Goal: Contribute content: Contribute content

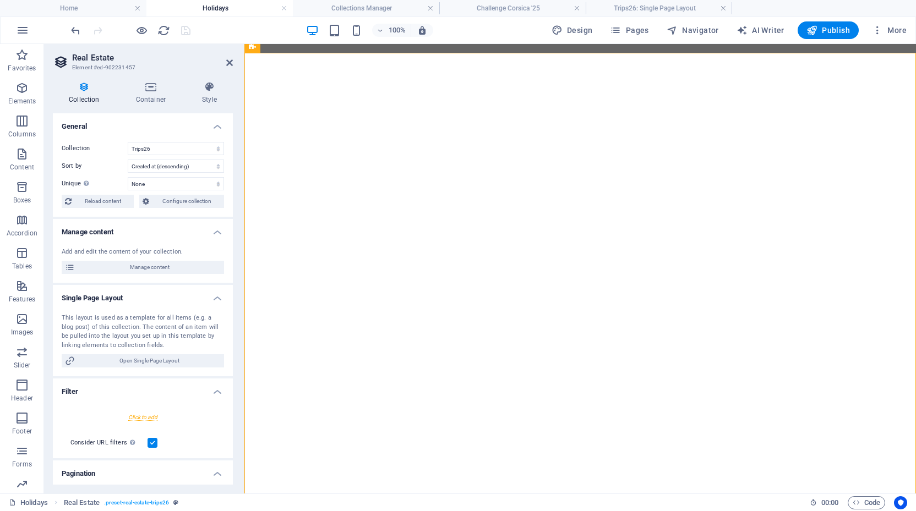
select select "68b82fafe8a8740fcc02a9b5"
select select "createdAt_DESC"
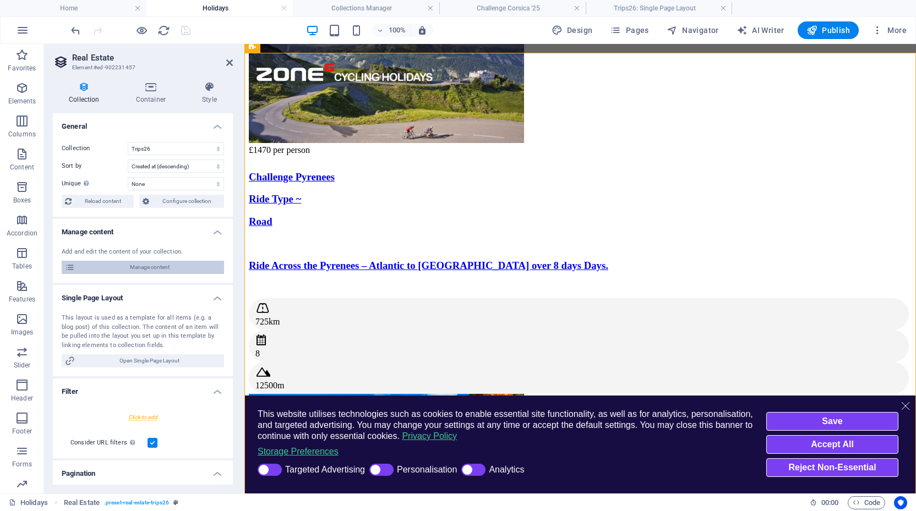
click at [0, 0] on span "Manage content" at bounding box center [0, 0] width 0 height 0
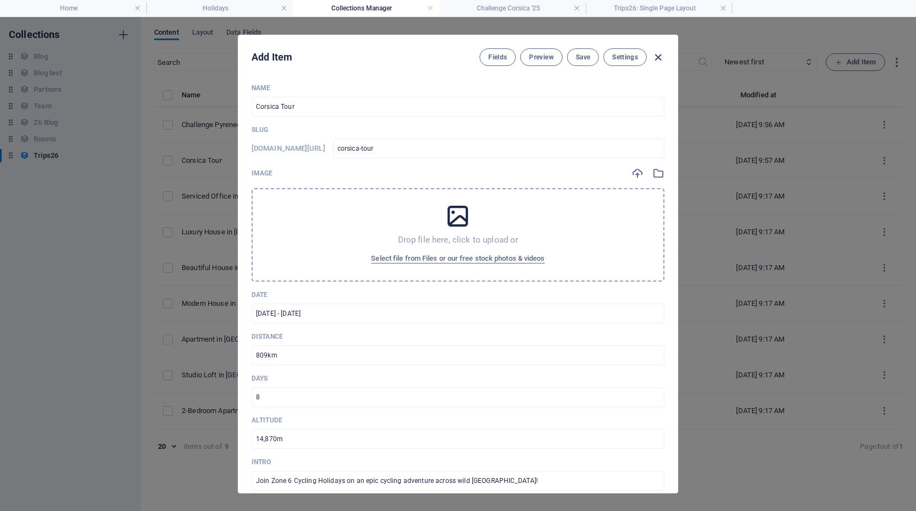
click at [656, 59] on icon "button" at bounding box center [658, 57] width 13 height 13
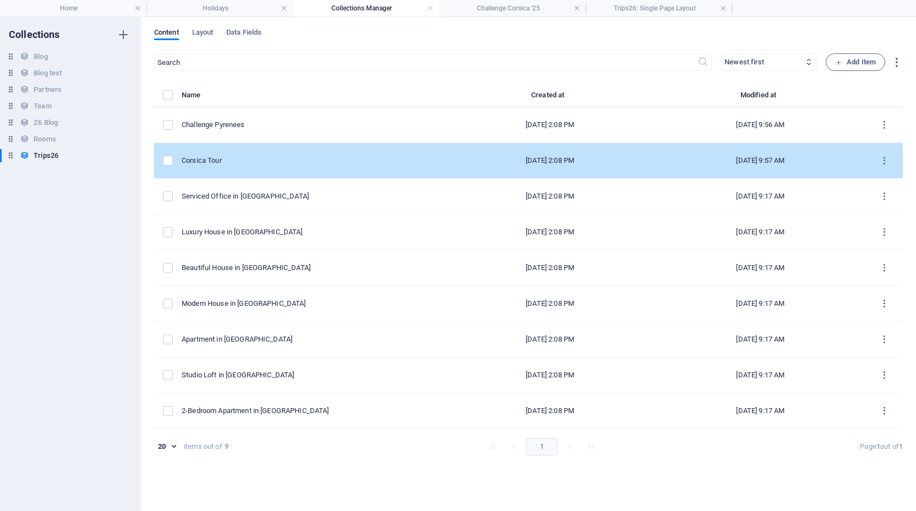
click at [207, 155] on td "Corsica Tour" at bounding box center [313, 161] width 263 height 36
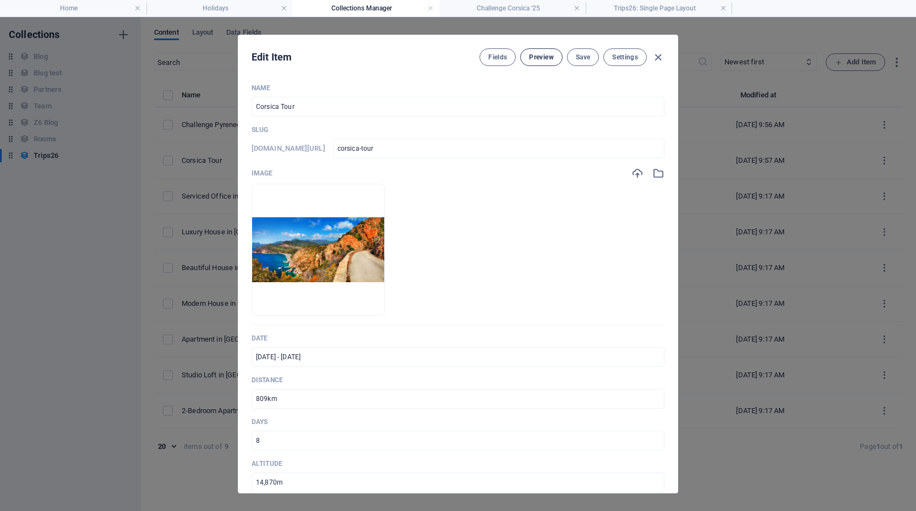
click at [535, 58] on span "Preview" at bounding box center [541, 57] width 24 height 9
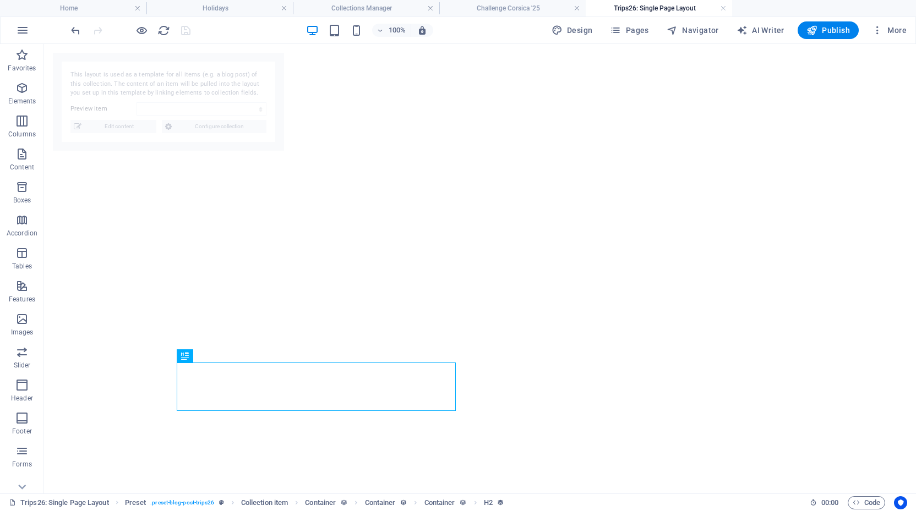
select select "68b82fb0d1d798ea8a076cad"
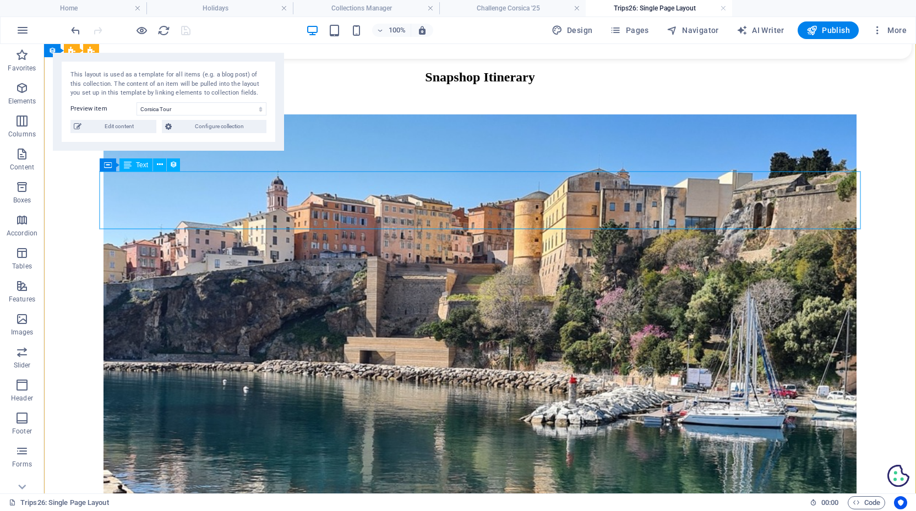
scroll to position [1354, 0]
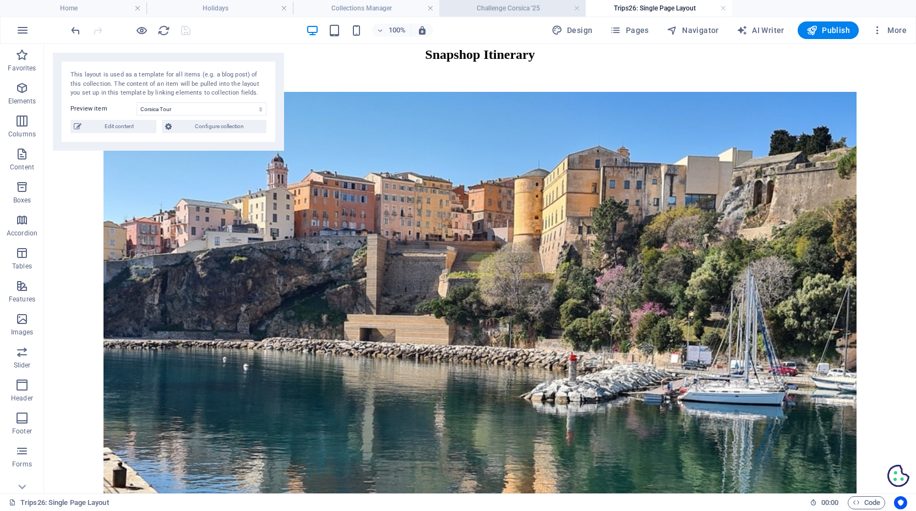
click at [504, 9] on h4 "Challenge Corsica '25" at bounding box center [512, 8] width 146 height 12
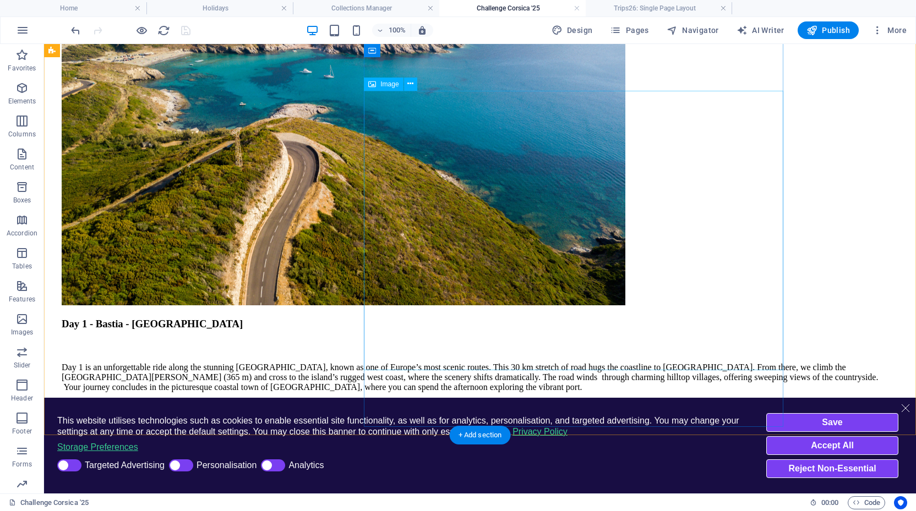
scroll to position [1040, 0]
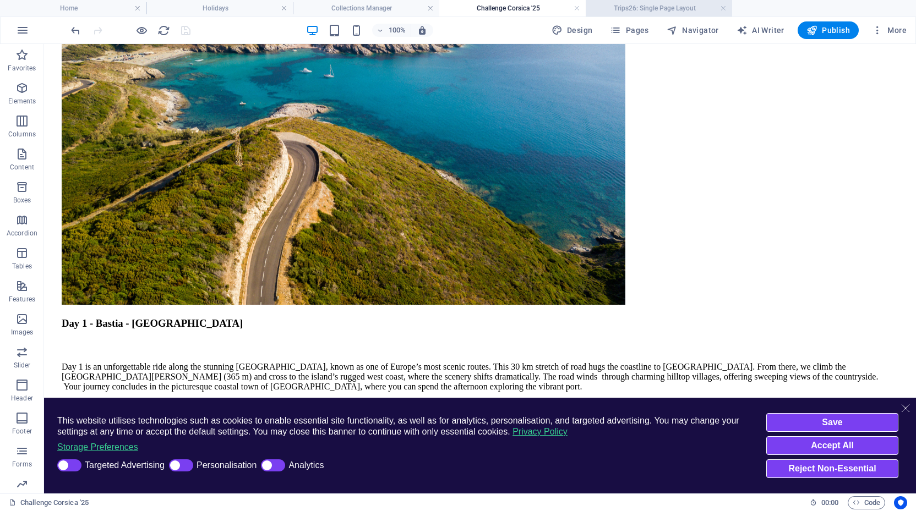
click at [647, 12] on h4 "Trips26: Single Page Layout" at bounding box center [659, 8] width 146 height 12
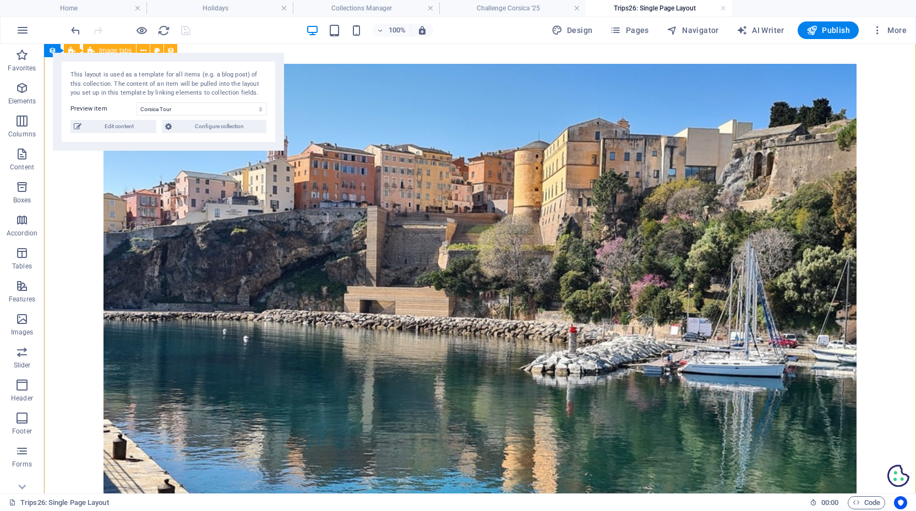
scroll to position [1383, 0]
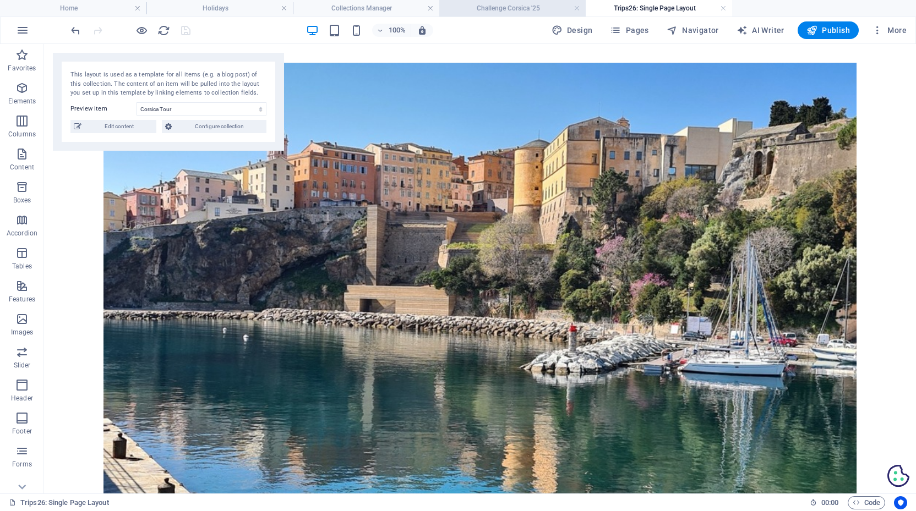
click at [540, 7] on h4 "Challenge Corsica '25" at bounding box center [512, 8] width 146 height 12
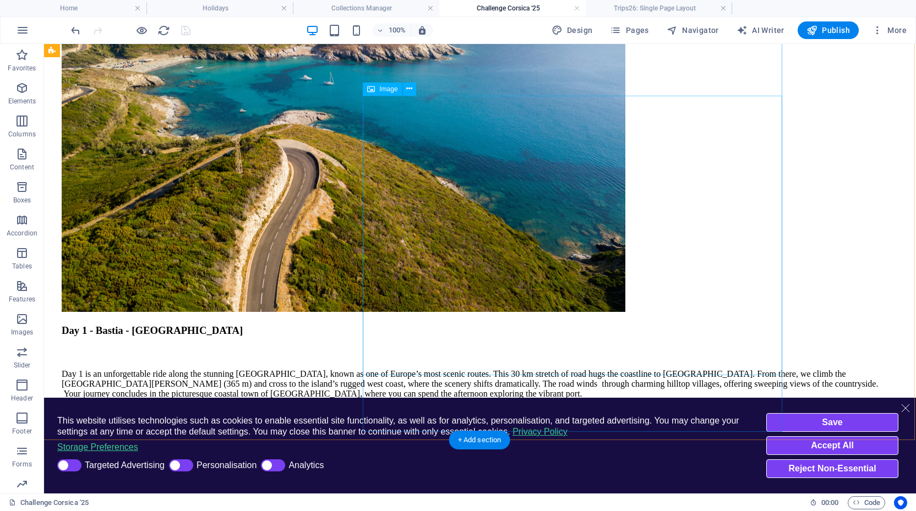
scroll to position [1035, 1]
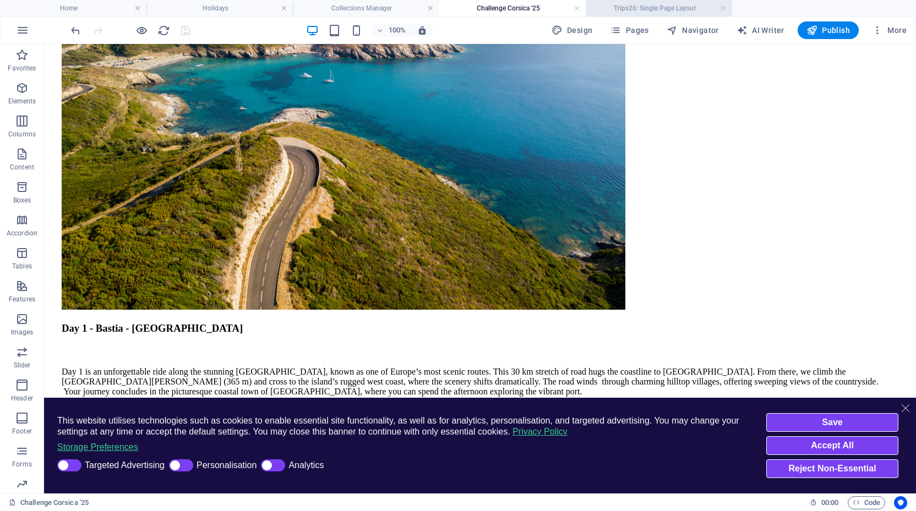
click at [662, 9] on h4 "Trips26: Single Page Layout" at bounding box center [659, 8] width 146 height 12
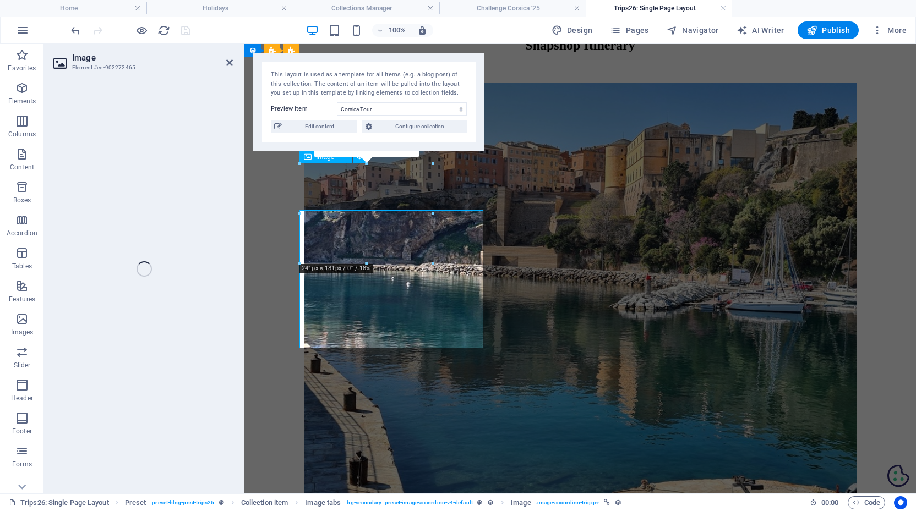
select select "%"
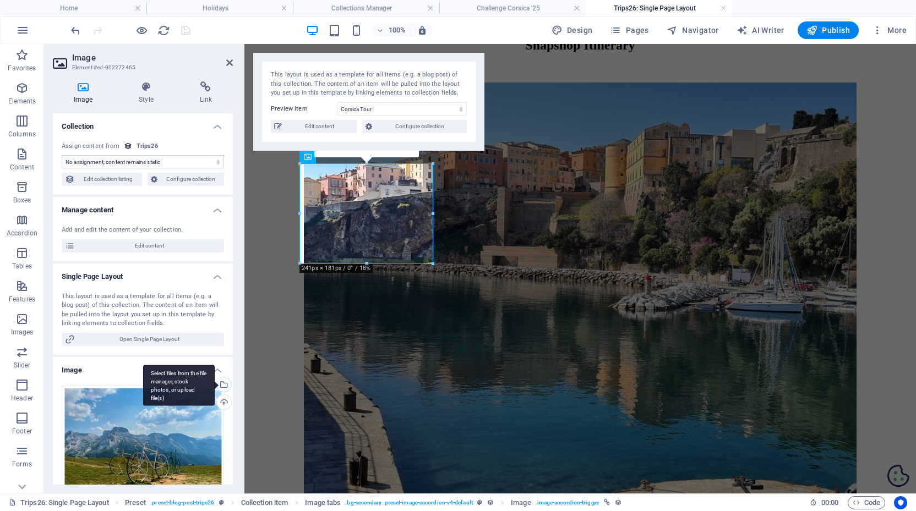
click at [220, 378] on div "Select files from the file manager, stock photos, or upload file(s)" at bounding box center [223, 386] width 17 height 17
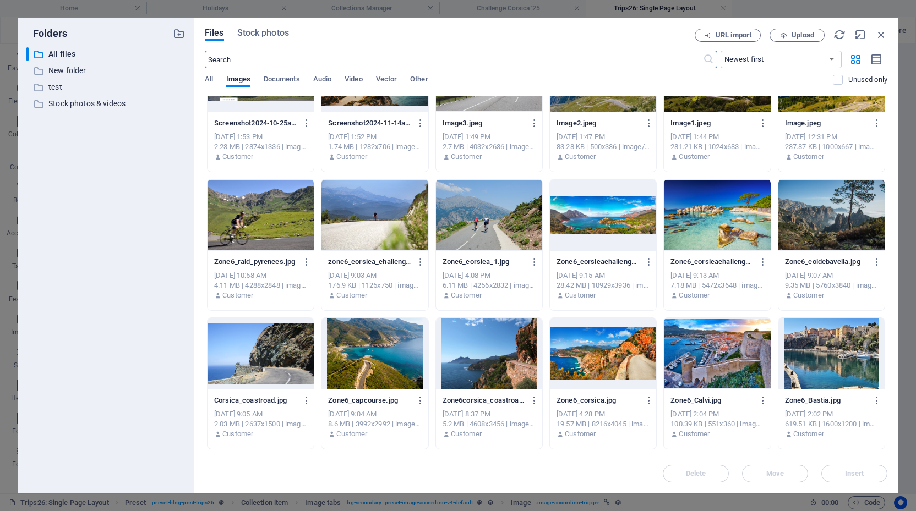
scroll to position [6160, 0]
click at [378, 203] on div at bounding box center [375, 215] width 106 height 72
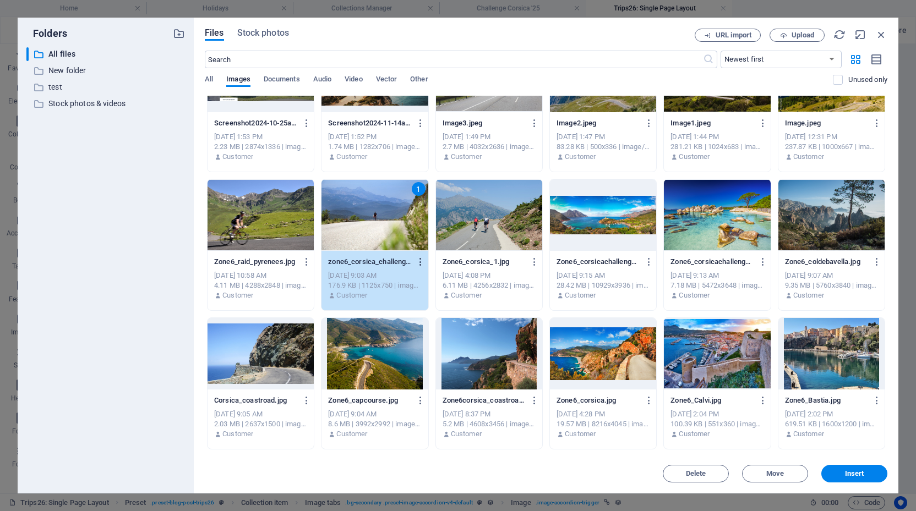
click at [418, 262] on icon "button" at bounding box center [421, 262] width 10 height 10
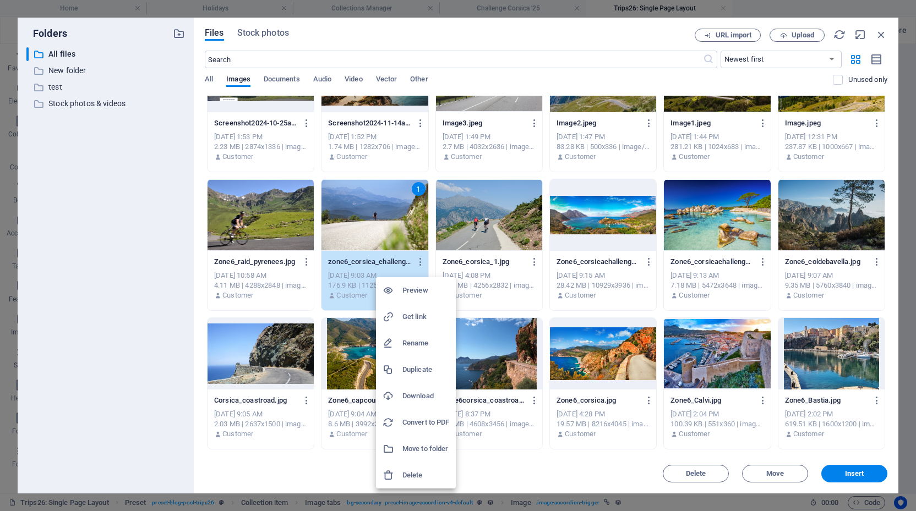
click at [417, 316] on h6 "Get link" at bounding box center [425, 316] width 47 height 13
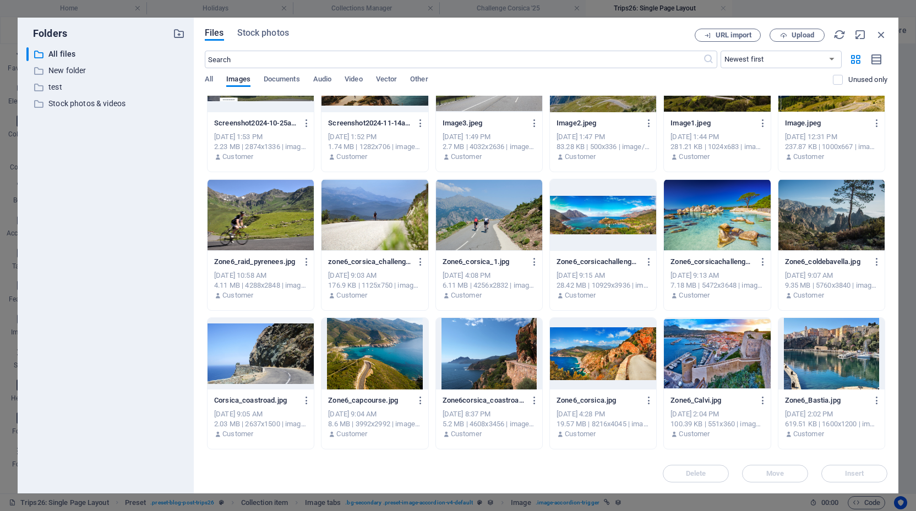
click at [395, 232] on div at bounding box center [375, 215] width 106 height 72
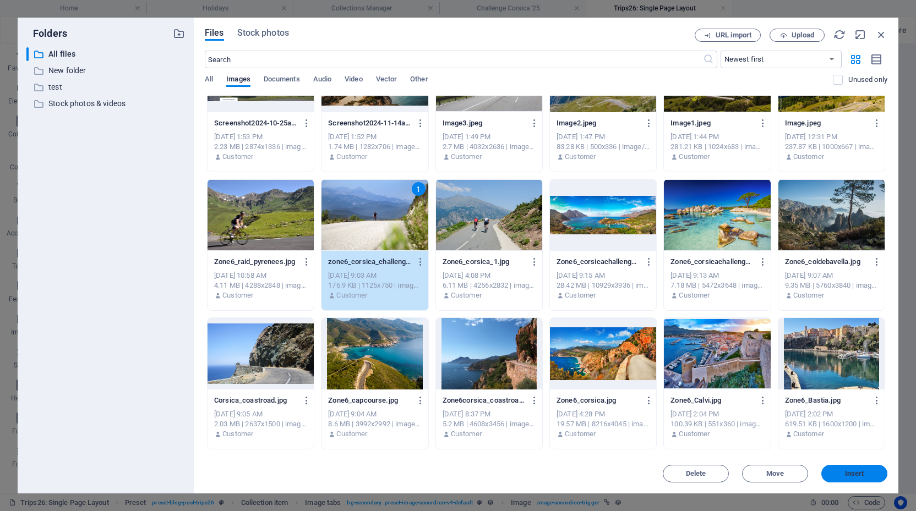
click at [860, 471] on span "Insert" at bounding box center [854, 474] width 19 height 7
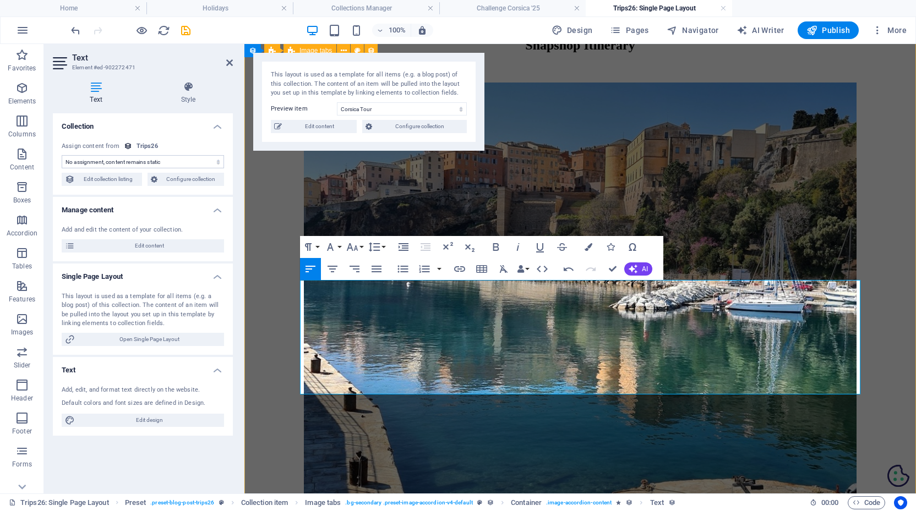
drag, startPoint x: 673, startPoint y: 378, endPoint x: 296, endPoint y: 323, distance: 380.6
click at [505, 269] on icon "button" at bounding box center [503, 269] width 13 height 13
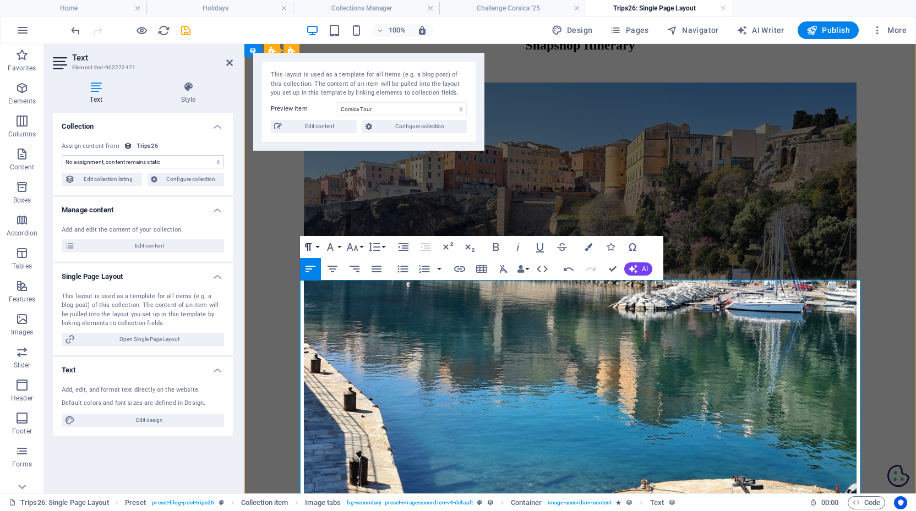
click at [318, 243] on button "Paragraph Format" at bounding box center [310, 247] width 21 height 22
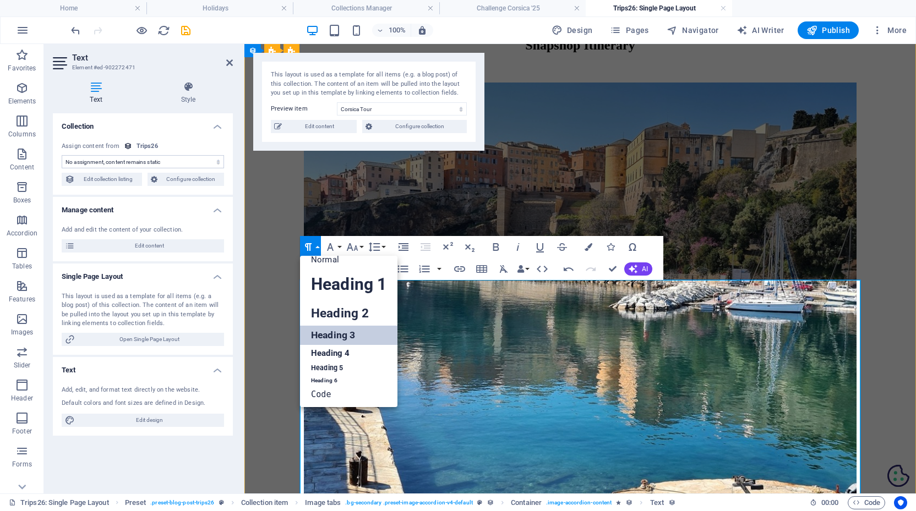
scroll to position [8, 0]
click at [324, 372] on link "Heading 5" at bounding box center [348, 369] width 97 height 14
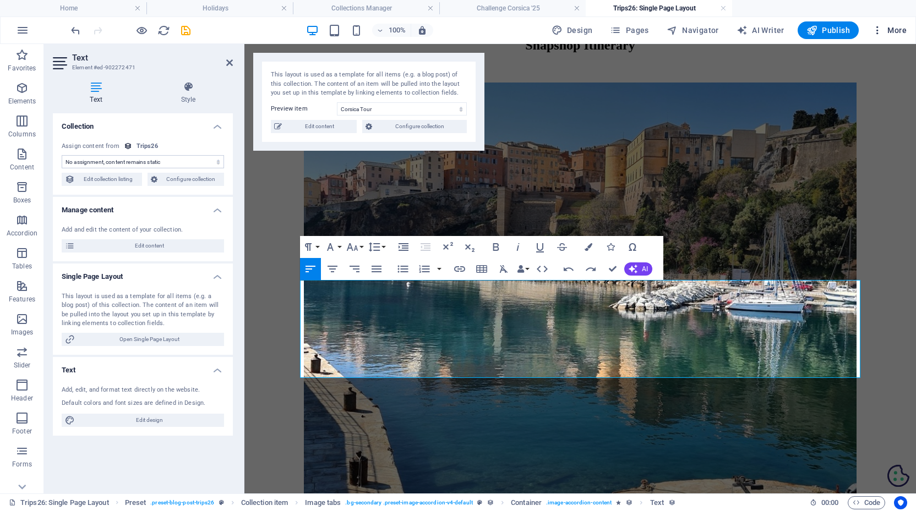
click at [895, 28] on span "More" at bounding box center [889, 30] width 35 height 11
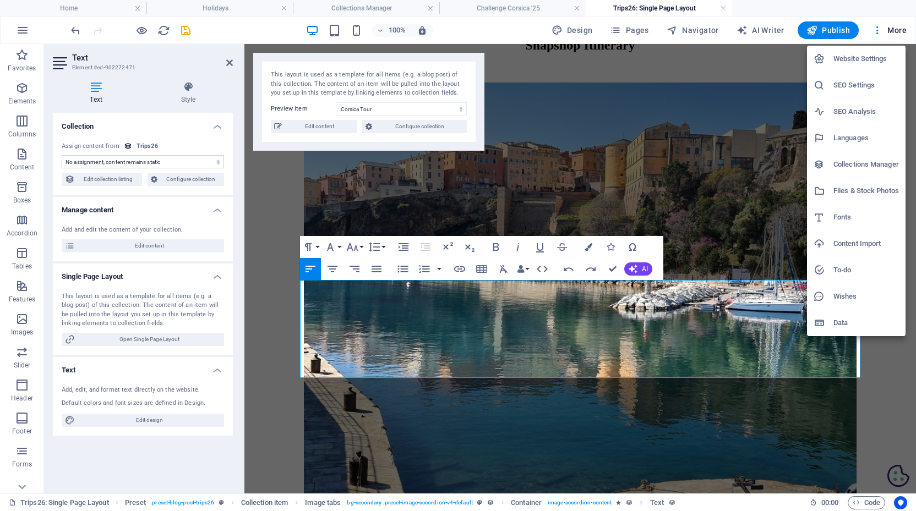
click at [862, 183] on li "Files & Stock Photos" at bounding box center [856, 191] width 99 height 26
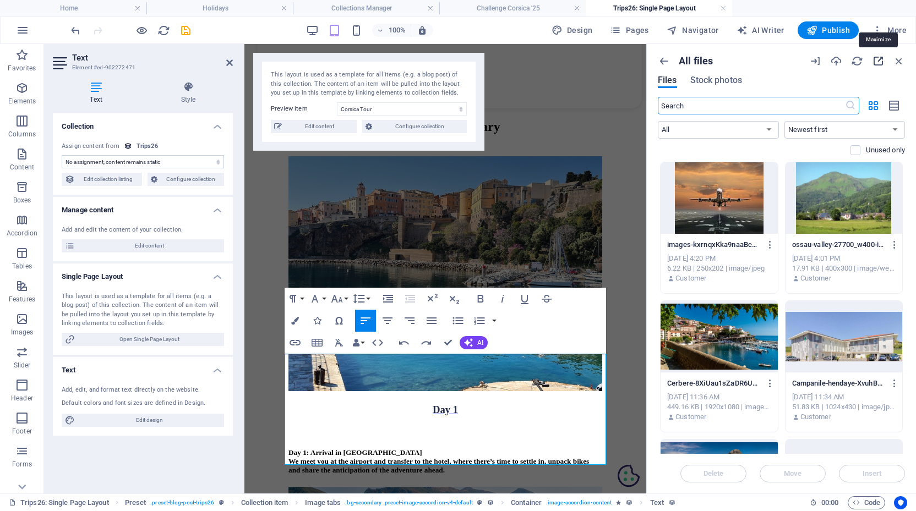
click at [873, 60] on icon "button" at bounding box center [878, 61] width 12 height 12
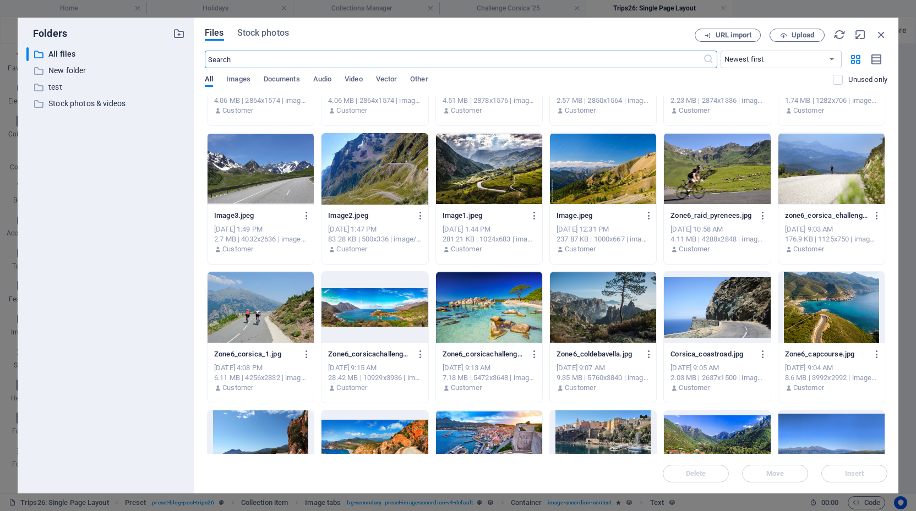
scroll to position [6492, 0]
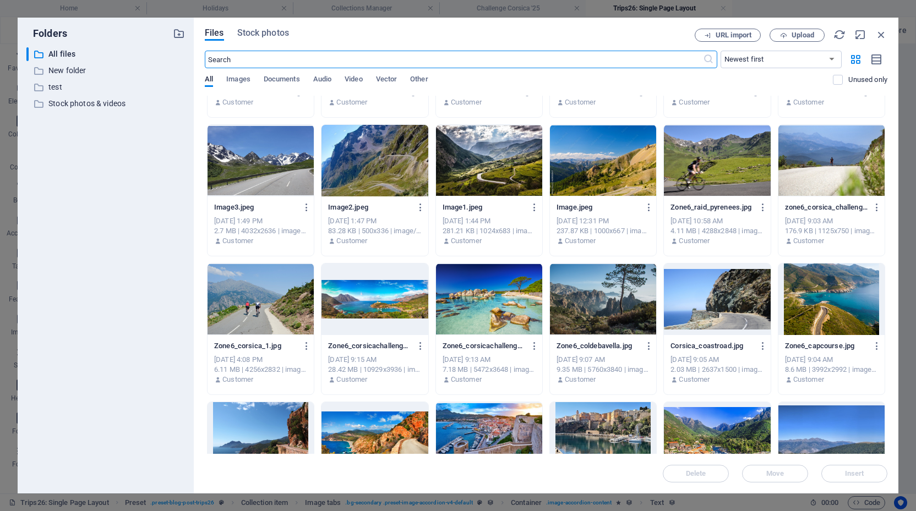
click at [836, 170] on div at bounding box center [831, 161] width 106 height 72
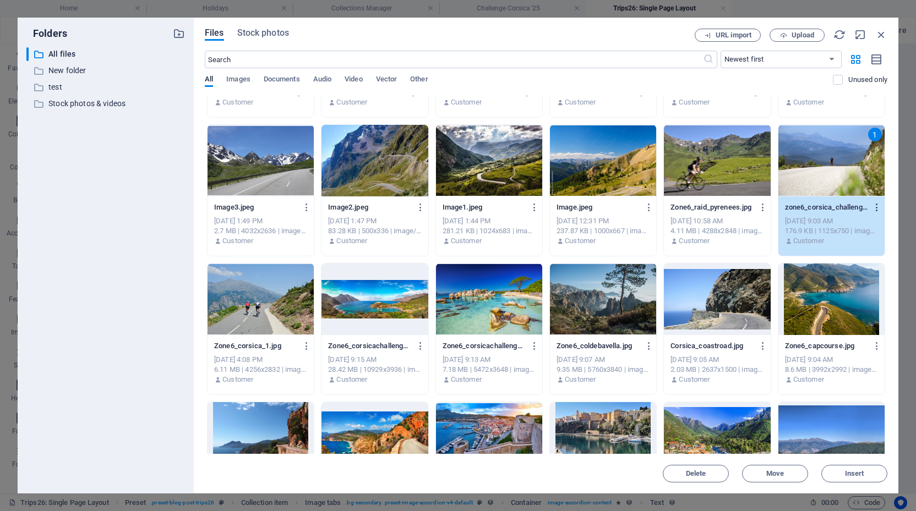
click at [878, 205] on icon "button" at bounding box center [877, 208] width 10 height 10
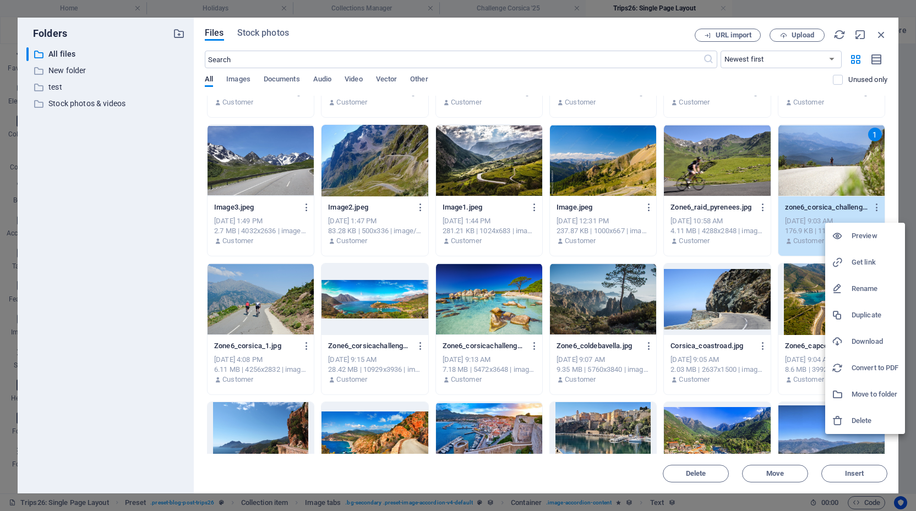
click at [865, 265] on h6 "Get link" at bounding box center [875, 262] width 47 height 13
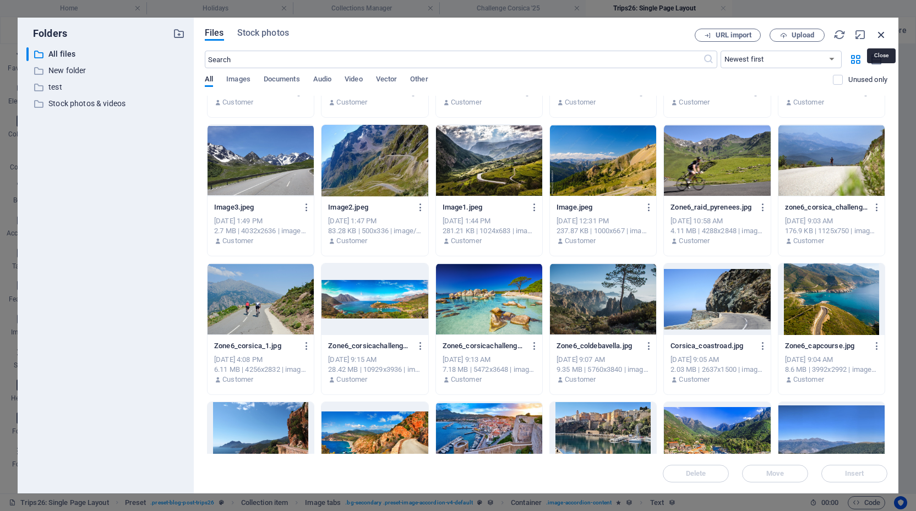
click at [880, 34] on icon "button" at bounding box center [881, 35] width 12 height 12
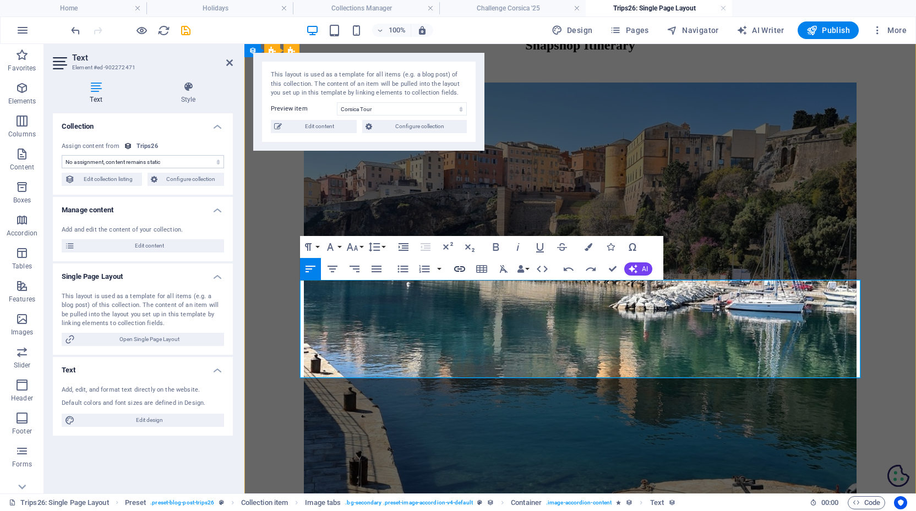
click at [462, 269] on icon "button" at bounding box center [459, 269] width 11 height 6
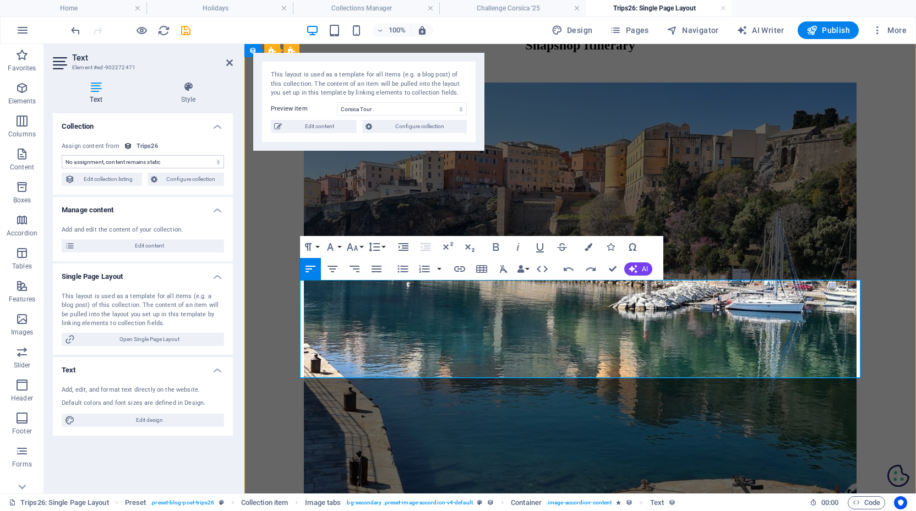
click at [542, 269] on icon "button" at bounding box center [542, 269] width 13 height 13
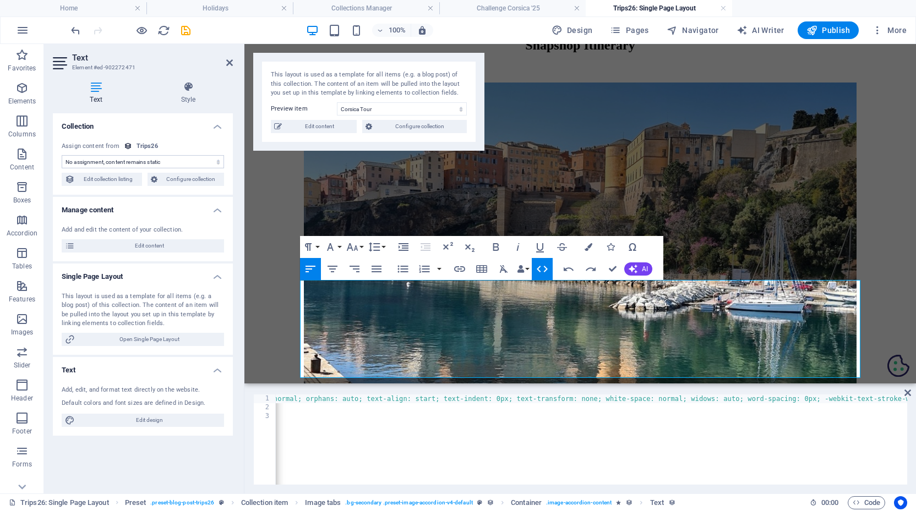
scroll to position [0, 0]
type textarea "<p><br></p>"
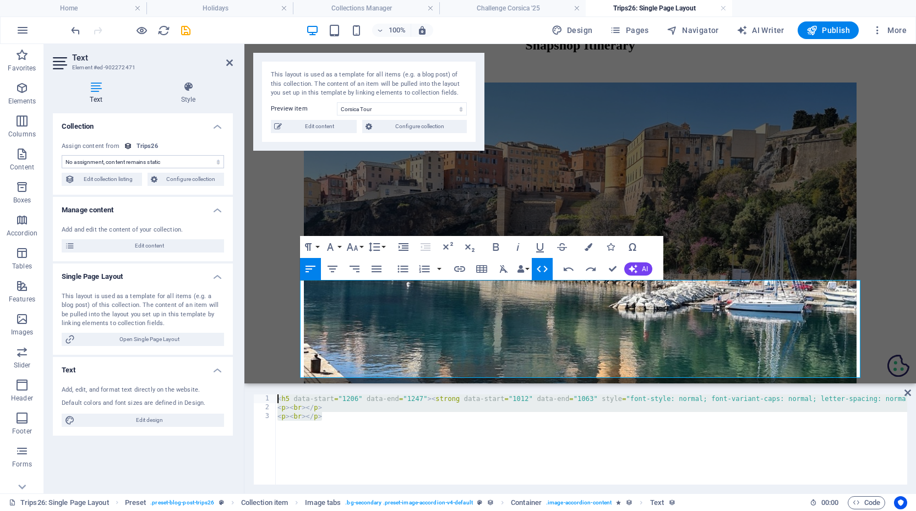
drag, startPoint x: 379, startPoint y: 434, endPoint x: 247, endPoint y: 394, distance: 138.8
click at [247, 394] on div "<p><br></p> 1 2 3 < h5 data-start = "1206" data-end = "1247" > < strong data-st…" at bounding box center [580, 440] width 672 height 108
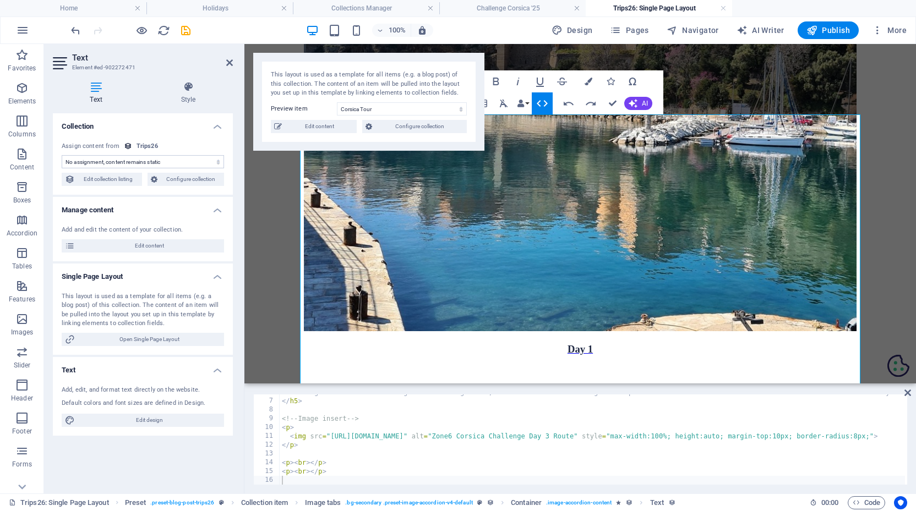
scroll to position [52, 0]
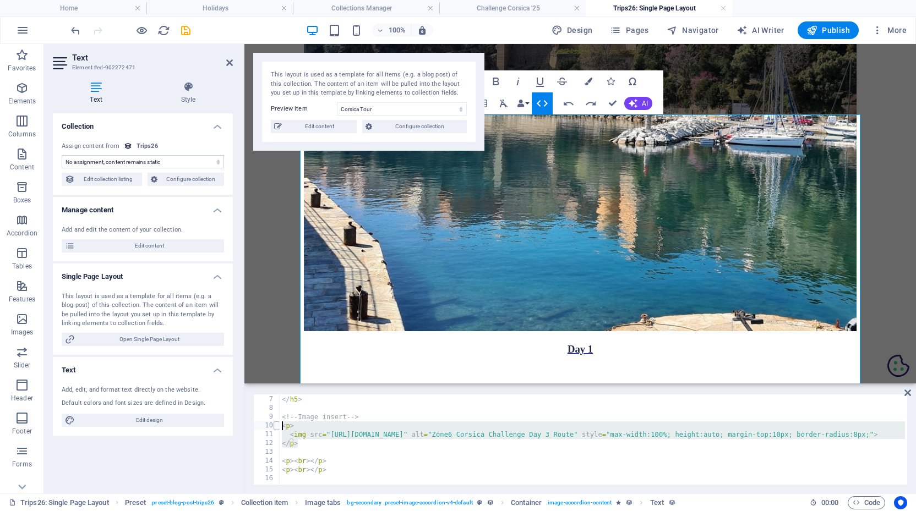
drag, startPoint x: 310, startPoint y: 444, endPoint x: 277, endPoint y: 426, distance: 37.7
click at [277, 426] on div "</p> 6 7 8 9 10 11 12 13 14 15 16 This stage crosses the haunting Désert des Ag…" at bounding box center [580, 440] width 654 height 90
type textarea "<p> <img src="[URL][DOMAIN_NAME]" alt="Zone6 Corsica Challenge Day 3 Route" sty…"
paste textarea
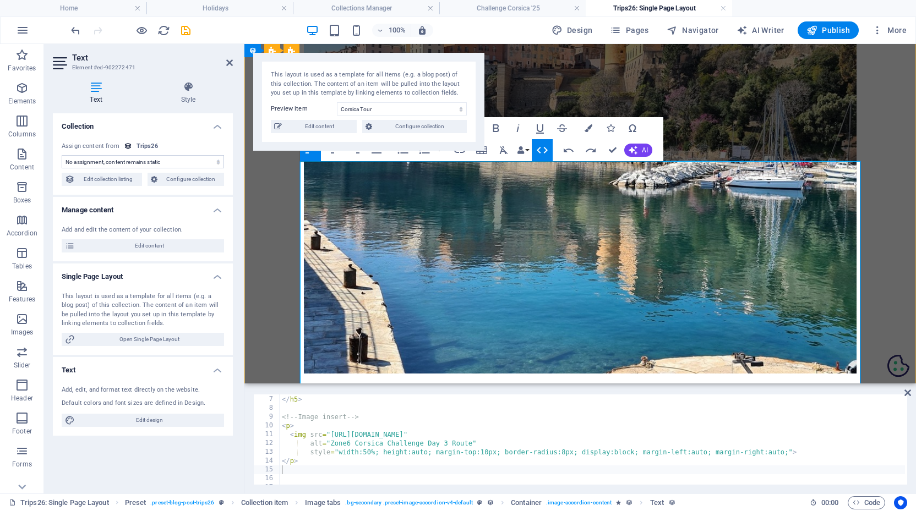
scroll to position [1502, 0]
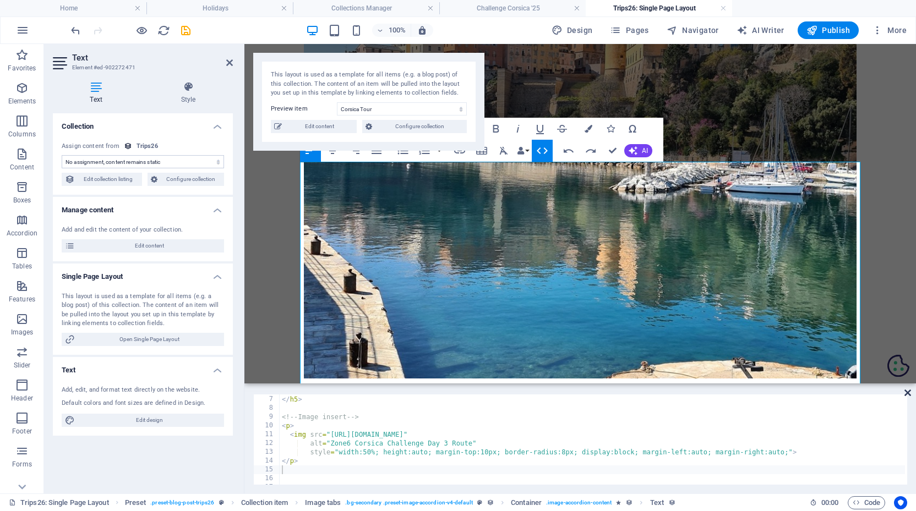
click at [910, 393] on icon at bounding box center [908, 393] width 7 height 9
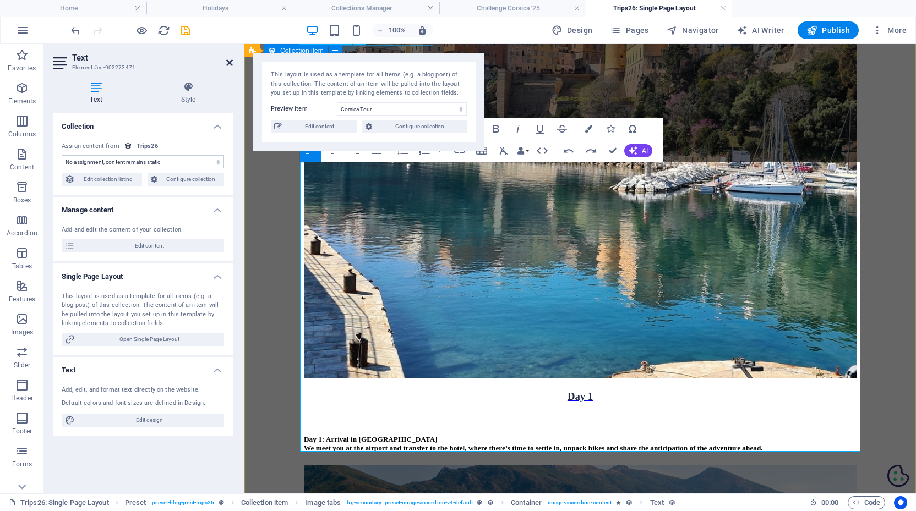
click at [227, 64] on icon at bounding box center [229, 62] width 7 height 9
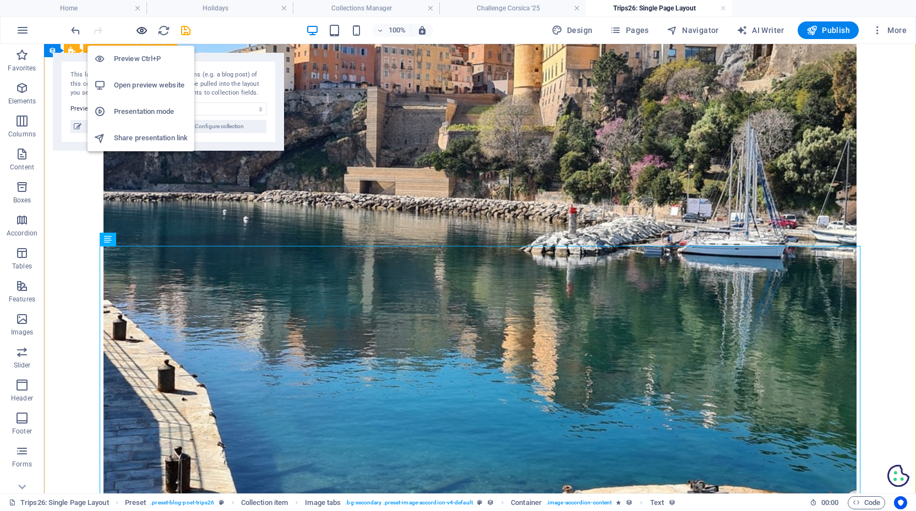
click at [141, 29] on icon "button" at bounding box center [141, 30] width 13 height 13
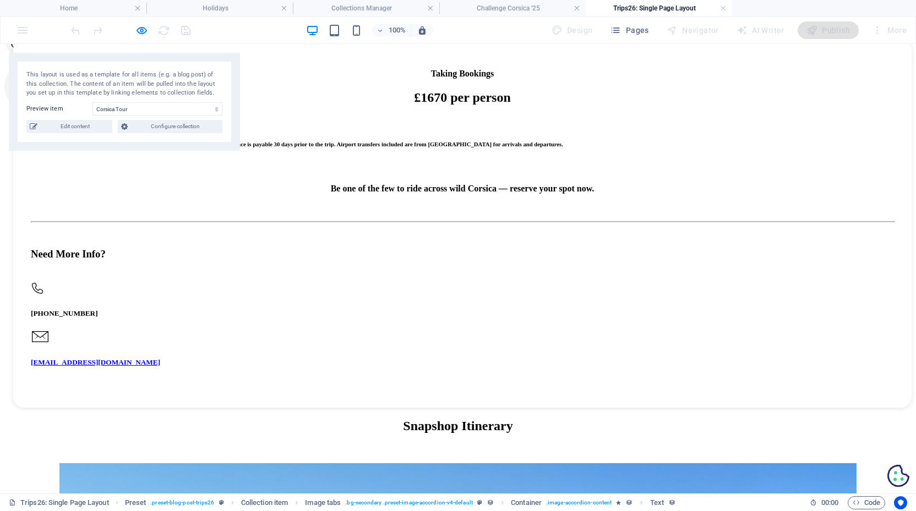
scroll to position [987, 0]
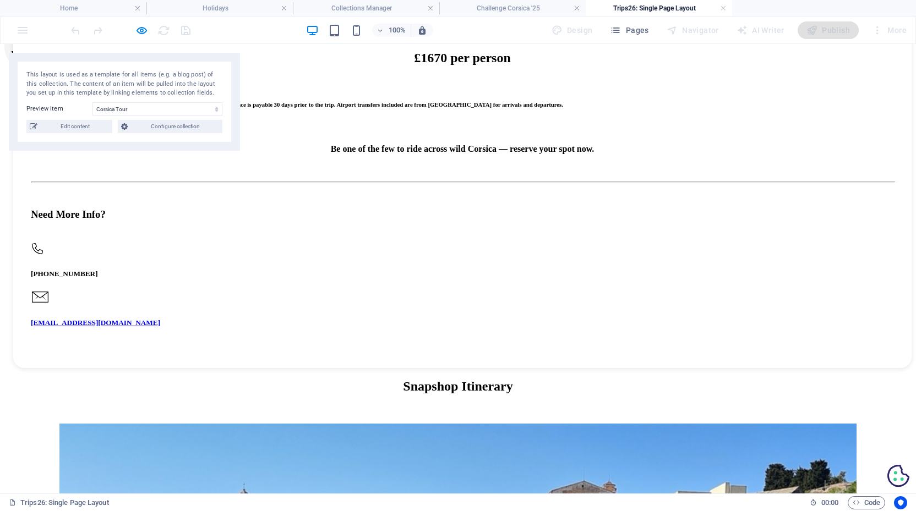
scroll to position [1015, 0]
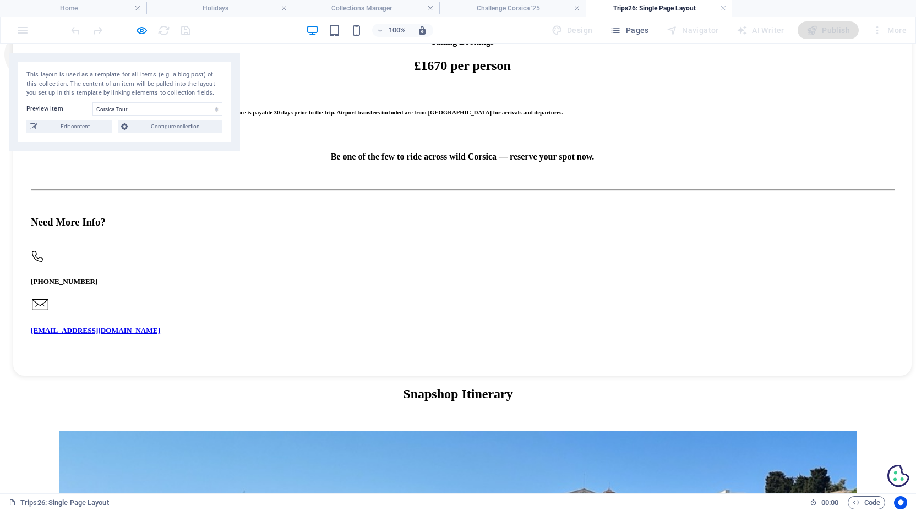
click at [142, 29] on icon "button" at bounding box center [141, 30] width 13 height 13
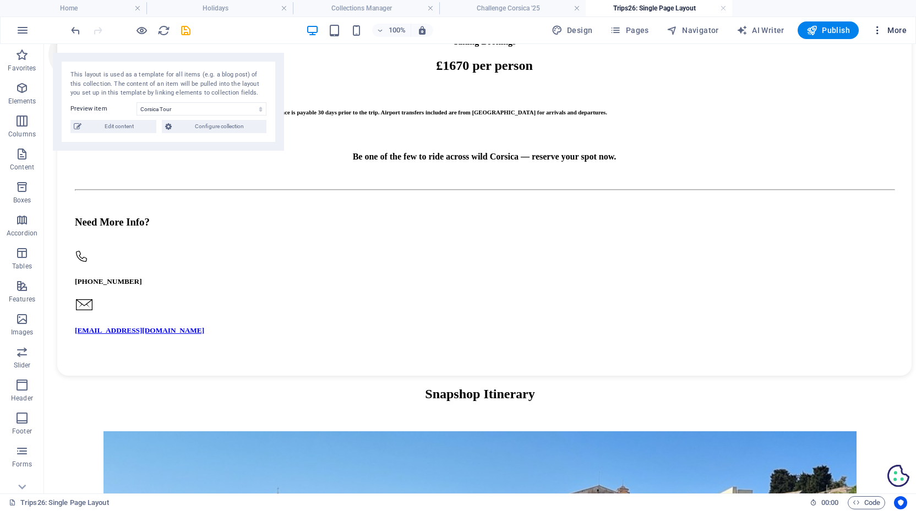
click at [888, 31] on span "More" at bounding box center [889, 30] width 35 height 11
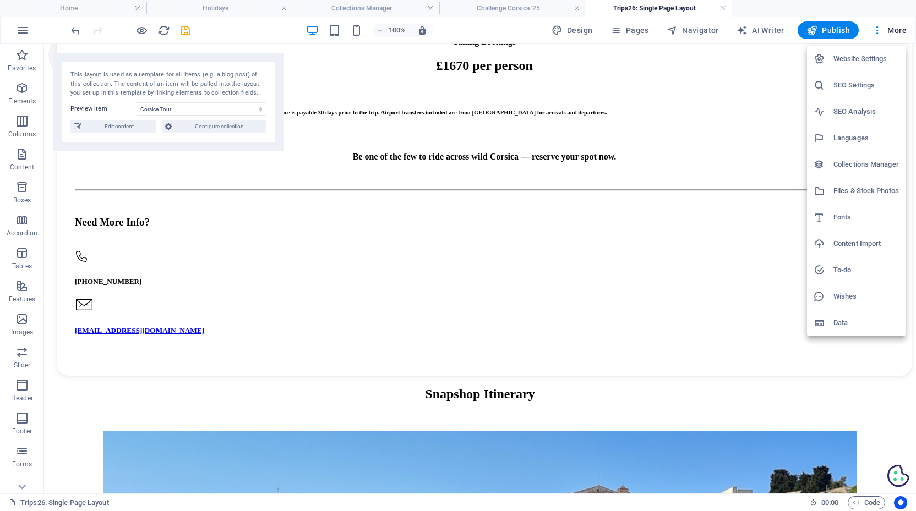
click at [857, 195] on h6 "Files & Stock Photos" at bounding box center [866, 190] width 66 height 13
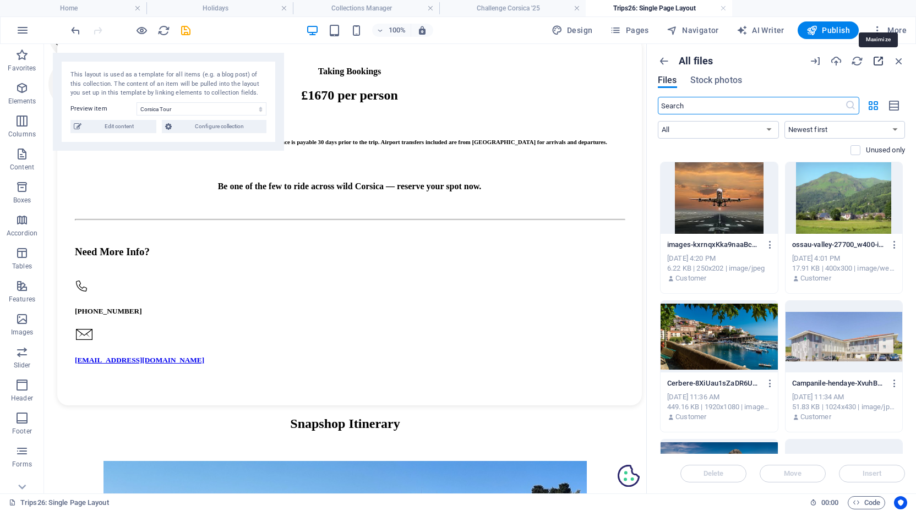
click at [876, 61] on icon "button" at bounding box center [878, 61] width 12 height 12
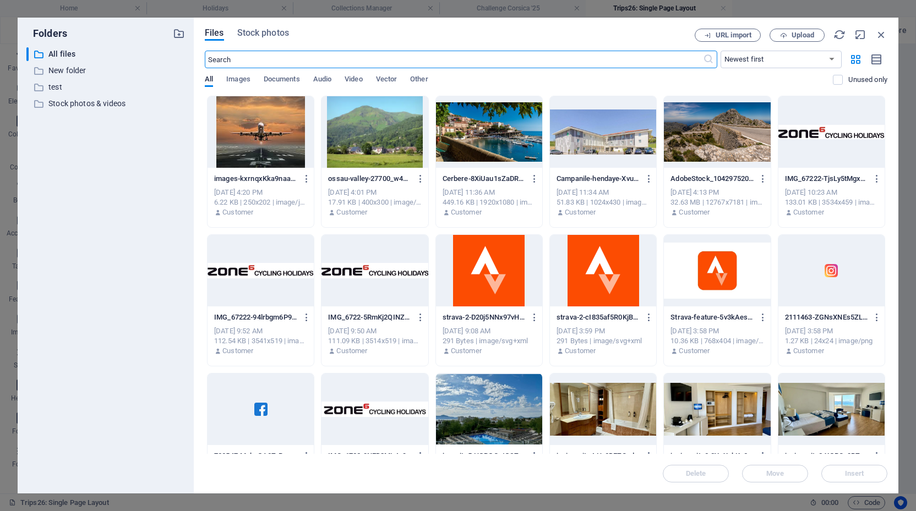
click at [908, 52] on div "Folders ​ All files All files ​ New folder New folder ​ test test ​ Stock photo…" at bounding box center [458, 255] width 916 height 511
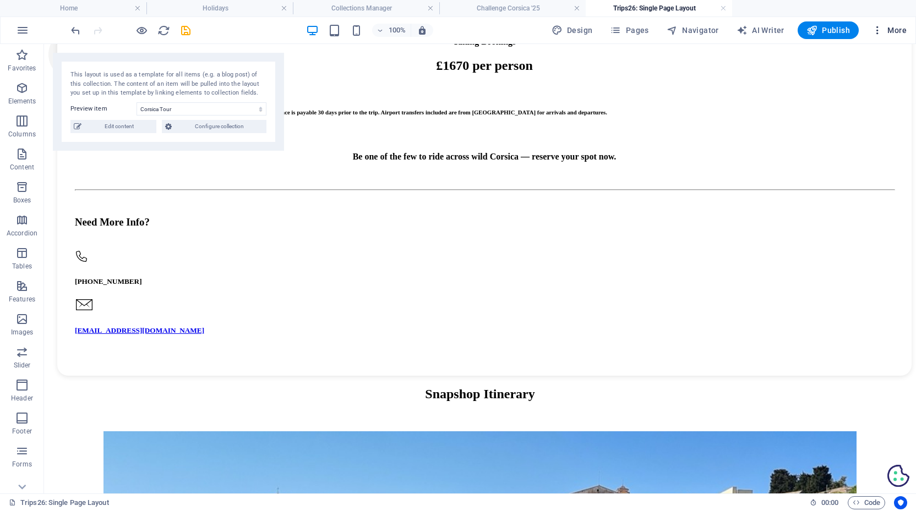
click at [898, 30] on span "More" at bounding box center [889, 30] width 35 height 11
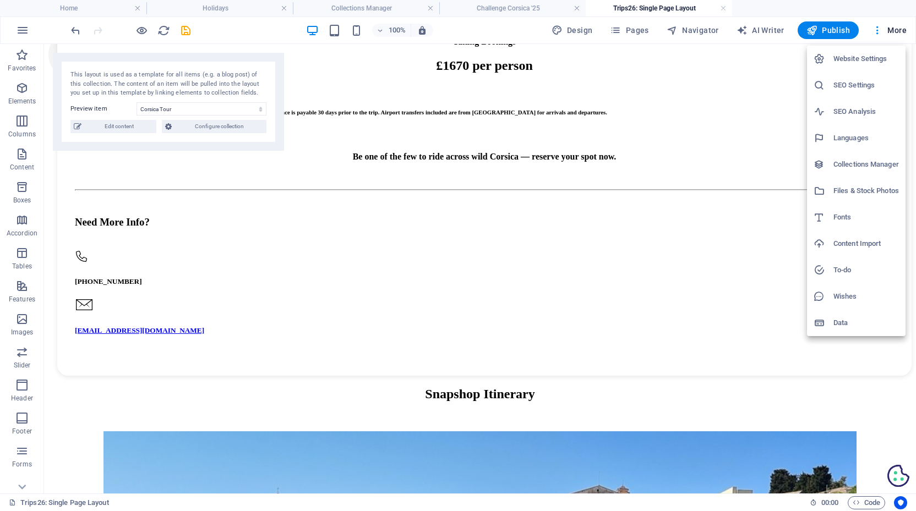
click at [856, 189] on h6 "Files & Stock Photos" at bounding box center [866, 190] width 66 height 13
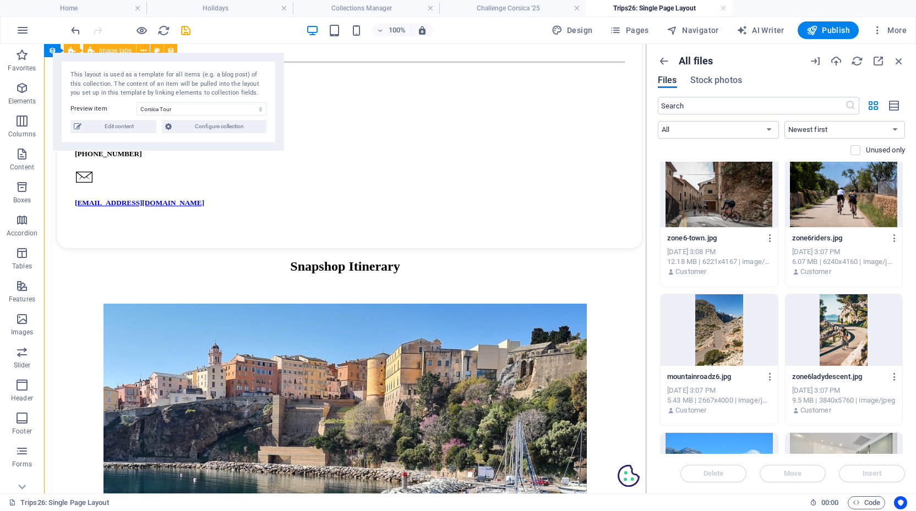
scroll to position [1175, 0]
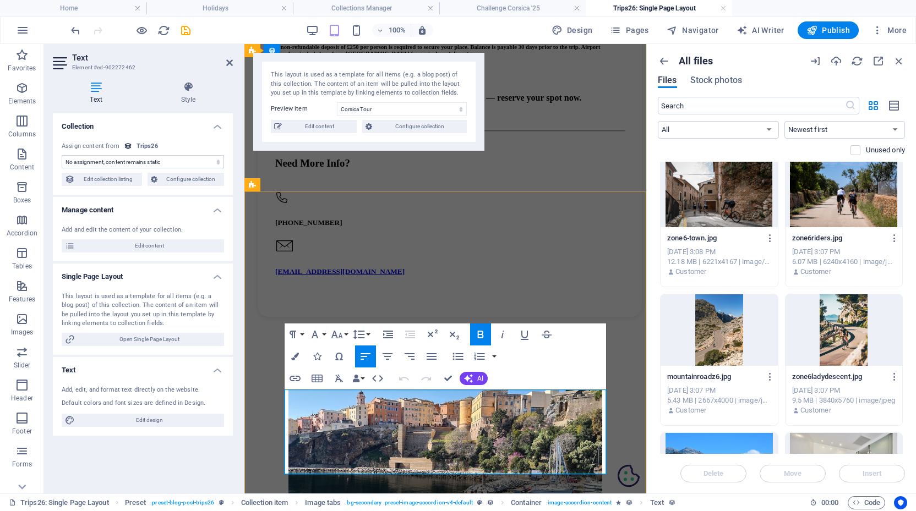
click at [379, 375] on icon "button" at bounding box center [377, 378] width 13 height 13
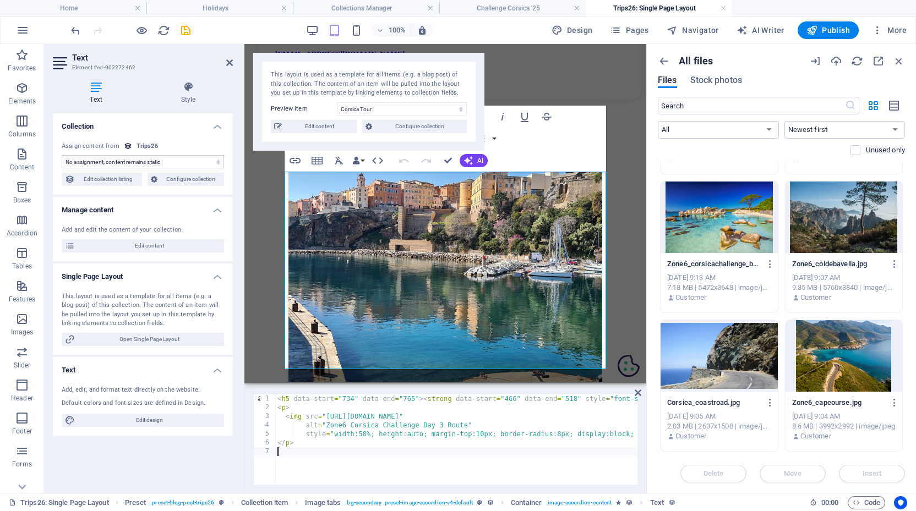
scroll to position [20098, 0]
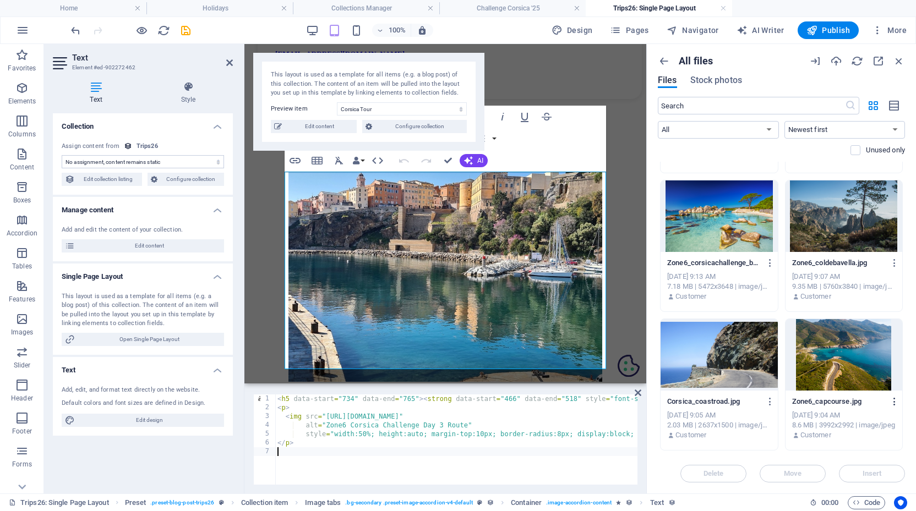
click at [896, 399] on icon "button" at bounding box center [895, 402] width 10 height 10
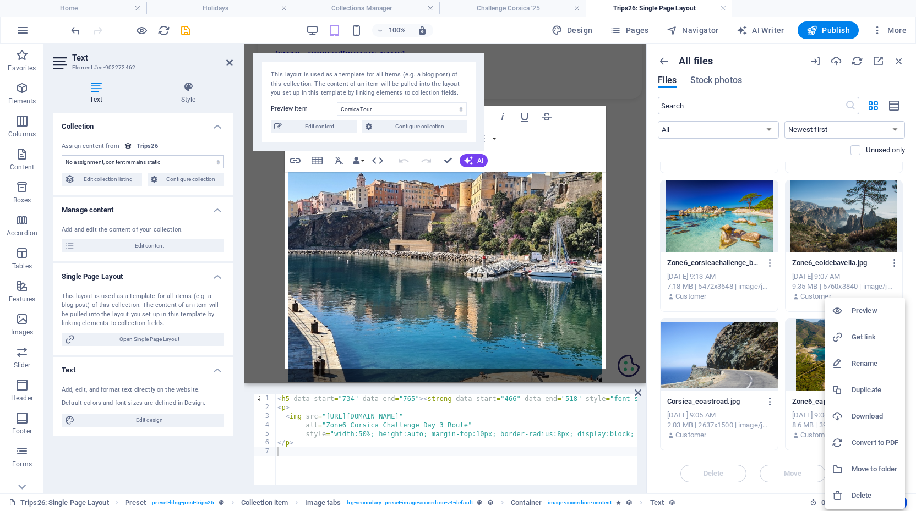
click at [896, 399] on li "Duplicate" at bounding box center [865, 390] width 80 height 26
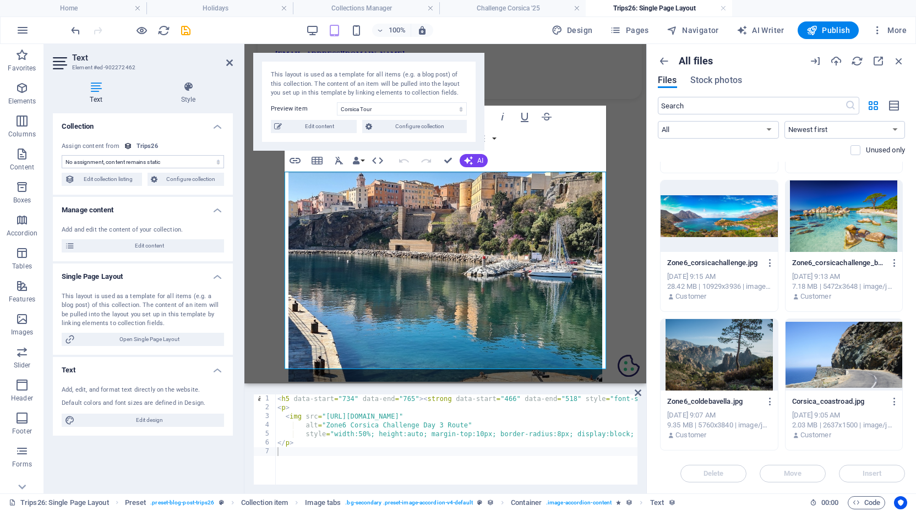
click at [896, 399] on icon "button" at bounding box center [895, 402] width 10 height 10
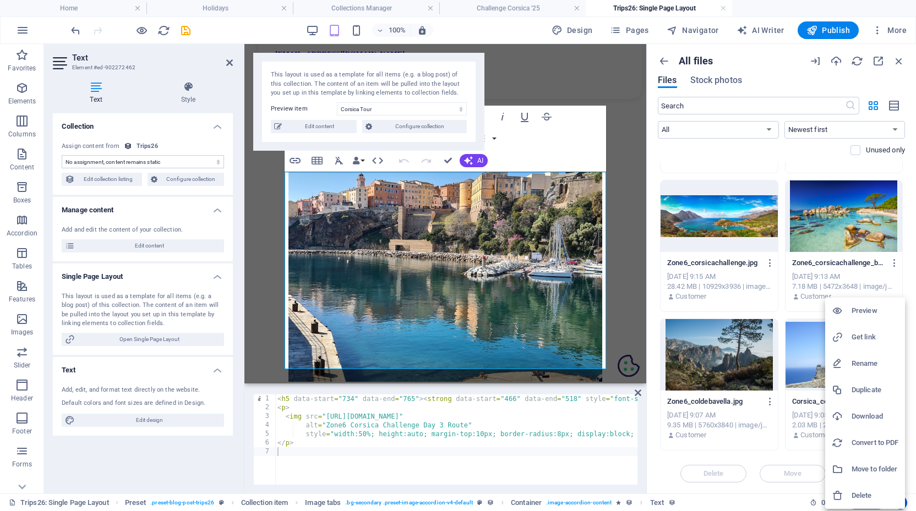
click at [911, 257] on div at bounding box center [458, 255] width 916 height 511
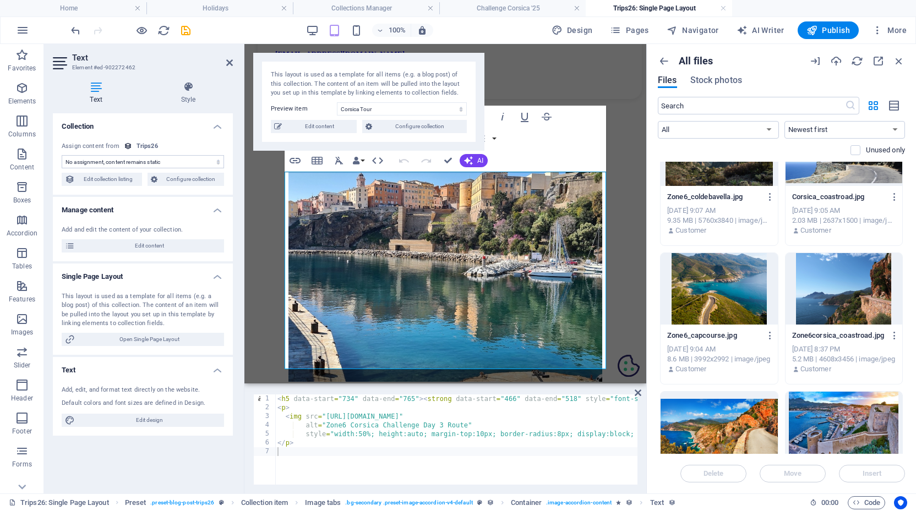
scroll to position [20290, 0]
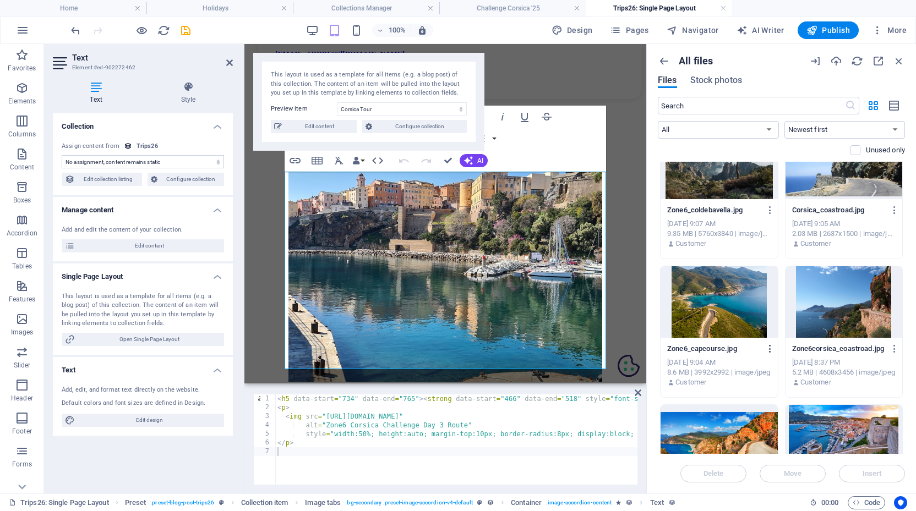
click at [770, 347] on icon "button" at bounding box center [770, 349] width 10 height 10
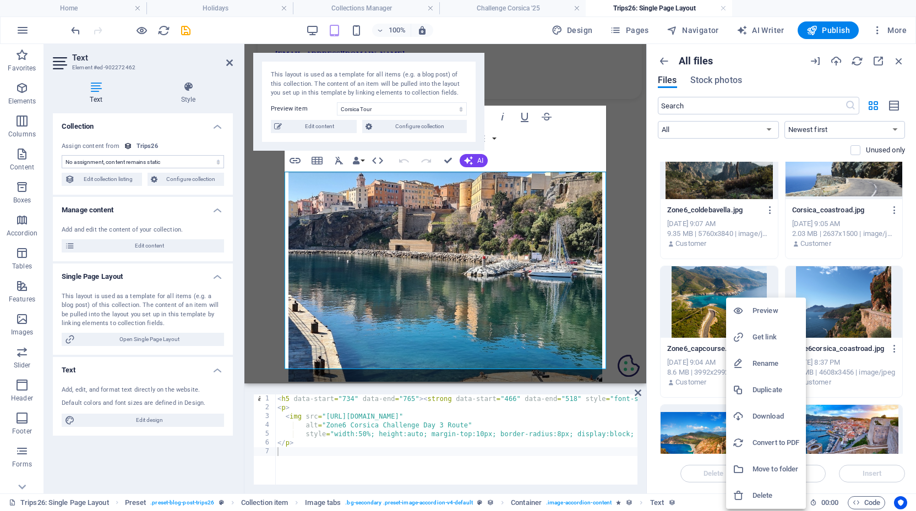
click at [762, 334] on h6 "Get link" at bounding box center [776, 337] width 47 height 13
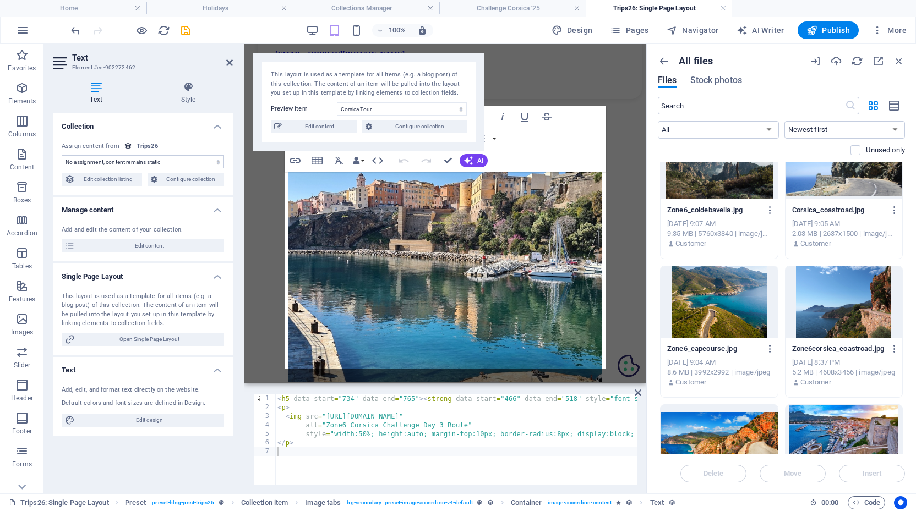
type textarea "<img src="[URL][DOMAIN_NAME]""
drag, startPoint x: 326, startPoint y: 417, endPoint x: 616, endPoint y: 418, distance: 289.6
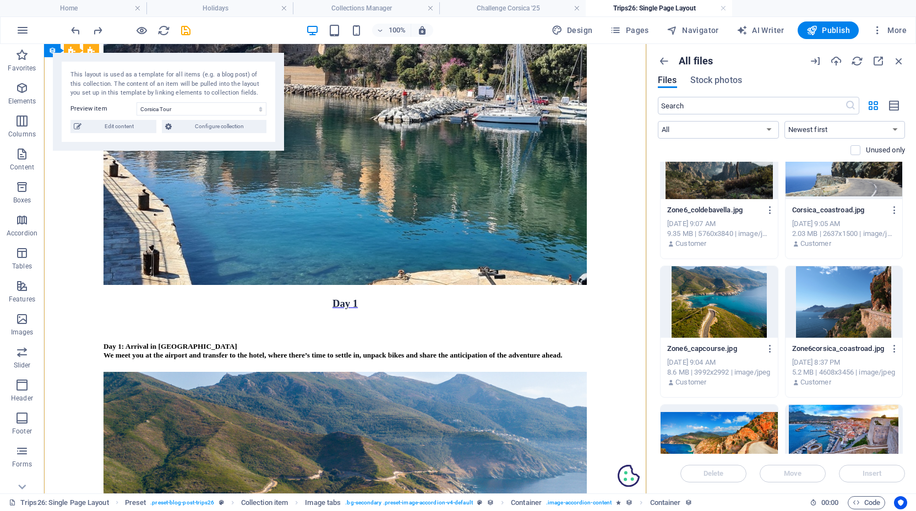
scroll to position [1567, 0]
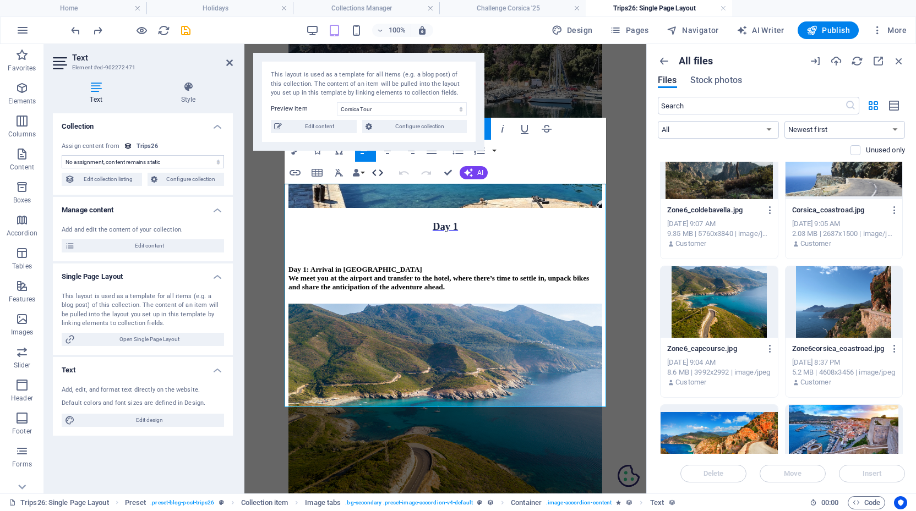
click at [377, 173] on icon "button" at bounding box center [377, 172] width 13 height 13
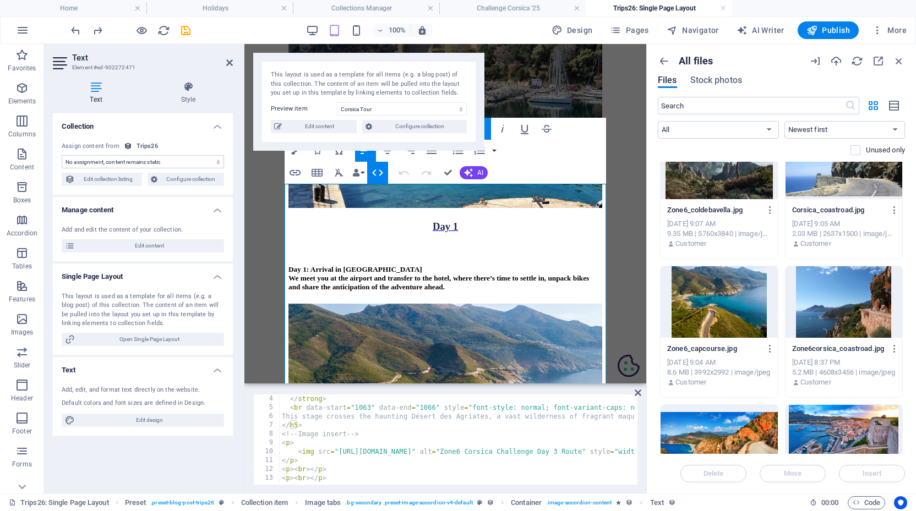
scroll to position [26, 0]
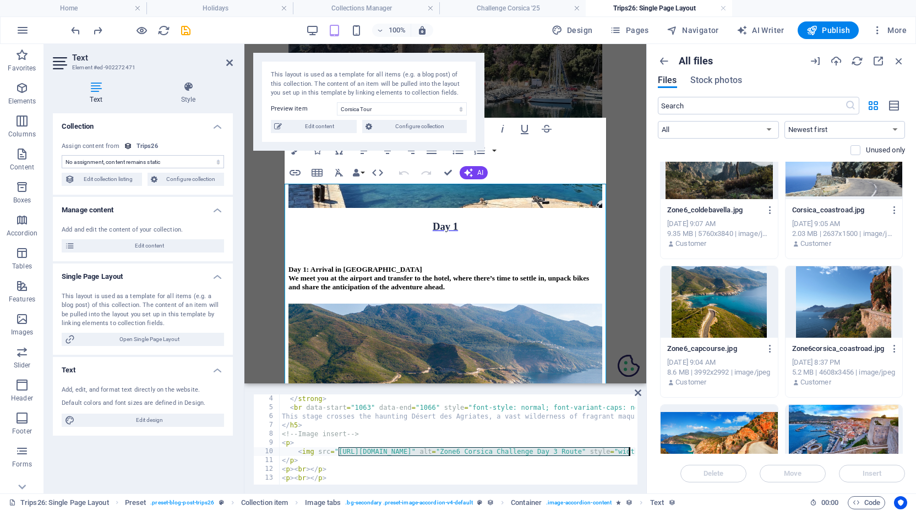
drag, startPoint x: 339, startPoint y: 452, endPoint x: 629, endPoint y: 453, distance: 290.1
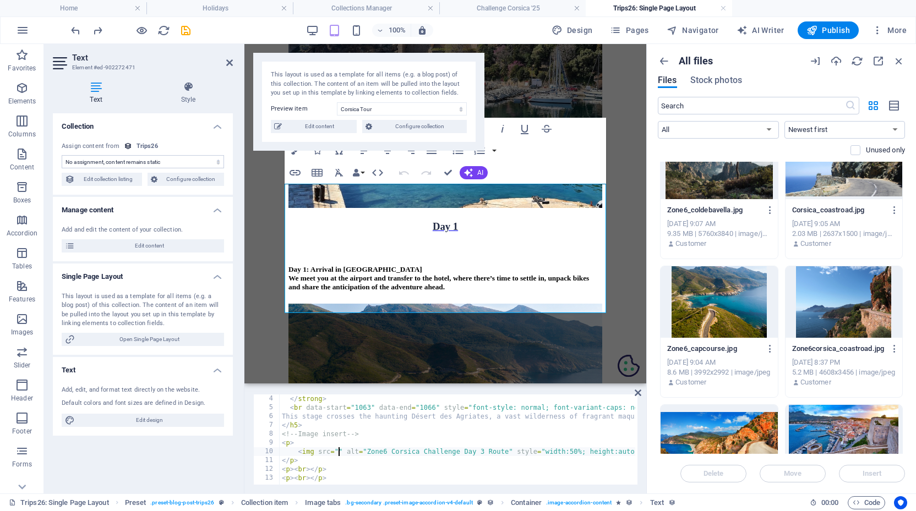
type textarea "<img src="[URL][DOMAIN_NAME]" alt="Zone6 Corsica Challenge Day 3 Route" style="…"
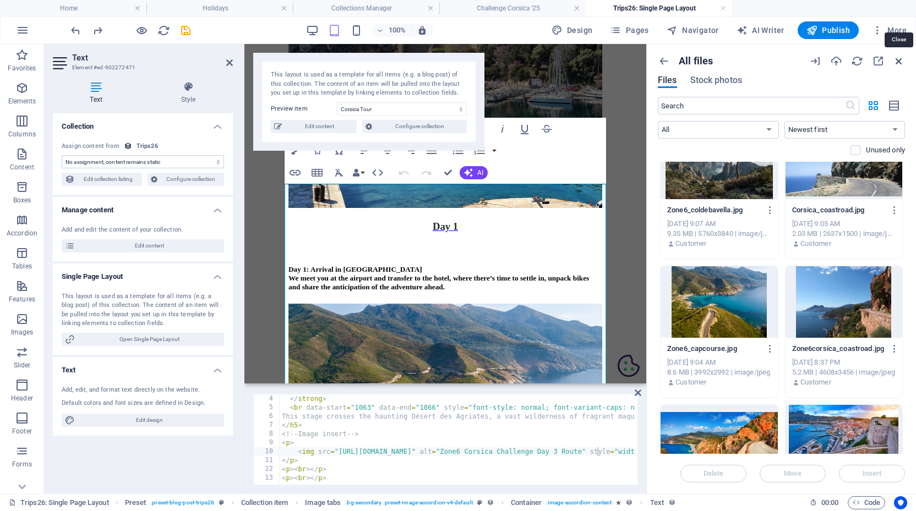
click at [898, 57] on icon "button" at bounding box center [899, 61] width 12 height 12
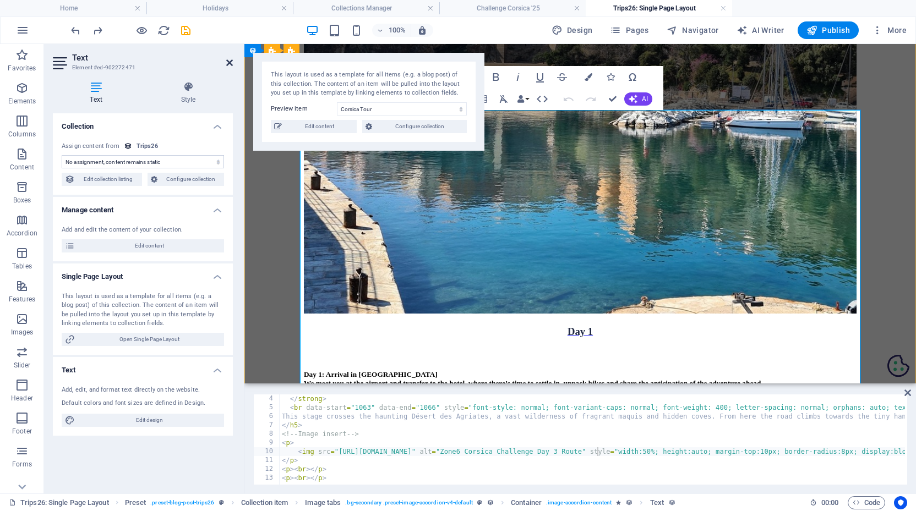
click at [228, 62] on icon at bounding box center [229, 62] width 7 height 9
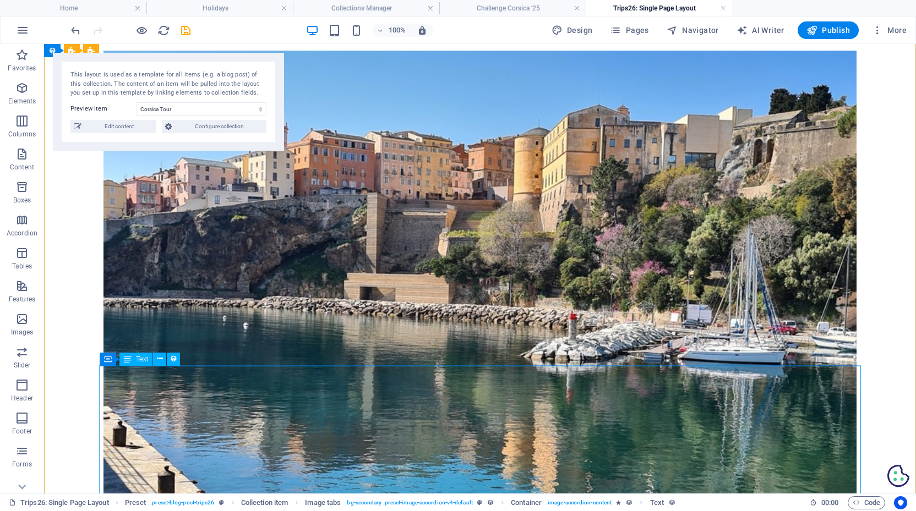
scroll to position [1394, 0]
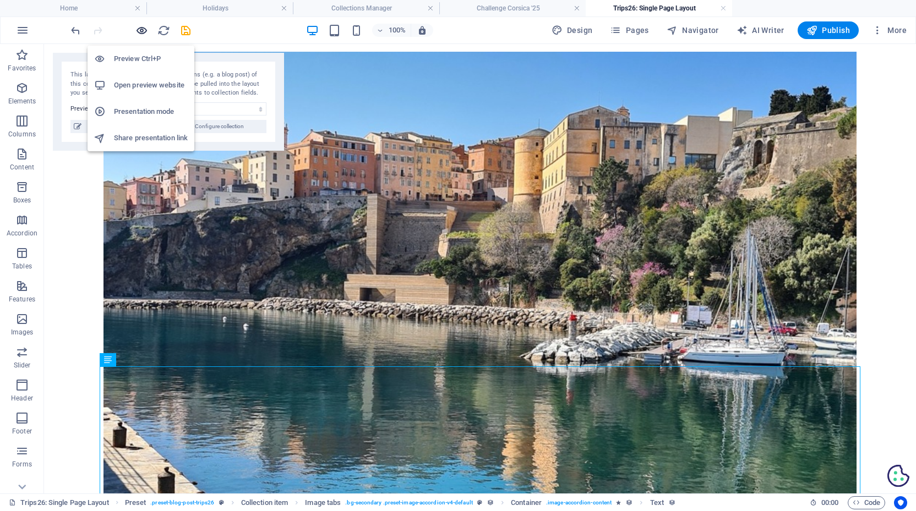
click at [143, 29] on icon "button" at bounding box center [141, 30] width 13 height 13
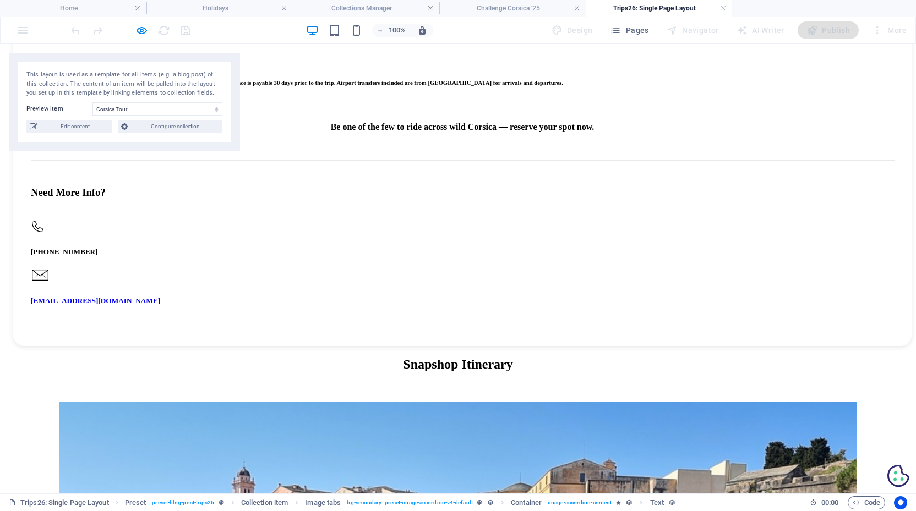
scroll to position [1012, 0]
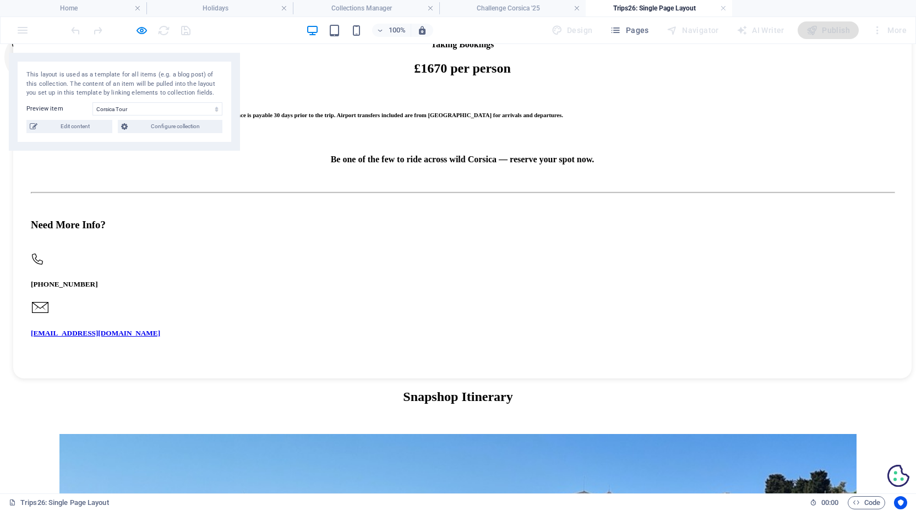
click at [141, 32] on icon "button" at bounding box center [141, 30] width 13 height 13
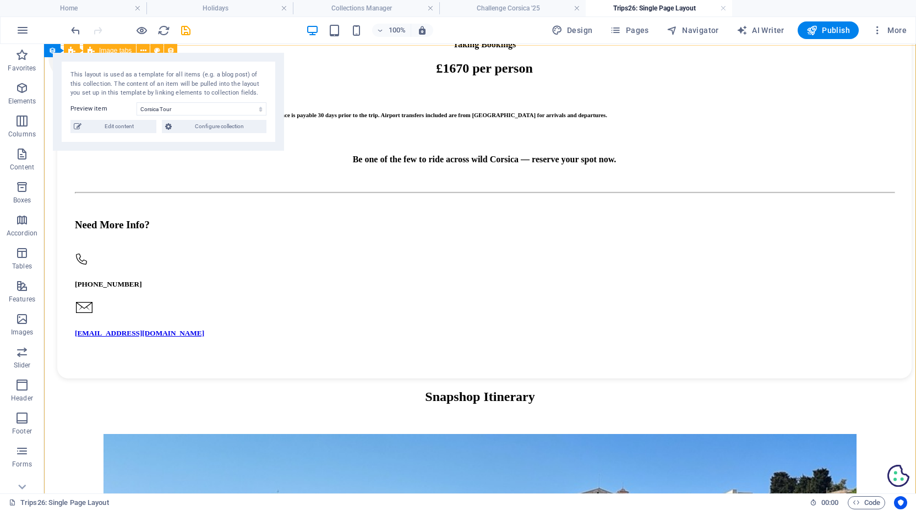
scroll to position [1122, 0]
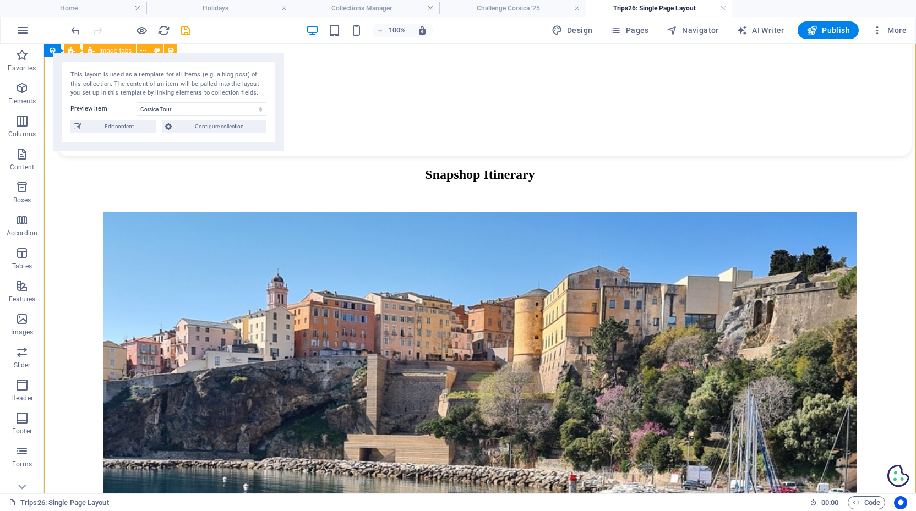
scroll to position [1355, 0]
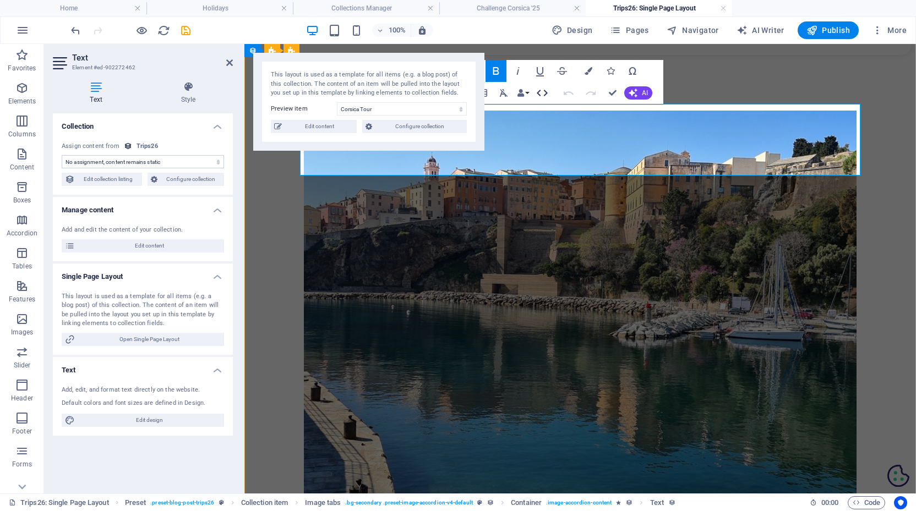
click at [541, 89] on icon "button" at bounding box center [542, 92] width 13 height 13
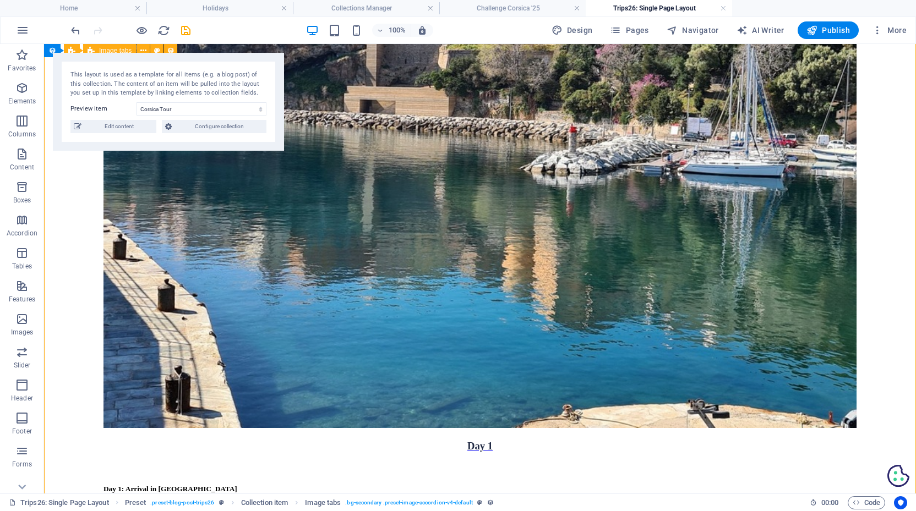
scroll to position [1588, 0]
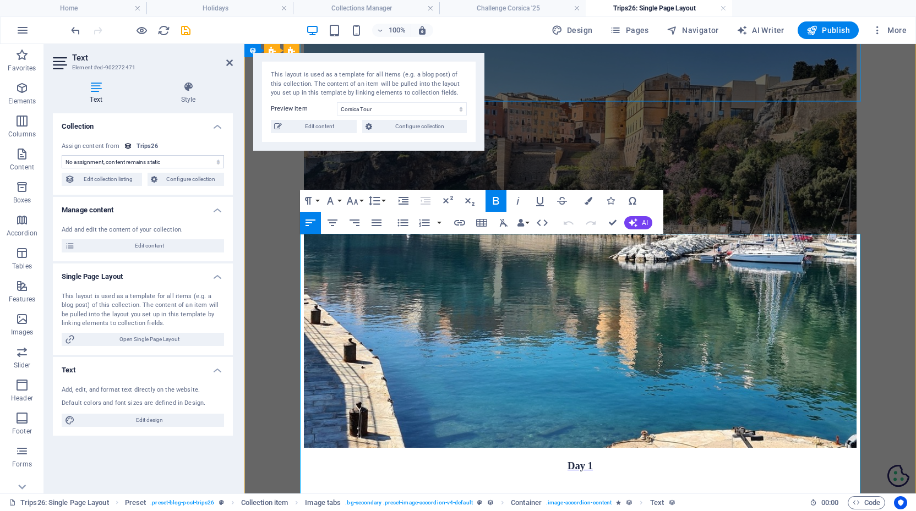
scroll to position [1433, 0]
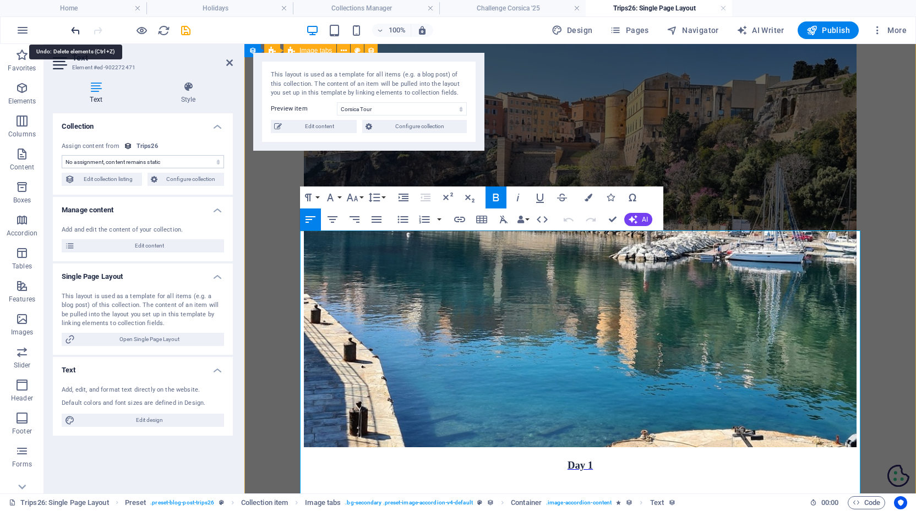
click at [79, 29] on icon "undo" at bounding box center [75, 30] width 13 height 13
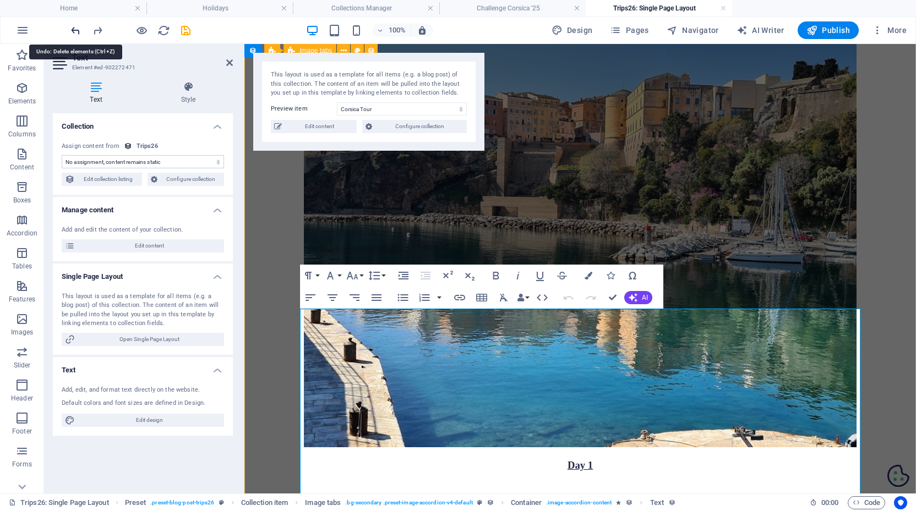
click at [79, 29] on icon "undo" at bounding box center [75, 30] width 13 height 13
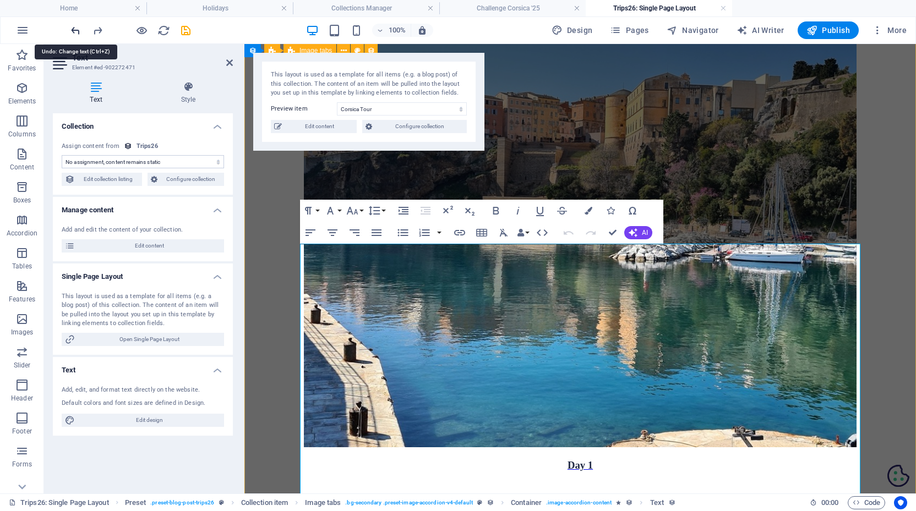
click at [79, 29] on icon "undo" at bounding box center [75, 30] width 13 height 13
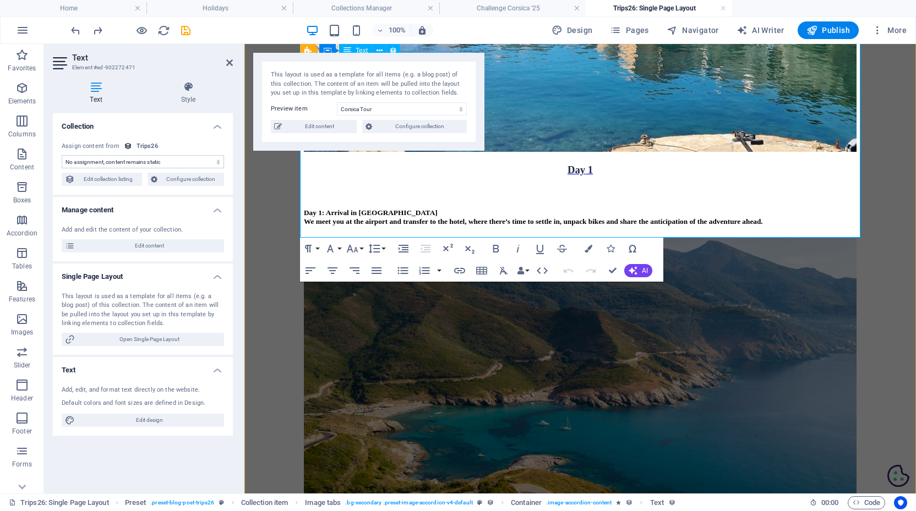
scroll to position [1728, 0]
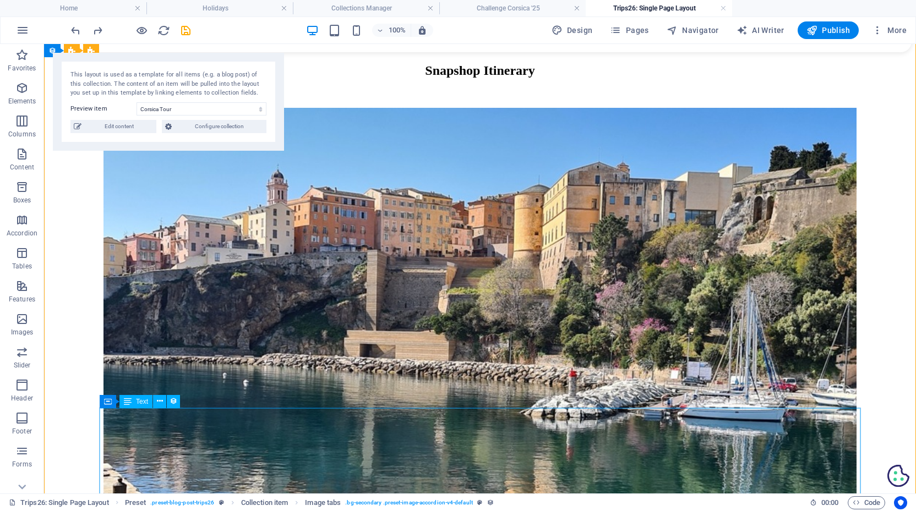
scroll to position [1306, 0]
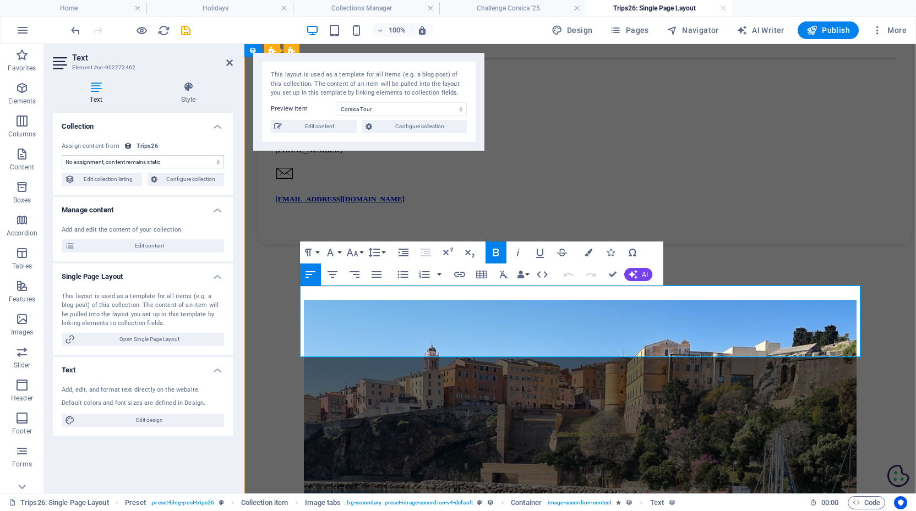
scroll to position [1165, 0]
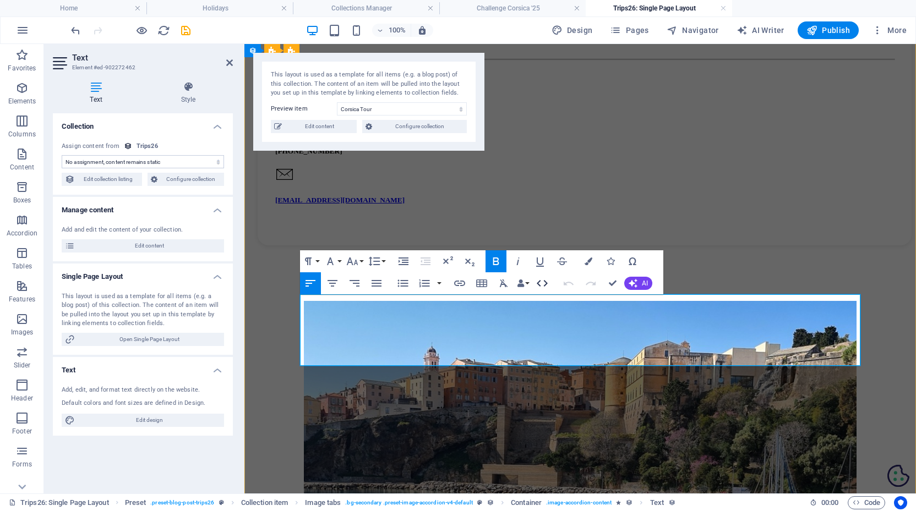
click at [543, 281] on icon "button" at bounding box center [542, 283] width 13 height 13
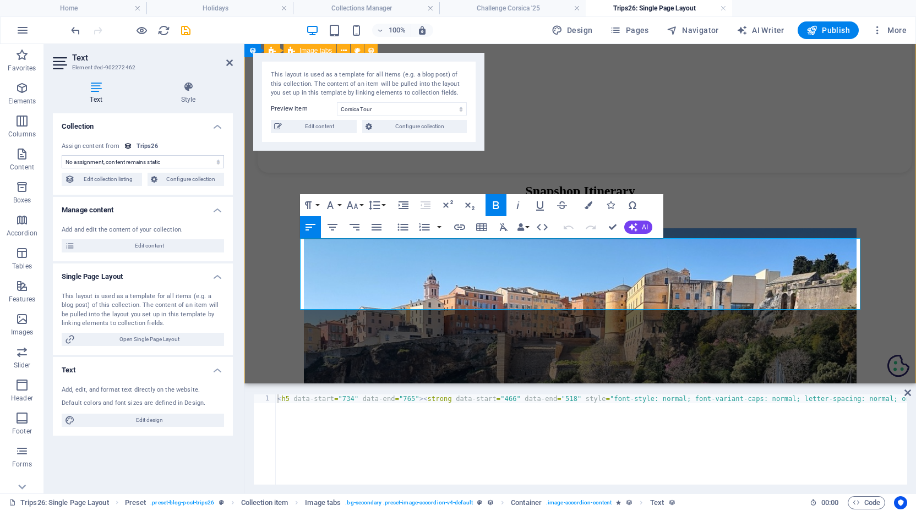
scroll to position [1269, 0]
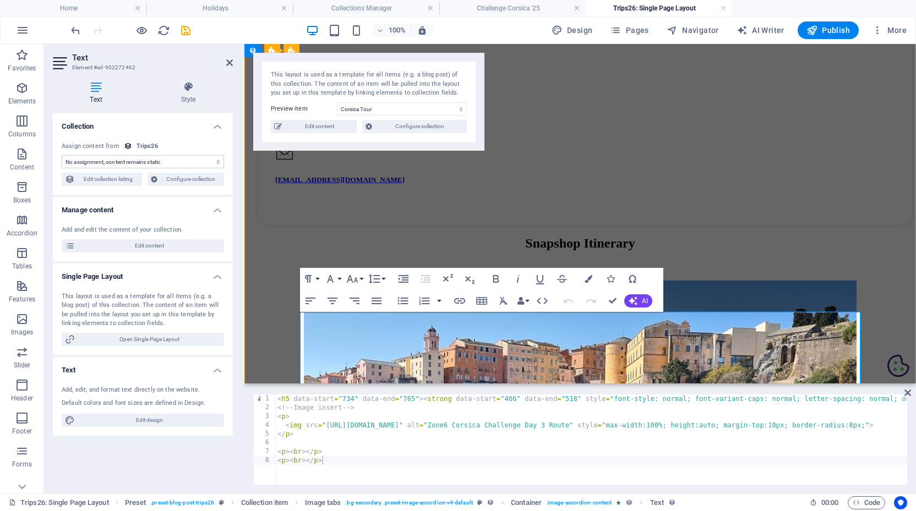
scroll to position [1092, 0]
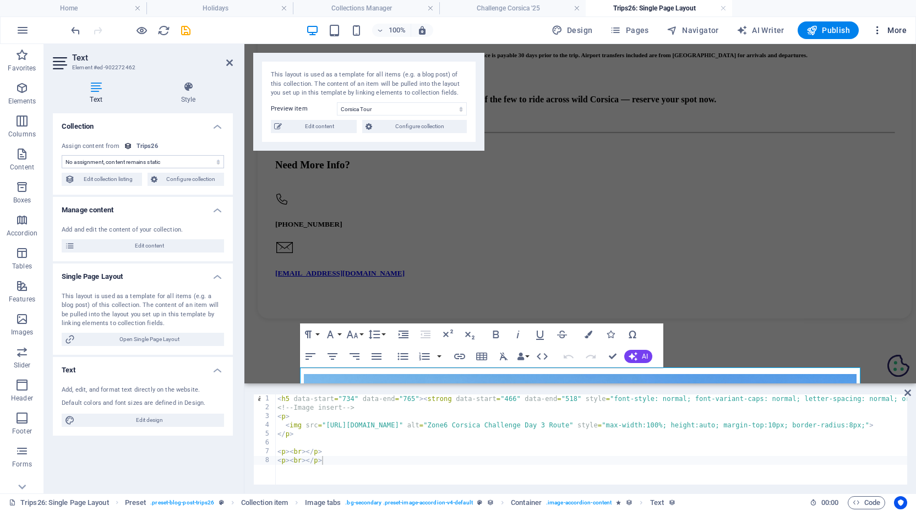
click at [889, 32] on span "More" at bounding box center [889, 30] width 35 height 11
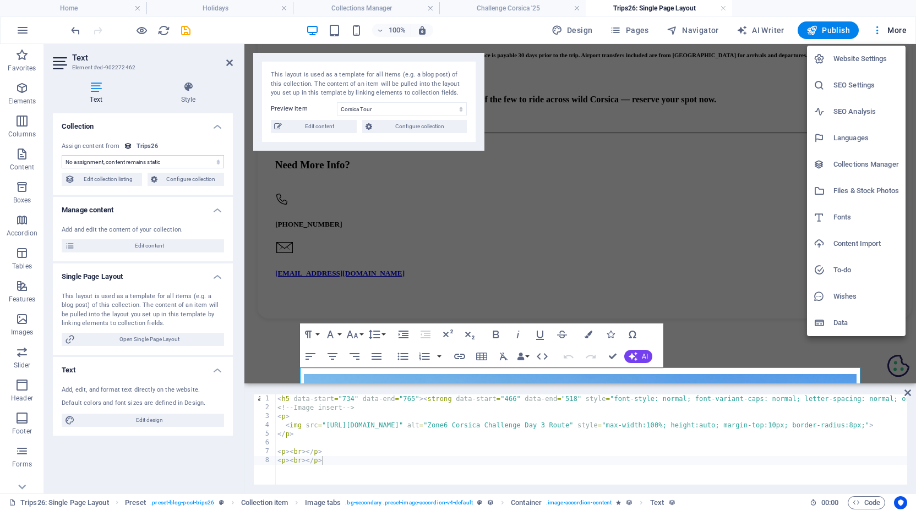
click at [857, 192] on h6 "Files & Stock Photos" at bounding box center [866, 190] width 66 height 13
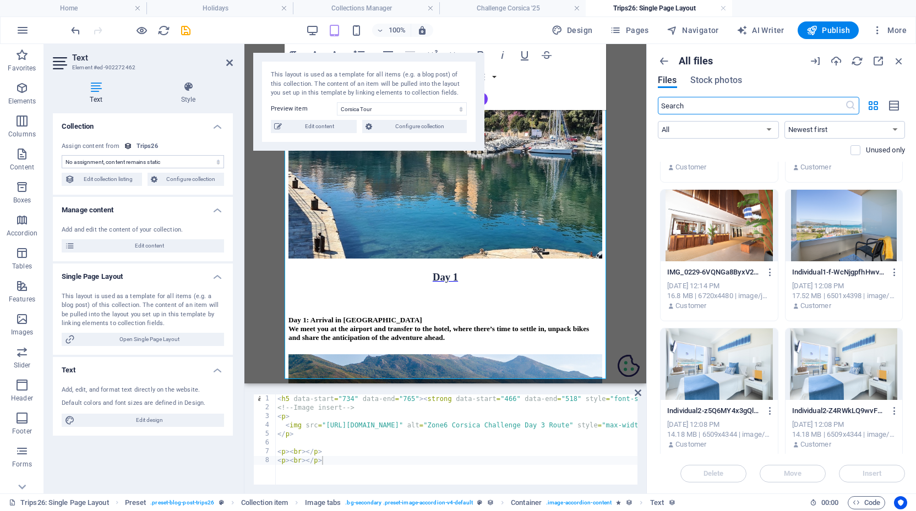
scroll to position [5574, 0]
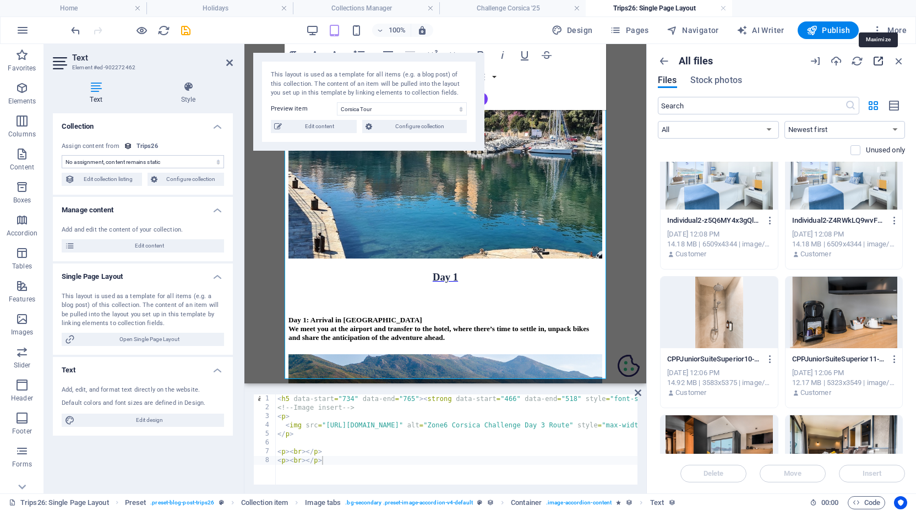
click at [880, 63] on icon "button" at bounding box center [878, 61] width 12 height 12
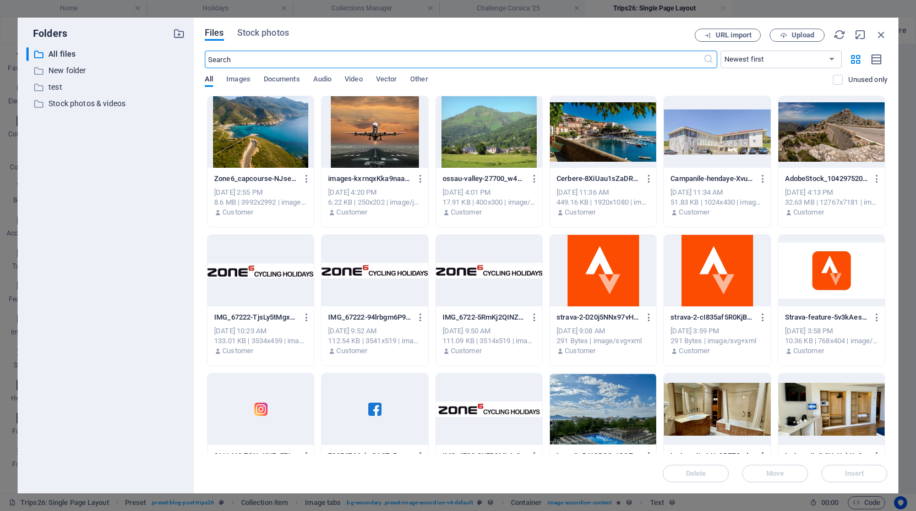
scroll to position [0, 0]
click at [305, 178] on icon "button" at bounding box center [307, 179] width 10 height 10
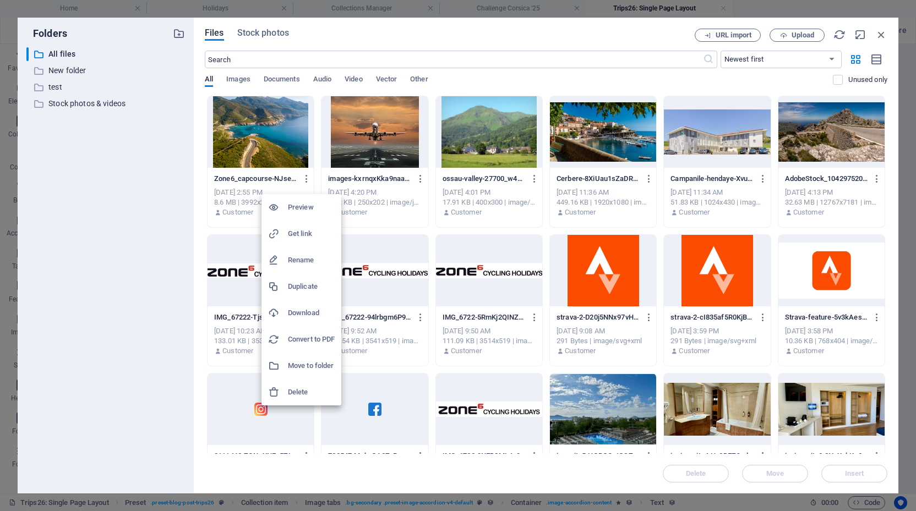
click at [304, 232] on h6 "Get link" at bounding box center [311, 233] width 47 height 13
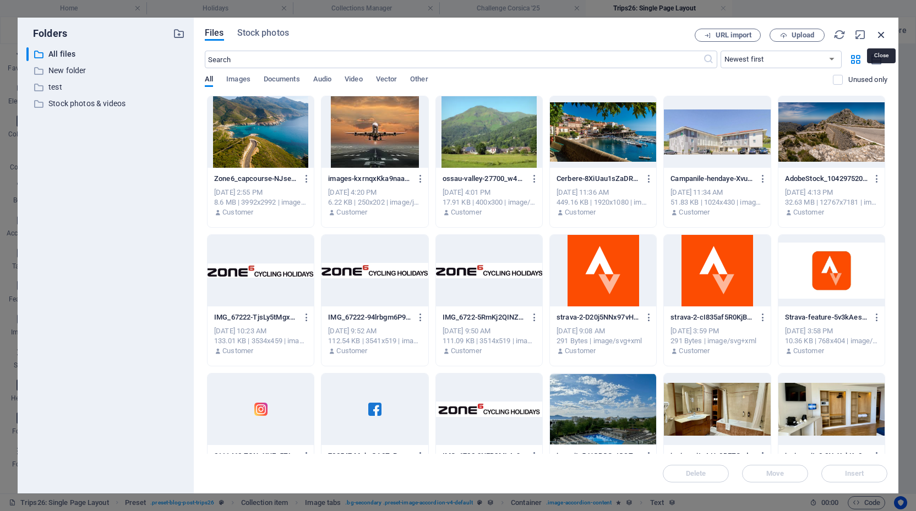
click at [880, 32] on icon "button" at bounding box center [881, 35] width 12 height 12
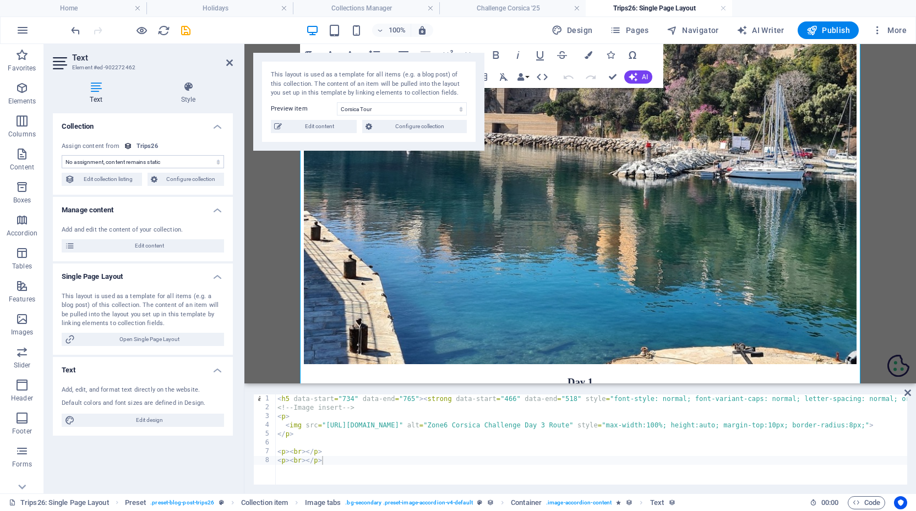
type textarea "<img src="[URL][DOMAIN_NAME]" alt="Zone6 Corsica Challenge Day 3 Route" style="…"
drag, startPoint x: 326, startPoint y: 426, endPoint x: 618, endPoint y: 426, distance: 291.2
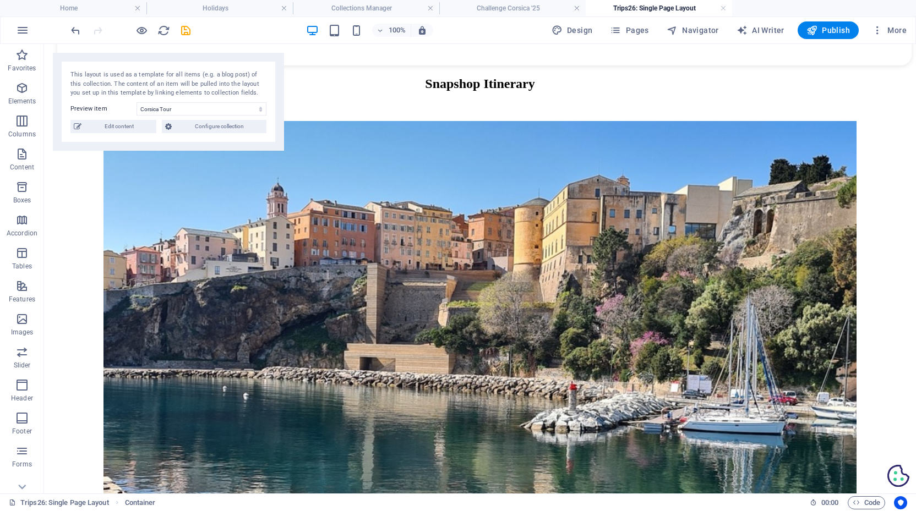
scroll to position [1323, 0]
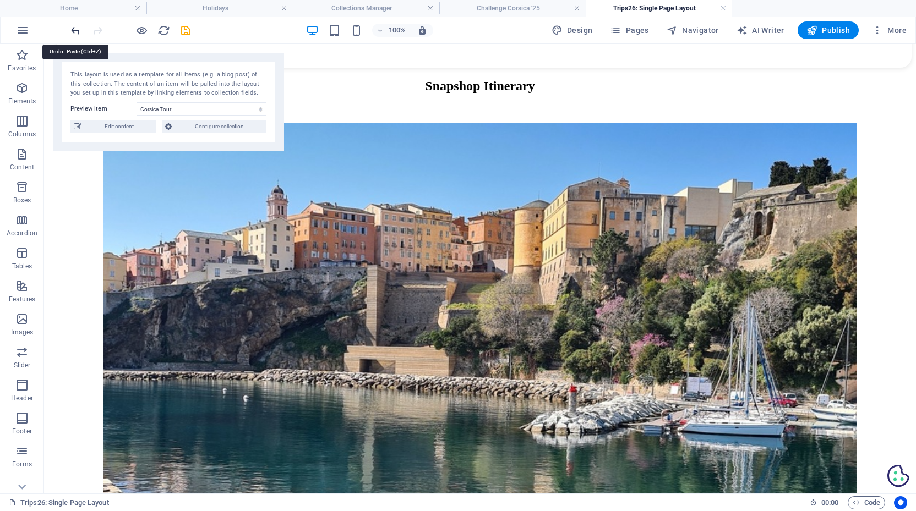
click at [73, 29] on icon "undo" at bounding box center [75, 30] width 13 height 13
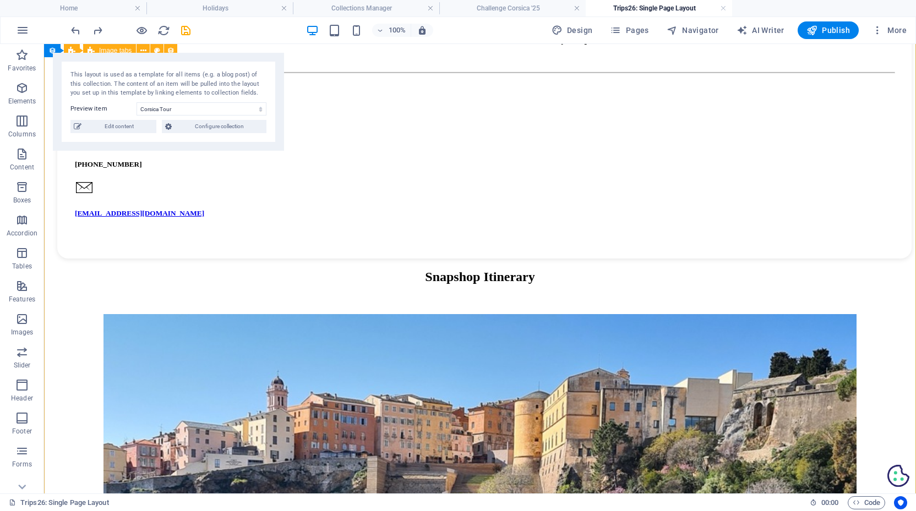
scroll to position [1131, 0]
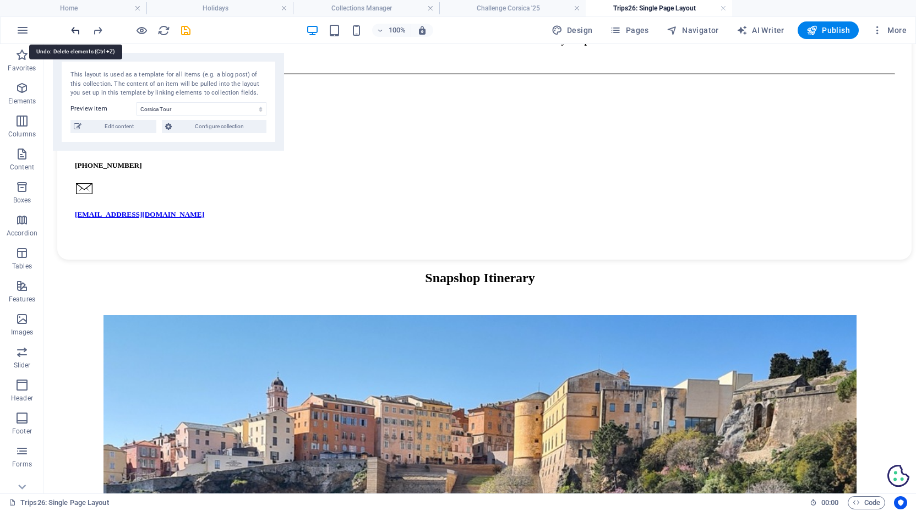
click at [77, 26] on icon "undo" at bounding box center [75, 30] width 13 height 13
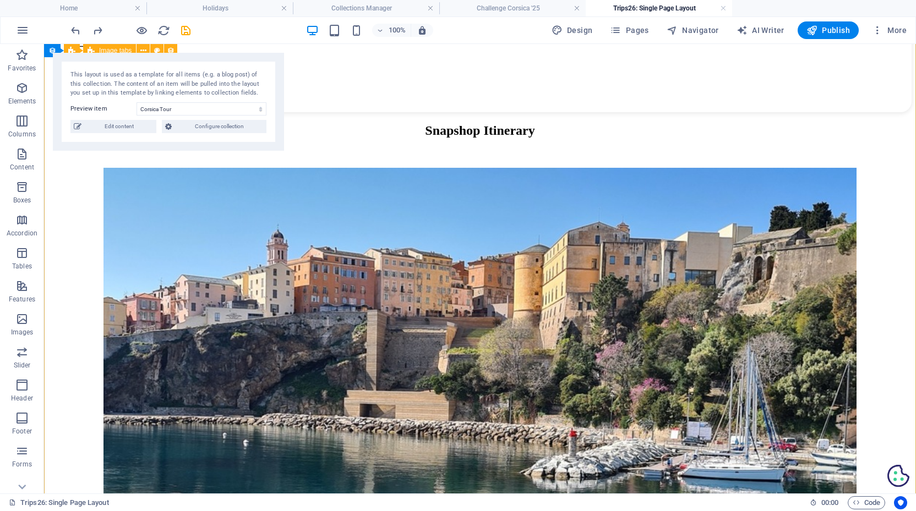
scroll to position [1307, 0]
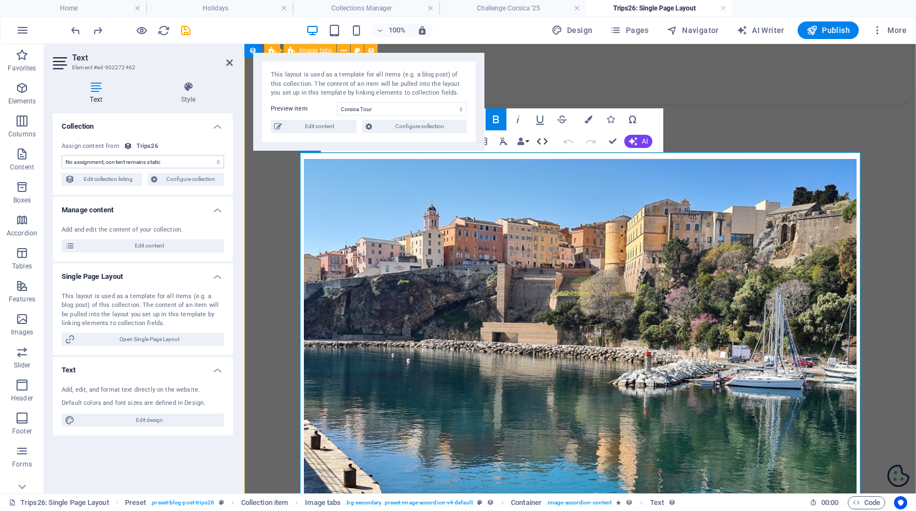
click at [543, 136] on icon "button" at bounding box center [542, 141] width 13 height 13
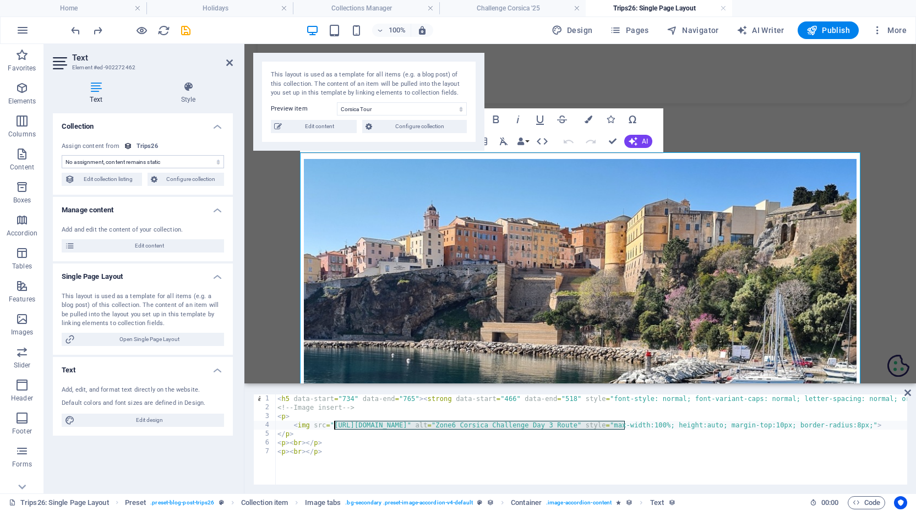
drag, startPoint x: 625, startPoint y: 424, endPoint x: 336, endPoint y: 426, distance: 289.6
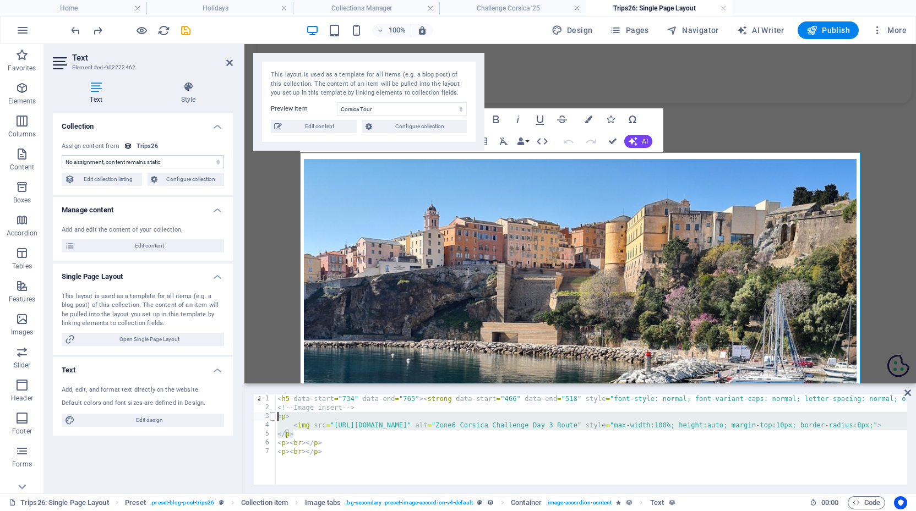
drag, startPoint x: 302, startPoint y: 433, endPoint x: 274, endPoint y: 414, distance: 34.1
click at [274, 414] on div "<img src="[URL][DOMAIN_NAME]" alt="Zone6 Corsica Challenge Day 3 Route" style="…" at bounding box center [580, 440] width 654 height 90
paste textarea "/p"
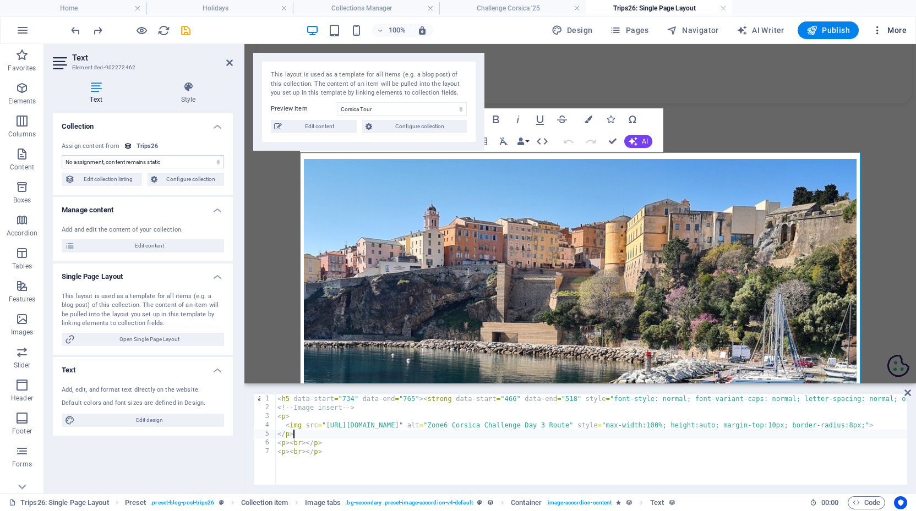
click at [895, 29] on span "More" at bounding box center [889, 30] width 35 height 11
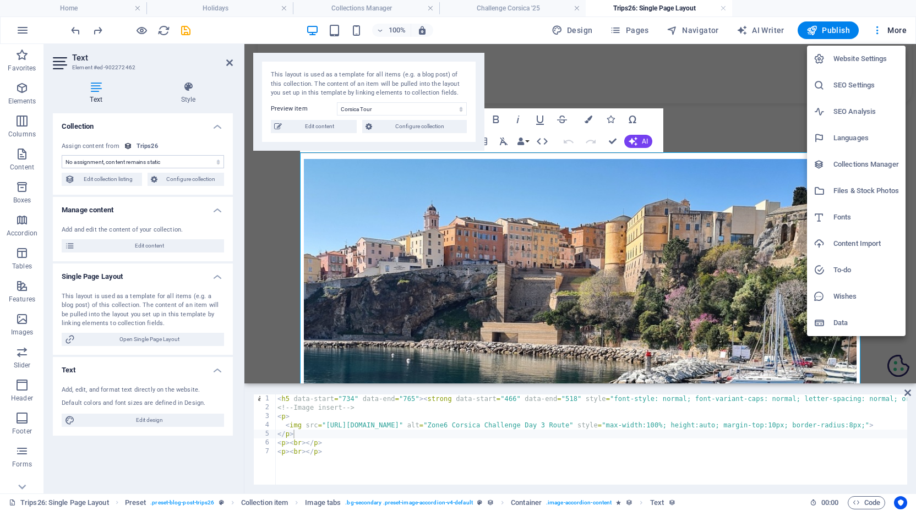
click at [874, 167] on h6 "Collections Manager" at bounding box center [866, 164] width 66 height 13
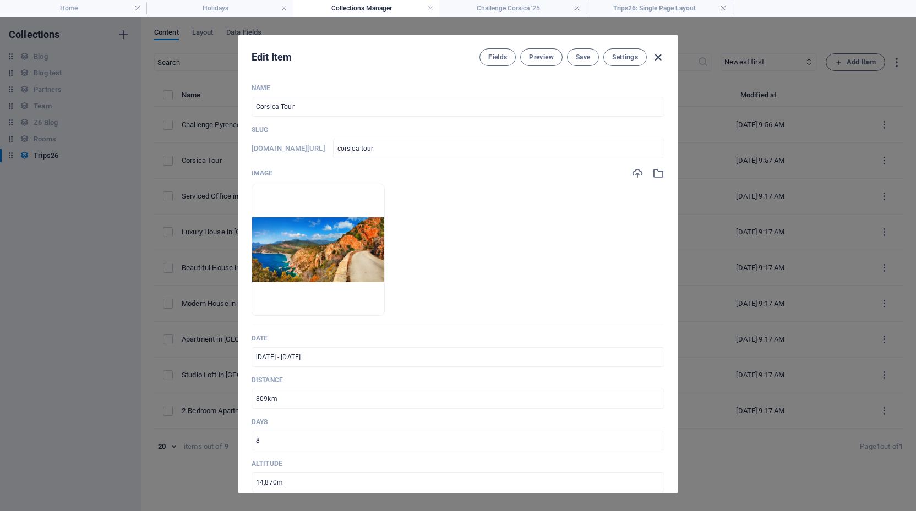
click at [656, 57] on icon "button" at bounding box center [658, 57] width 13 height 13
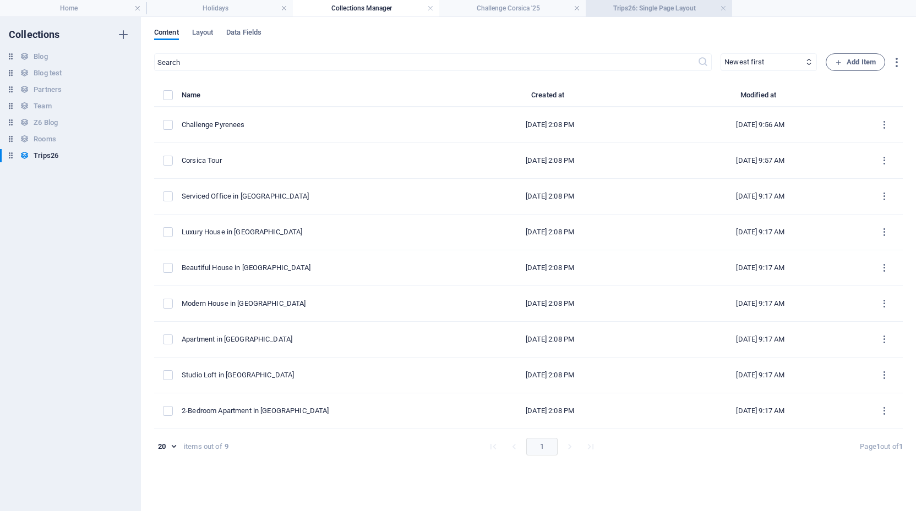
click at [657, 11] on h4 "Trips26: Single Page Layout" at bounding box center [659, 8] width 146 height 12
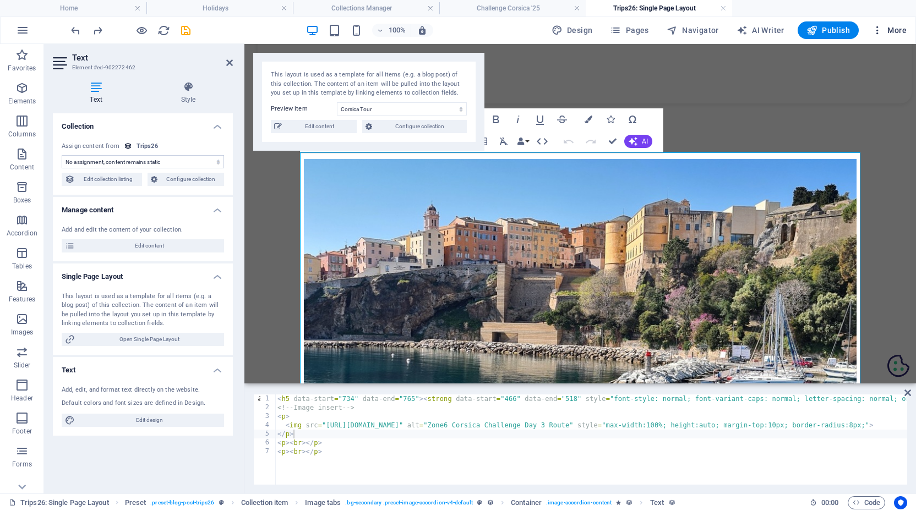
click at [878, 31] on icon "button" at bounding box center [877, 30] width 11 height 11
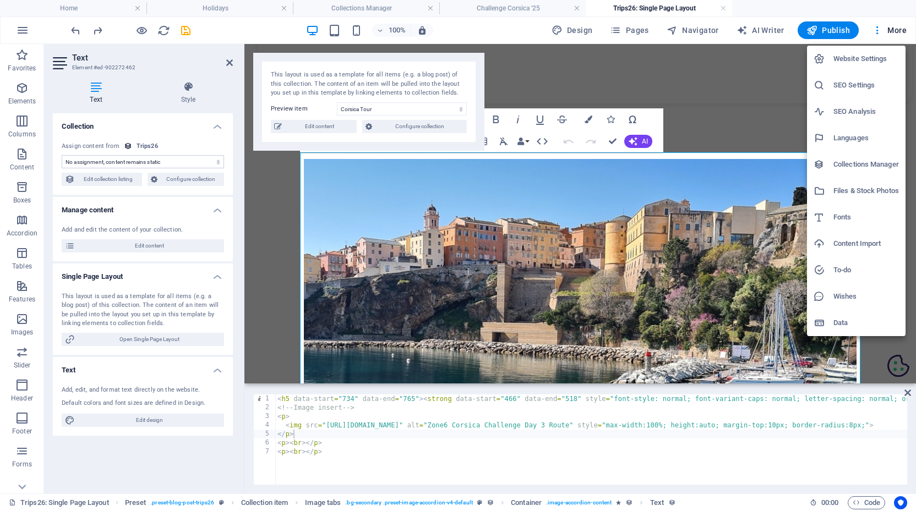
click at [847, 190] on h6 "Files & Stock Photos" at bounding box center [866, 190] width 66 height 13
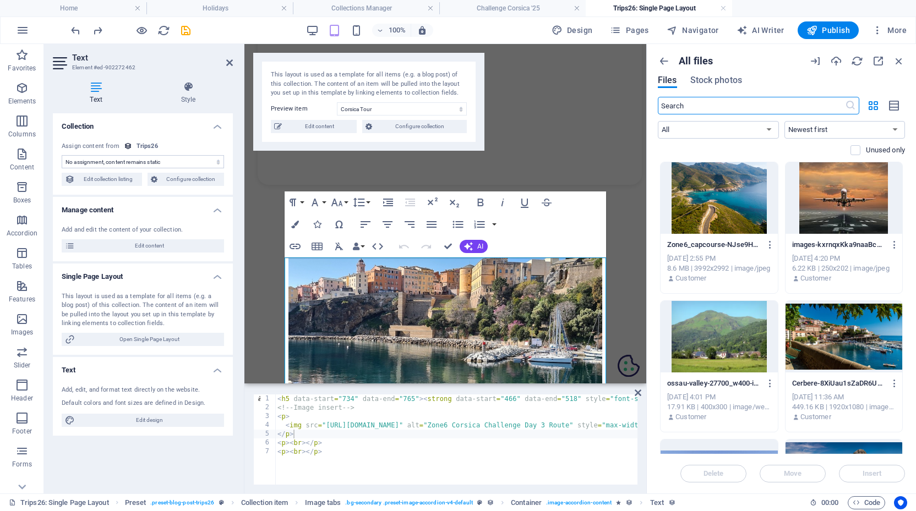
scroll to position [0, 0]
click at [769, 242] on icon "button" at bounding box center [770, 245] width 10 height 10
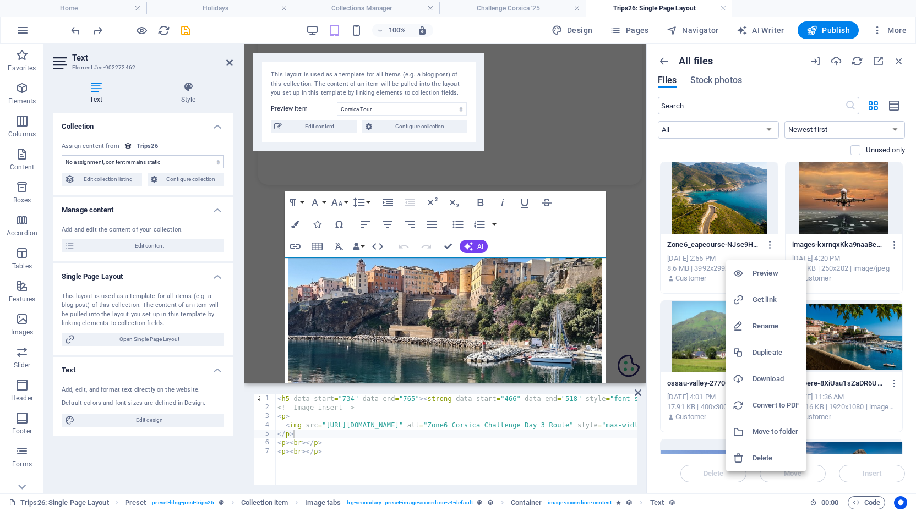
click at [761, 297] on h6 "Get link" at bounding box center [776, 299] width 47 height 13
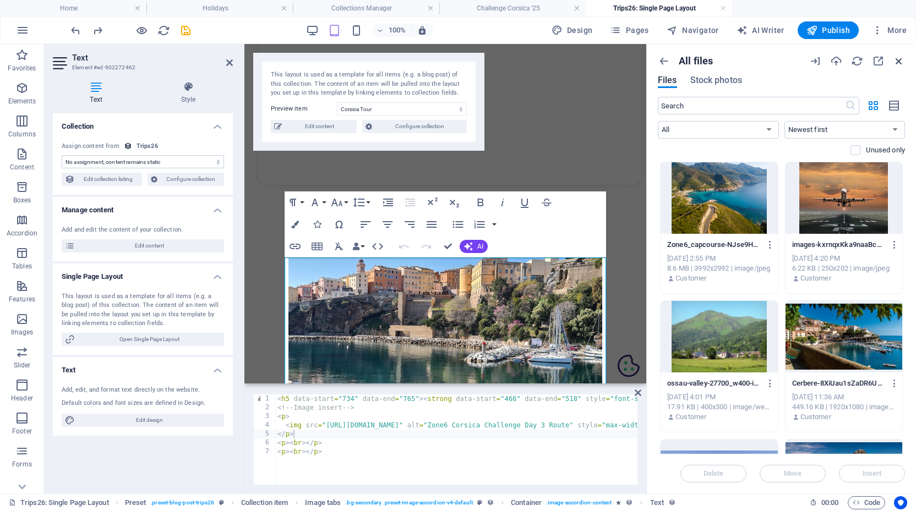
click at [898, 61] on icon "button" at bounding box center [899, 61] width 12 height 12
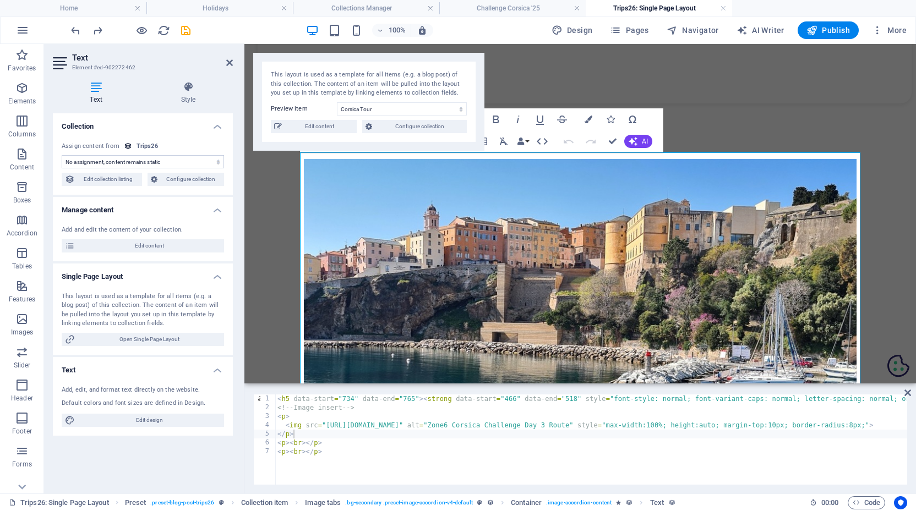
type textarea "<img src="[URL][DOMAIN_NAME]" alt="Zone6 Corsica Challenge Day 3 Route" style="…"
drag, startPoint x: 325, startPoint y: 425, endPoint x: 617, endPoint y: 424, distance: 291.8
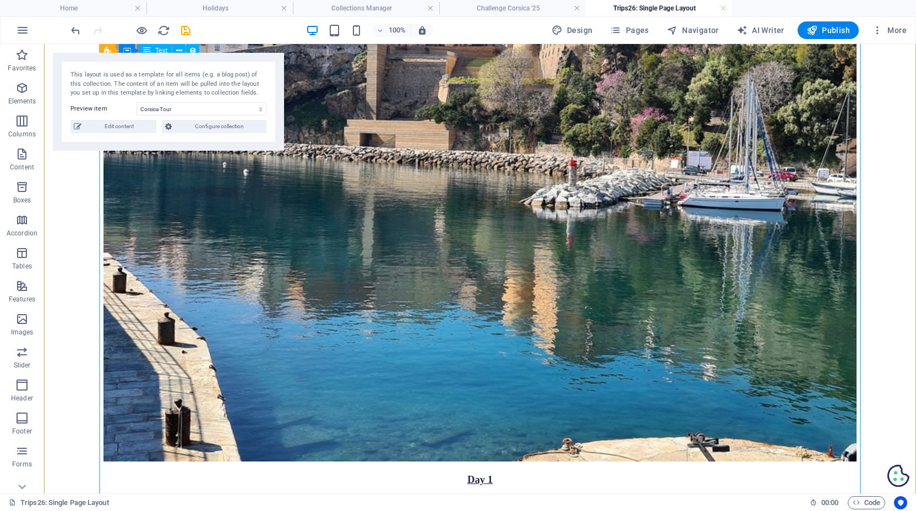
scroll to position [1551, 0]
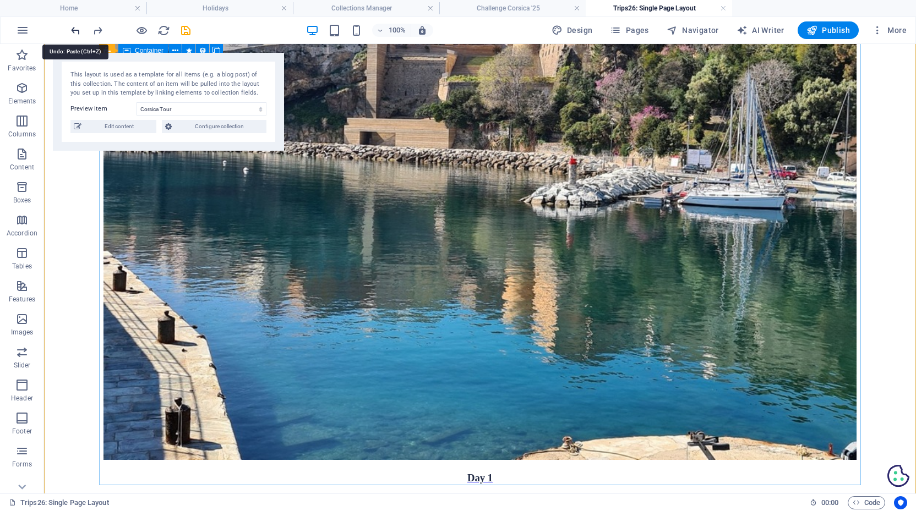
click at [75, 30] on icon "undo" at bounding box center [75, 30] width 13 height 13
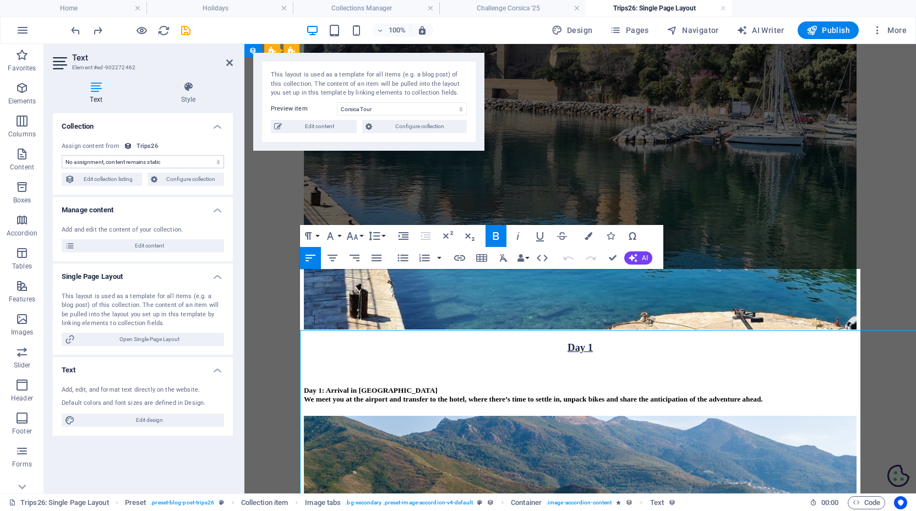
scroll to position [1190, 0]
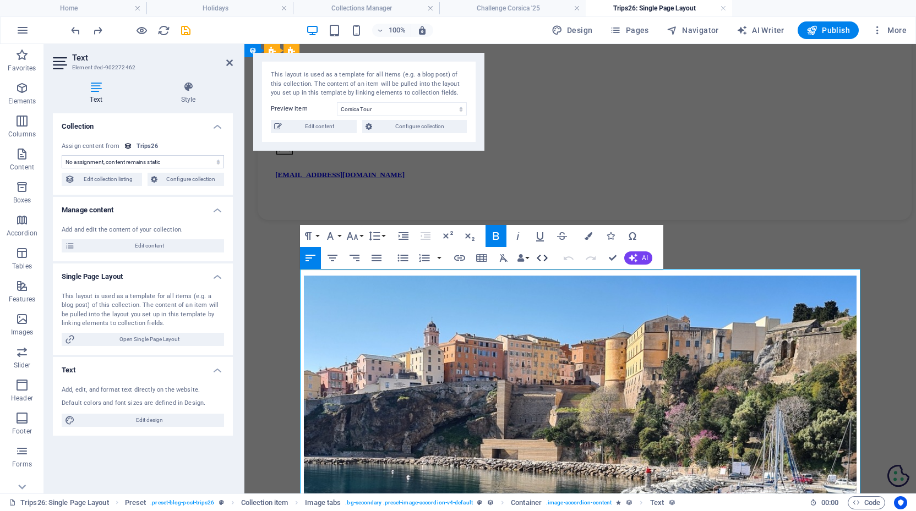
click at [542, 257] on icon "button" at bounding box center [542, 258] width 13 height 13
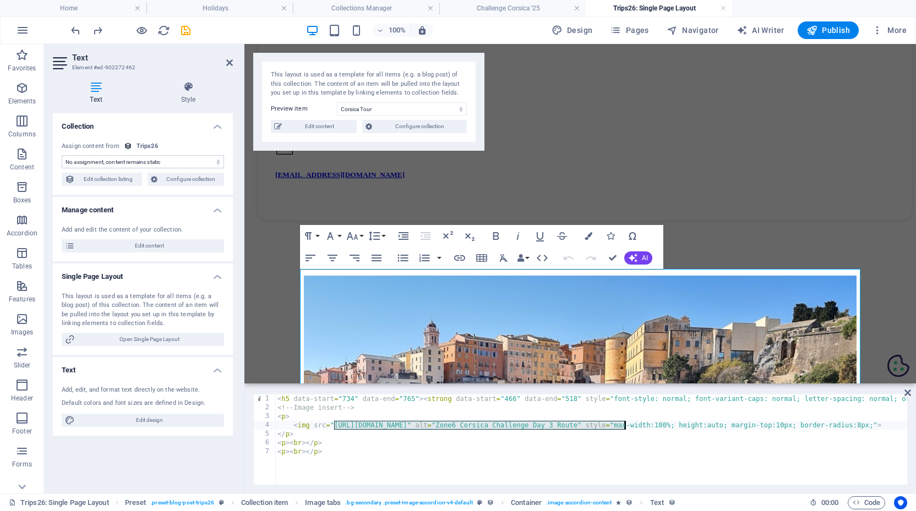
drag, startPoint x: 333, startPoint y: 425, endPoint x: 624, endPoint y: 427, distance: 290.7
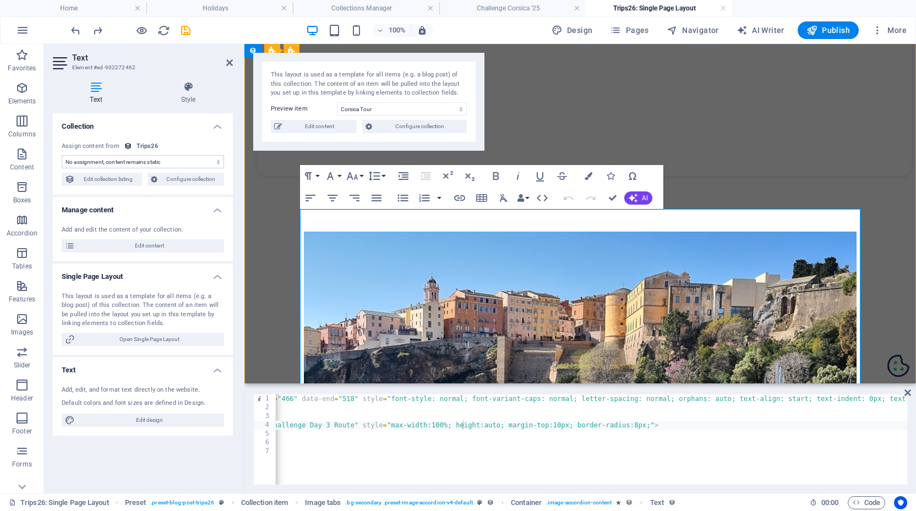
scroll to position [1257, 0]
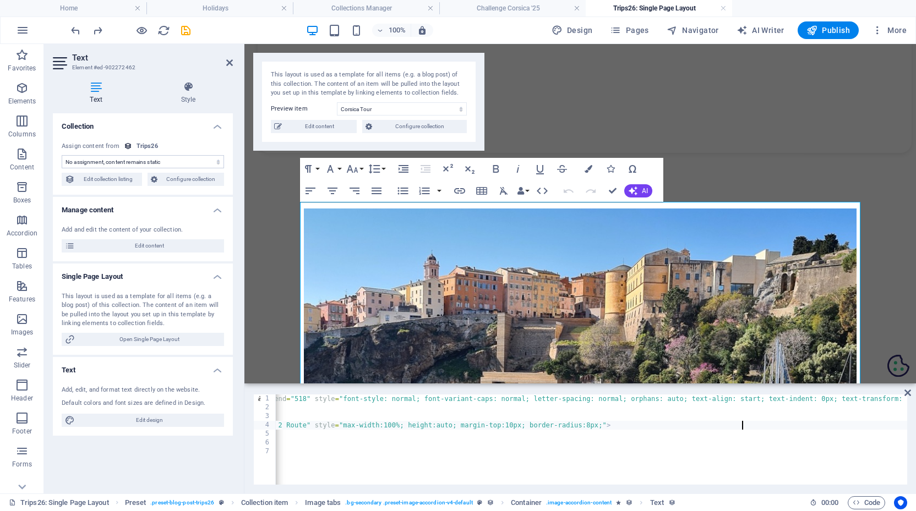
scroll to position [0, 306]
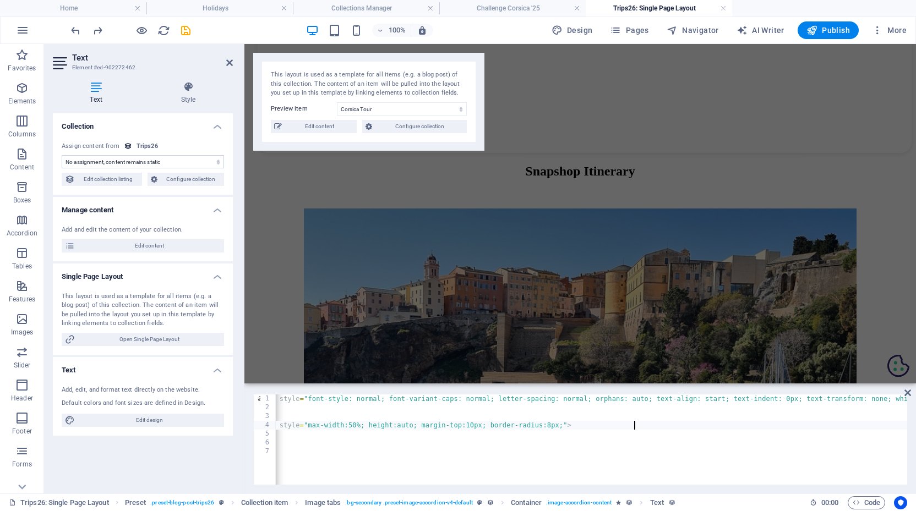
scroll to position [0, 56]
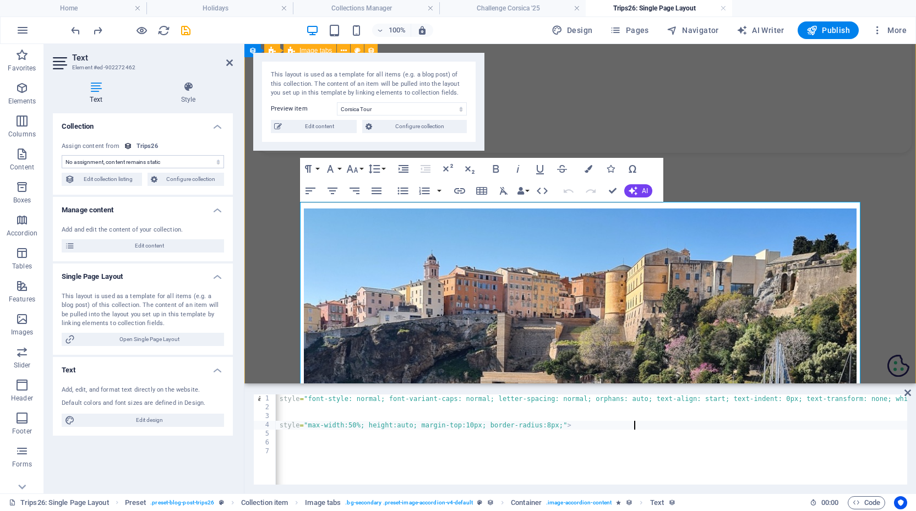
type textarea "<img src="[URL][DOMAIN_NAME]" alt="Zone6 Corsica Challenge Day 2 Route" style="…"
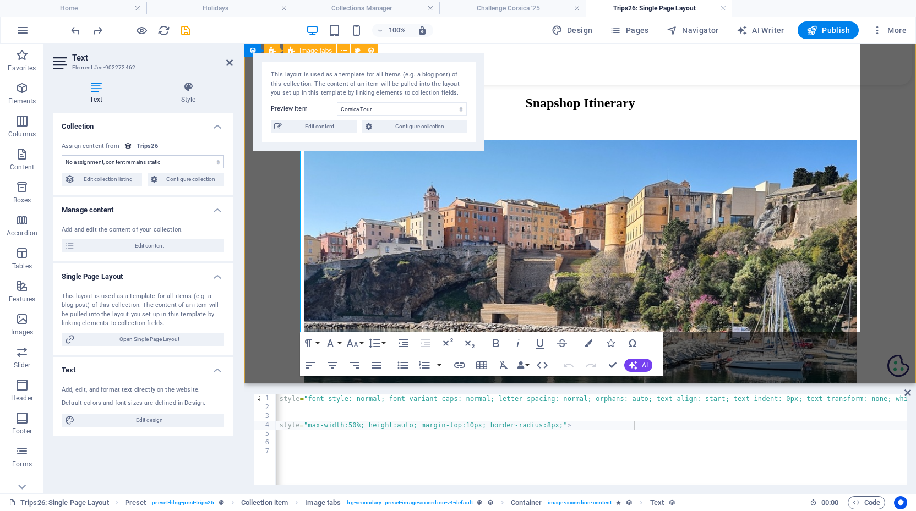
scroll to position [1210, 0]
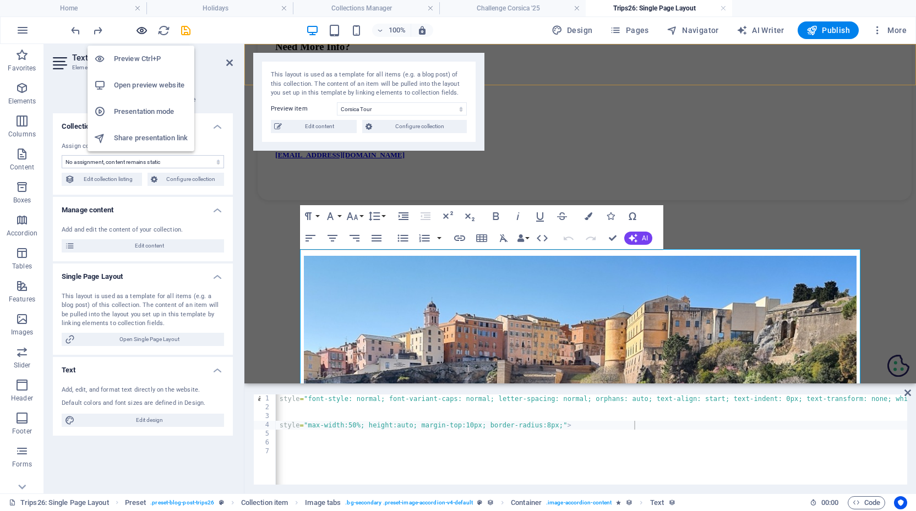
click at [141, 33] on icon "button" at bounding box center [141, 30] width 13 height 13
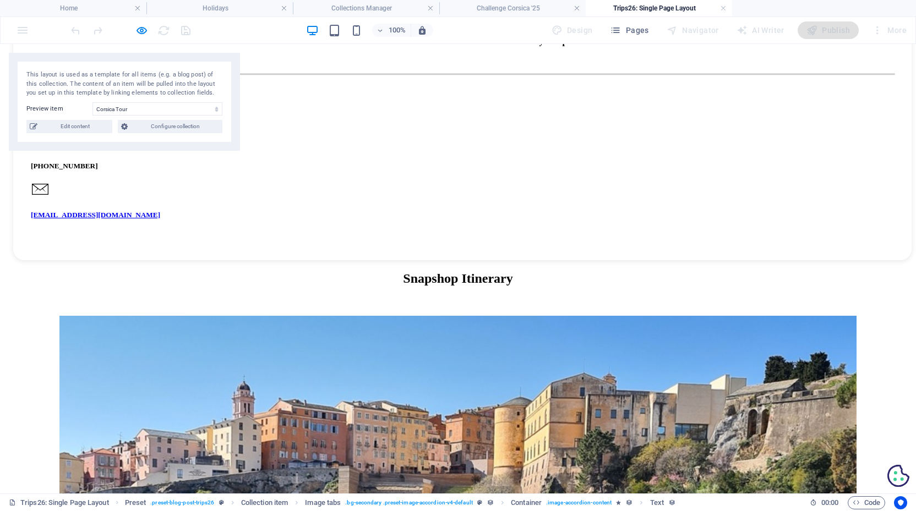
scroll to position [1029, 0]
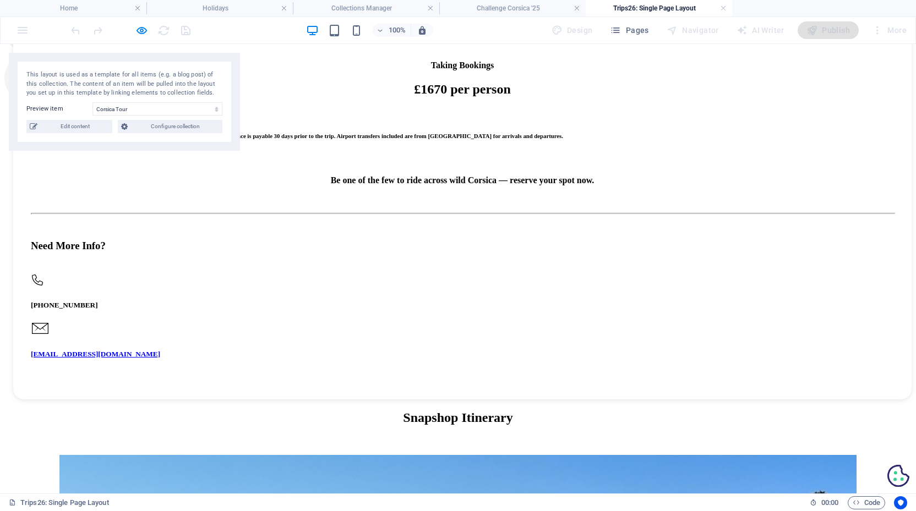
scroll to position [986, 0]
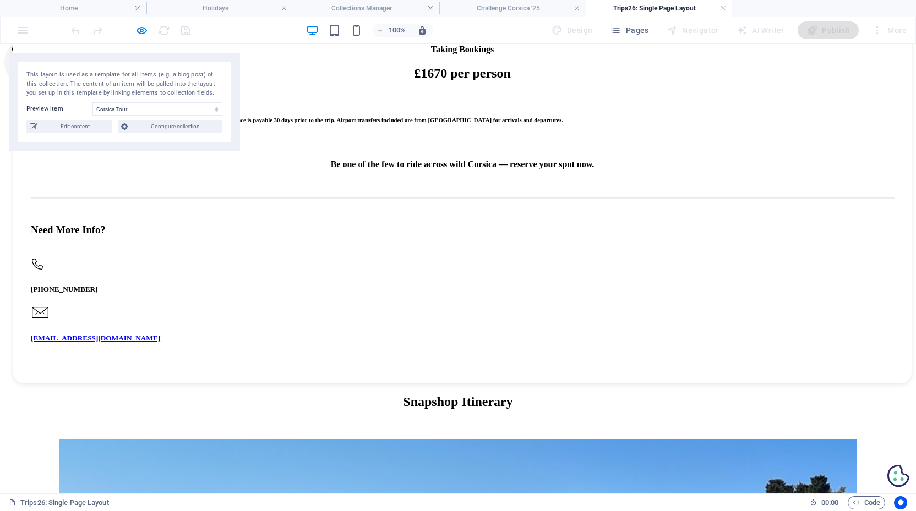
scroll to position [1000, 0]
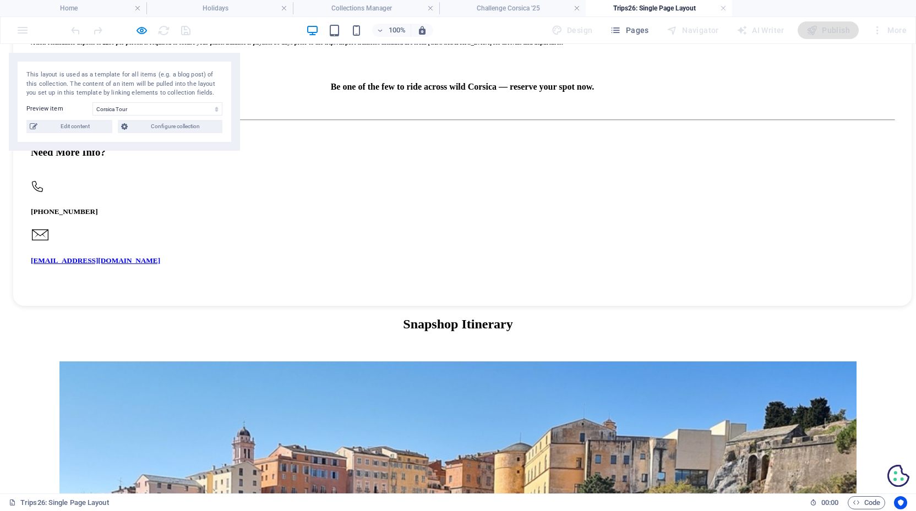
scroll to position [1084, 0]
click at [144, 29] on icon "button" at bounding box center [141, 30] width 13 height 13
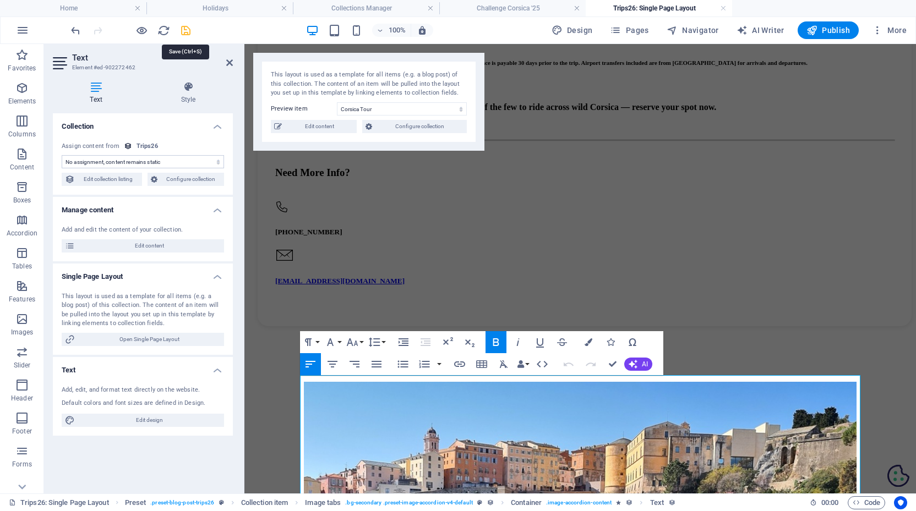
click at [187, 28] on icon "save" at bounding box center [185, 30] width 13 height 13
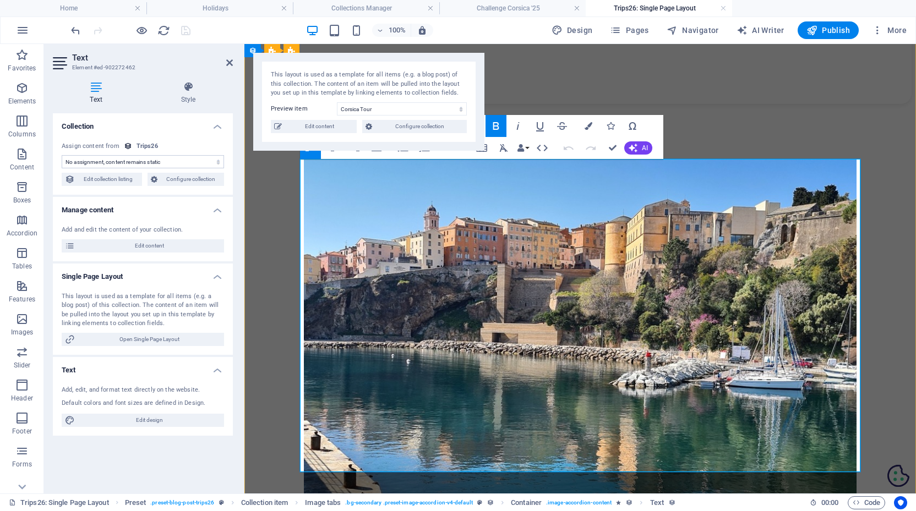
scroll to position [1308, 0]
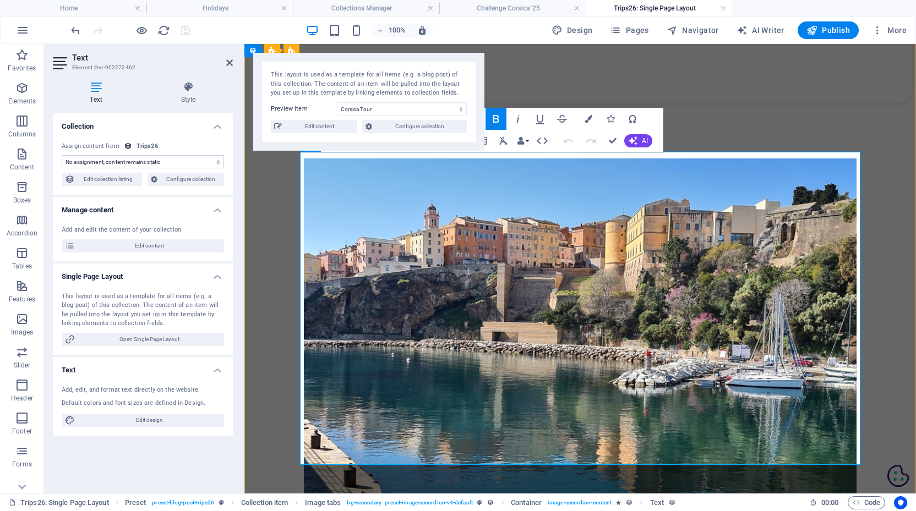
click at [543, 142] on icon "button" at bounding box center [542, 140] width 13 height 13
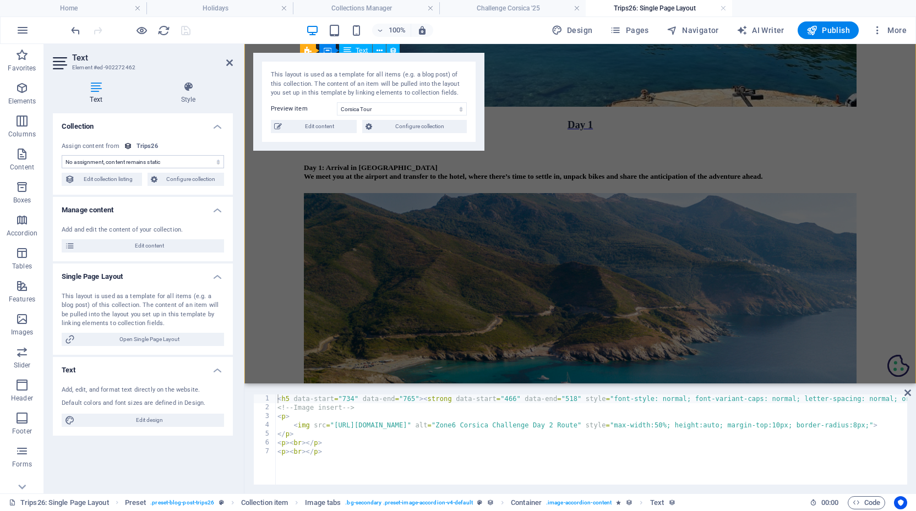
scroll to position [1831, 0]
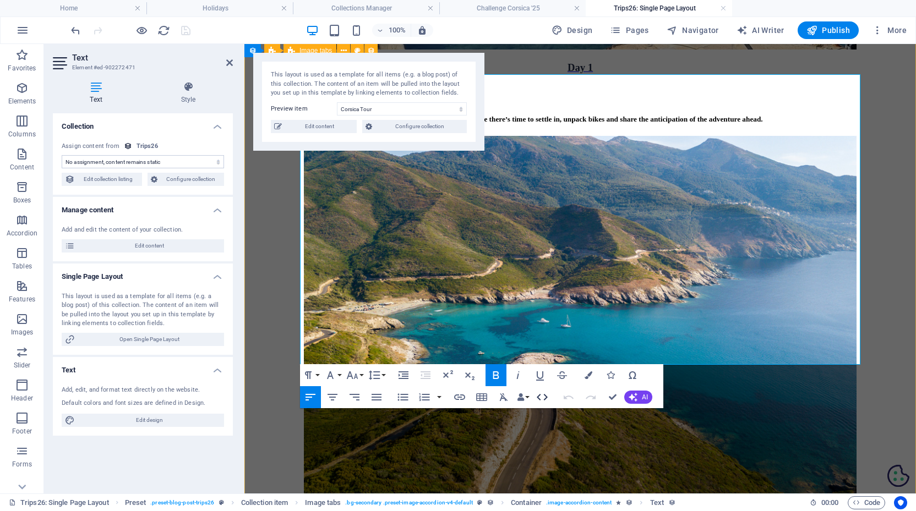
click at [541, 395] on icon "button" at bounding box center [542, 397] width 11 height 7
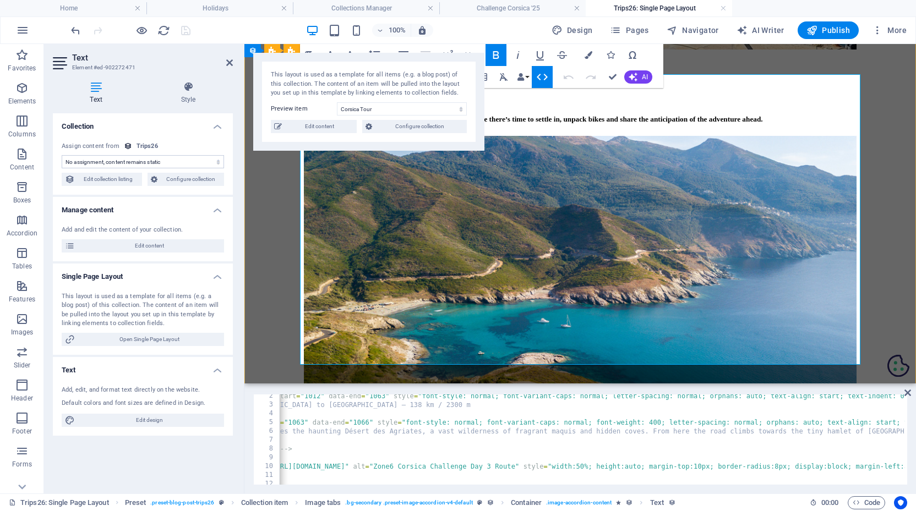
scroll to position [0, 0]
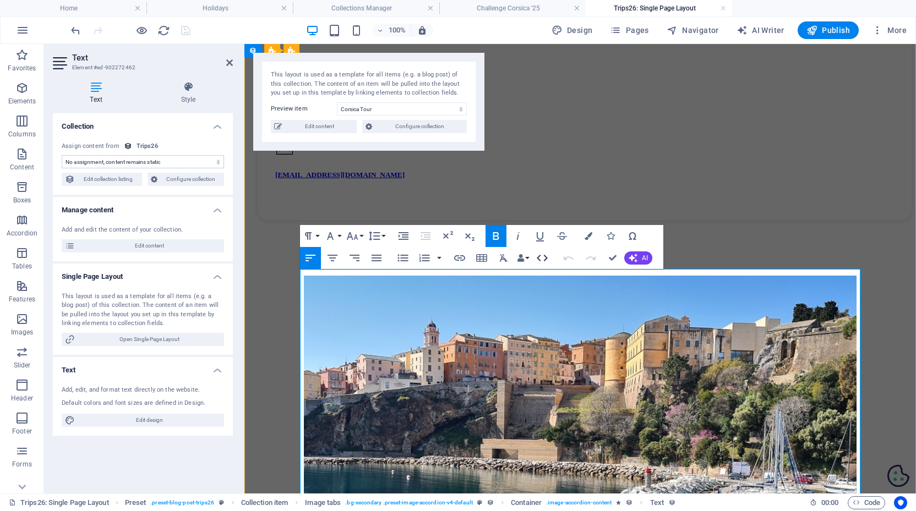
click at [545, 258] on icon "button" at bounding box center [542, 258] width 13 height 13
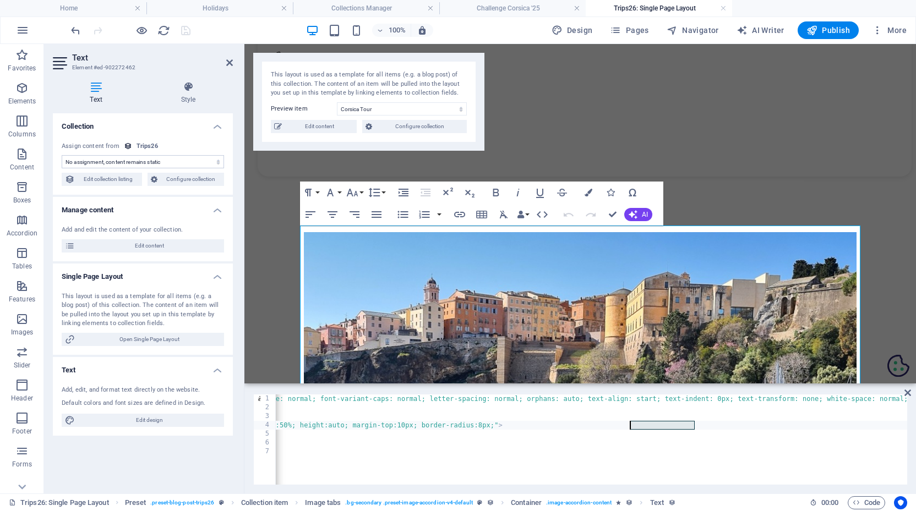
drag, startPoint x: 694, startPoint y: 427, endPoint x: 629, endPoint y: 424, distance: 65.6
paste textarea "margin-top:10px;"
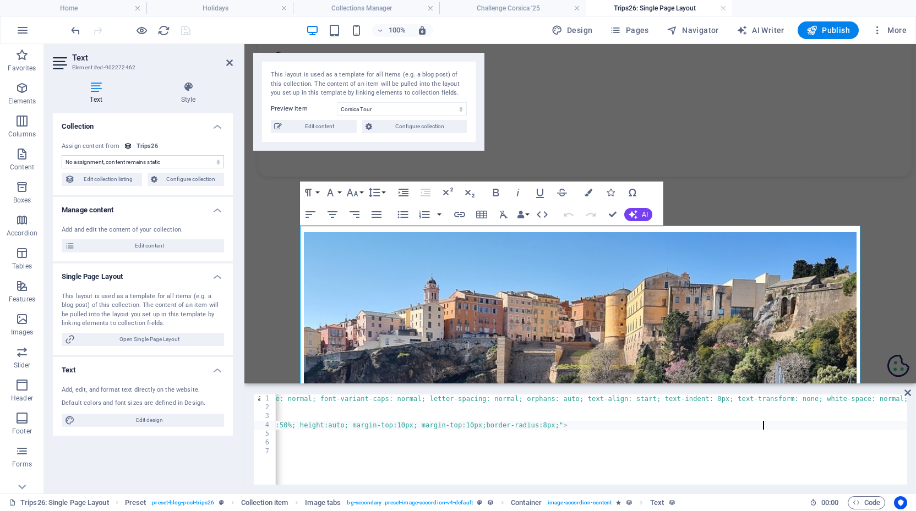
drag, startPoint x: 748, startPoint y: 424, endPoint x: 762, endPoint y: 426, distance: 13.9
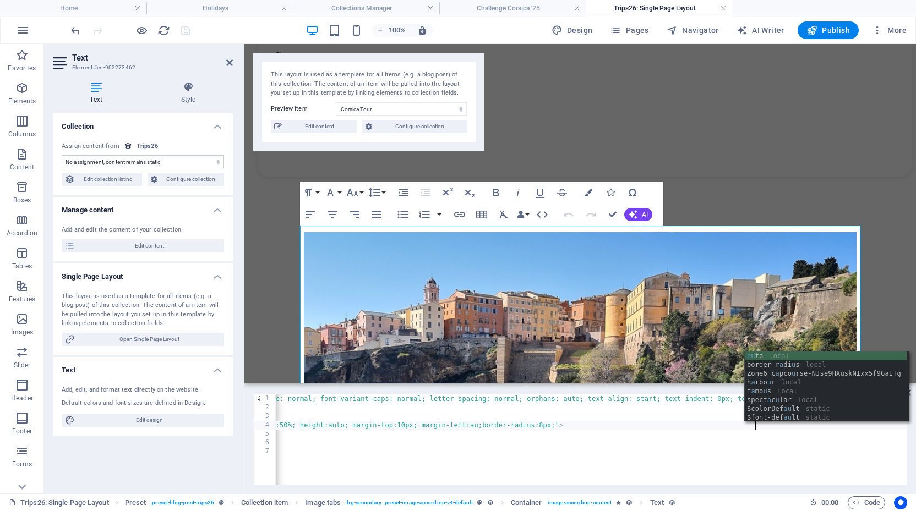
scroll to position [0, 72]
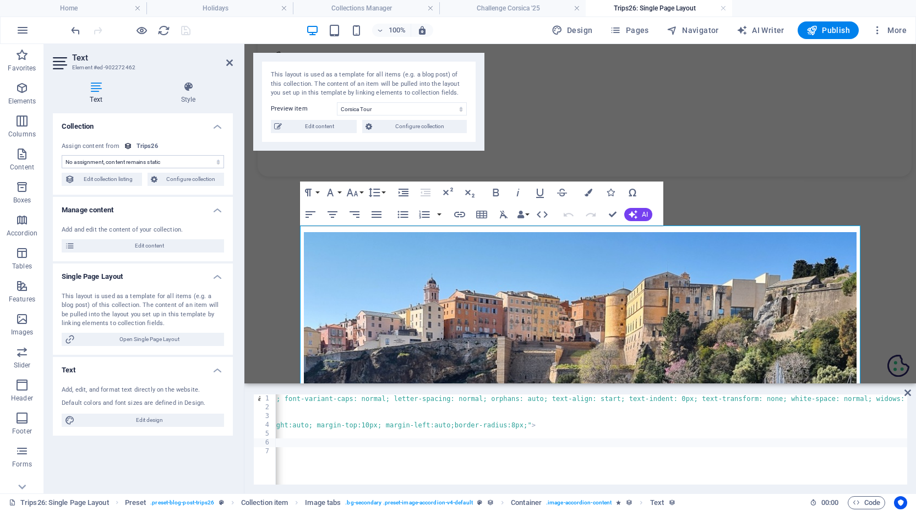
scroll to position [0, 411]
paste textarea "margin-top:10px;"
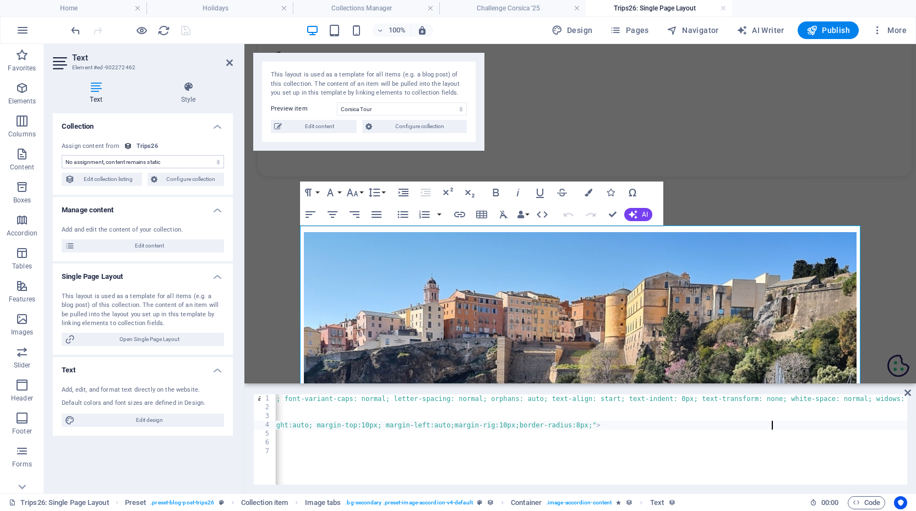
scroll to position [0, 76]
drag, startPoint x: 785, startPoint y: 426, endPoint x: 799, endPoint y: 427, distance: 14.9
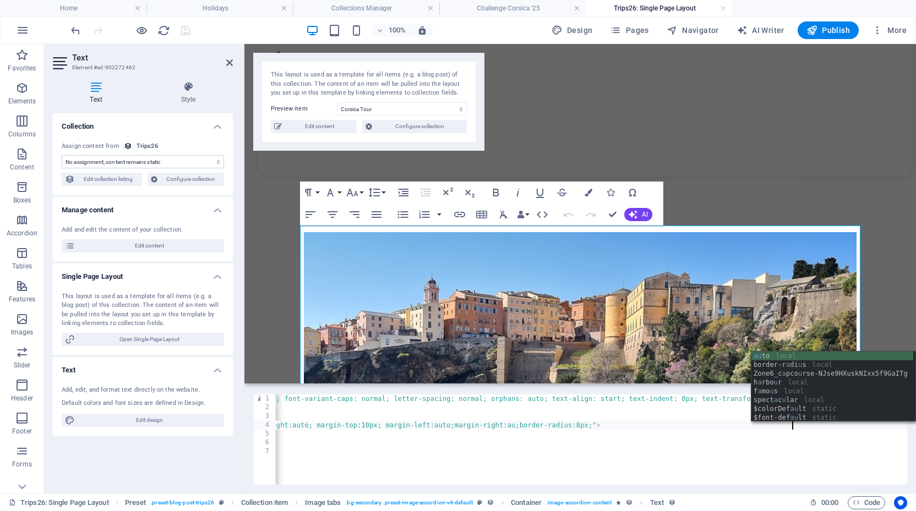
scroll to position [0, 78]
type textarea "</p>"
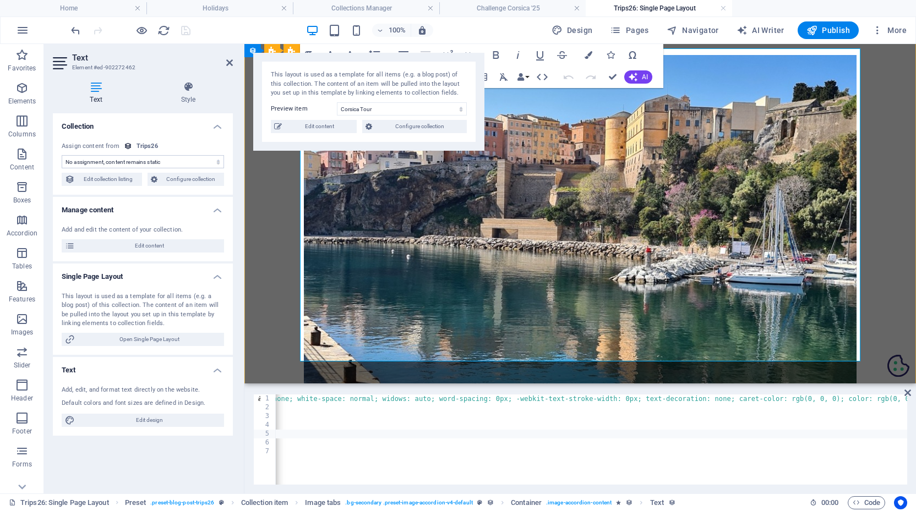
scroll to position [1402, 0]
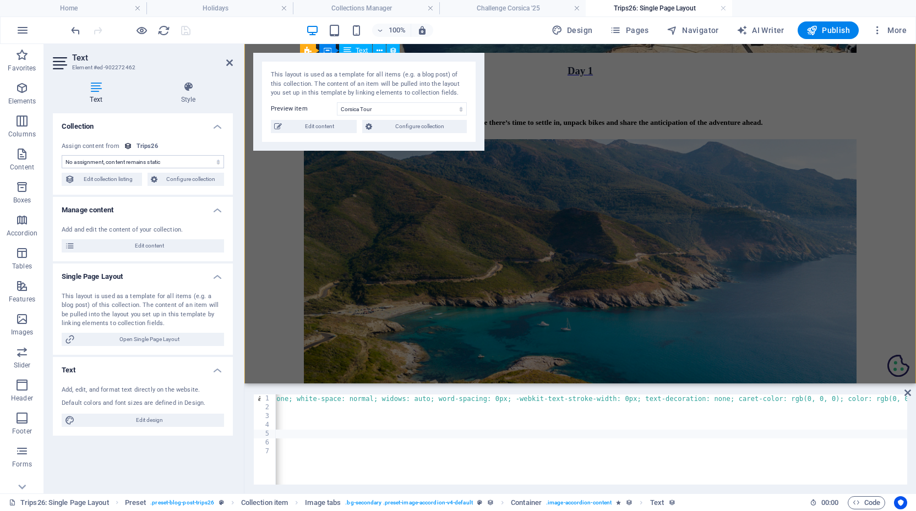
scroll to position [1838, 0]
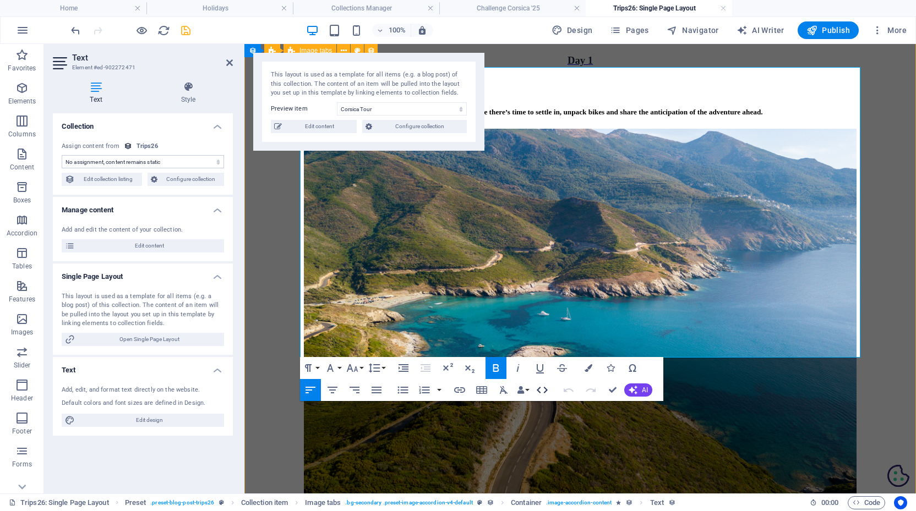
click at [542, 387] on icon "button" at bounding box center [542, 390] width 13 height 13
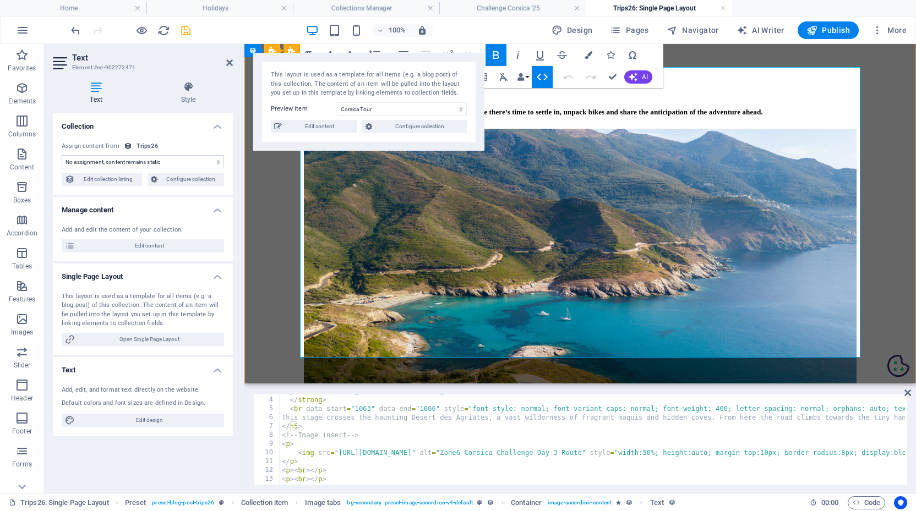
scroll to position [26, 0]
click at [185, 26] on icon "save" at bounding box center [185, 30] width 13 height 13
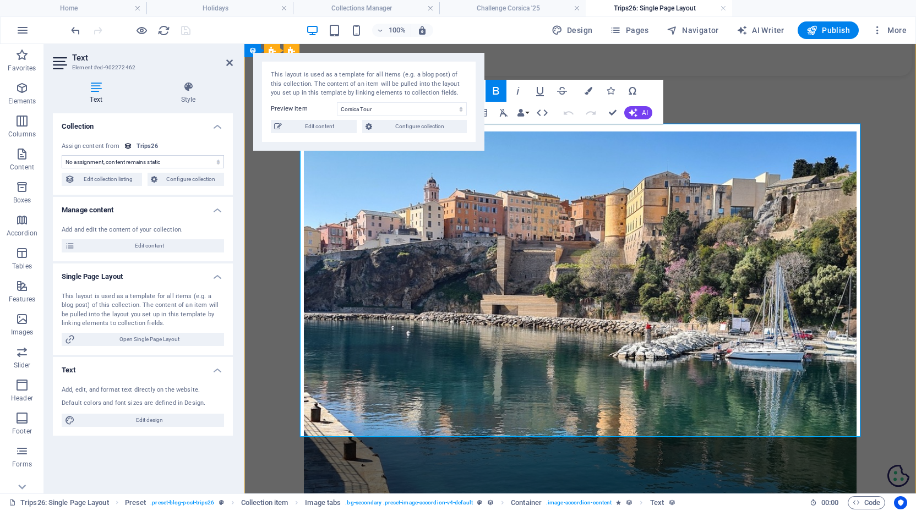
scroll to position [1336, 0]
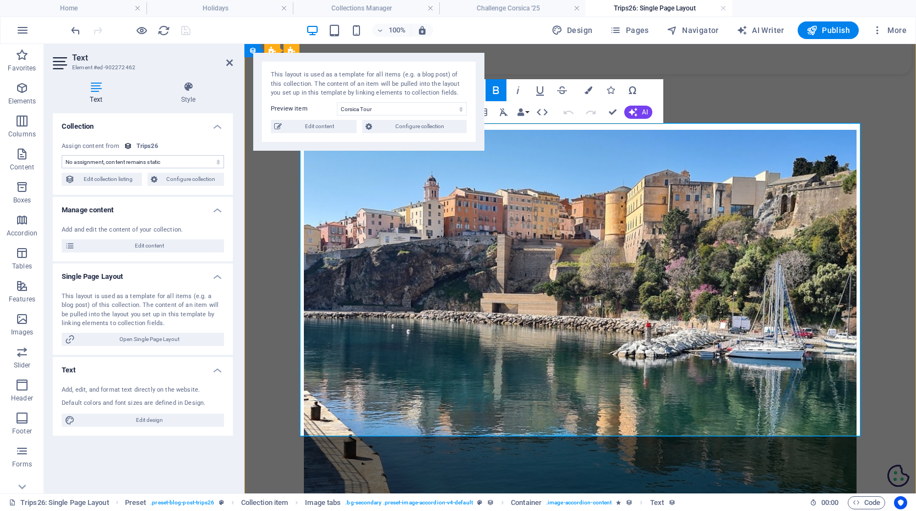
click at [544, 108] on icon "button" at bounding box center [542, 112] width 13 height 13
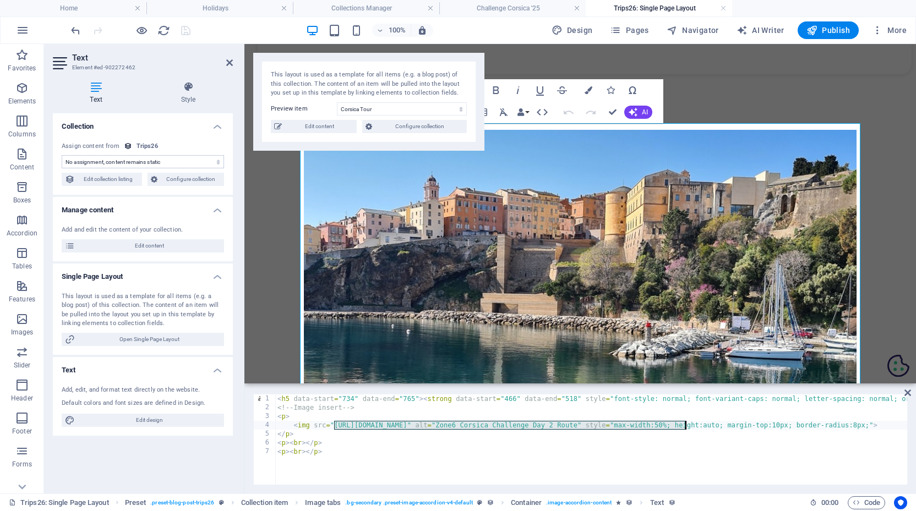
drag, startPoint x: 335, startPoint y: 426, endPoint x: 687, endPoint y: 428, distance: 351.8
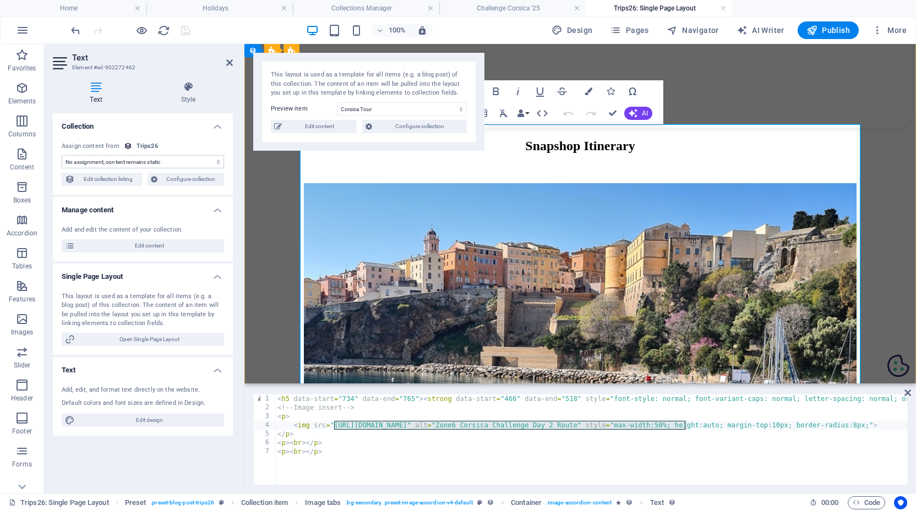
scroll to position [1251, 0]
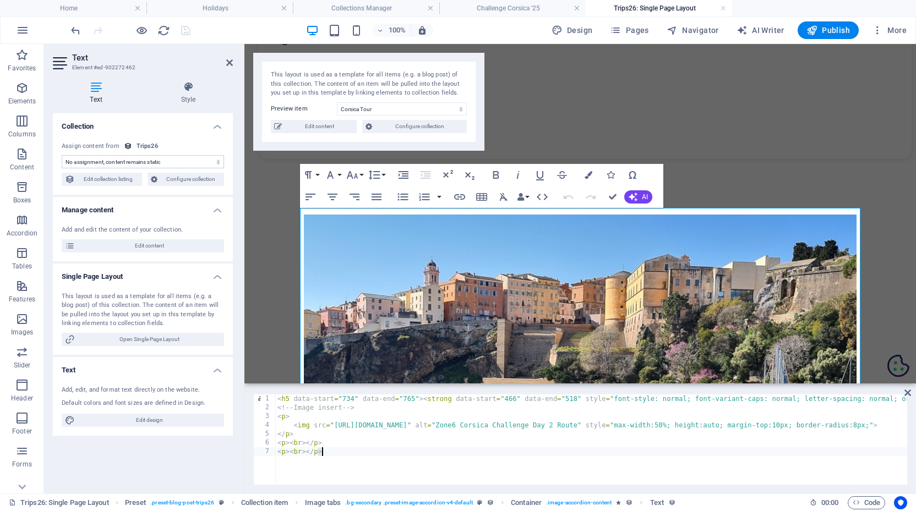
type textarea "<p><br></p> <p><br></p>"
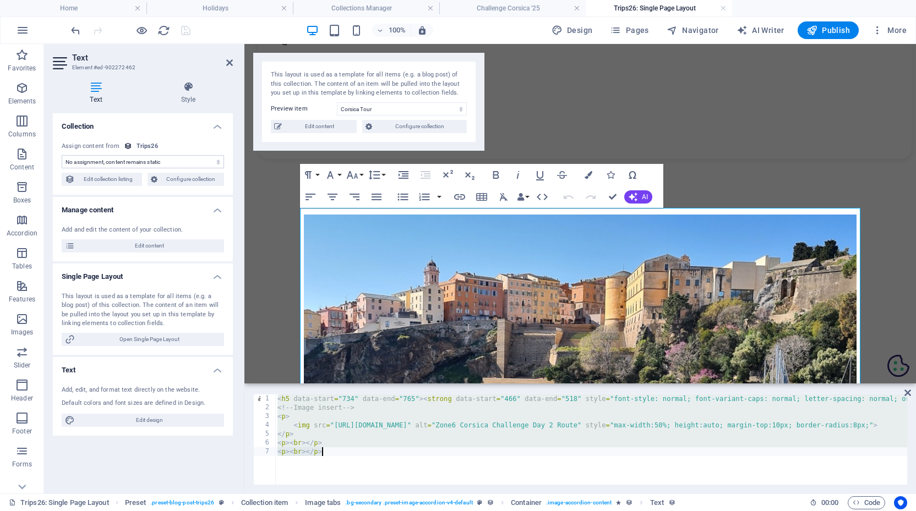
paste textarea
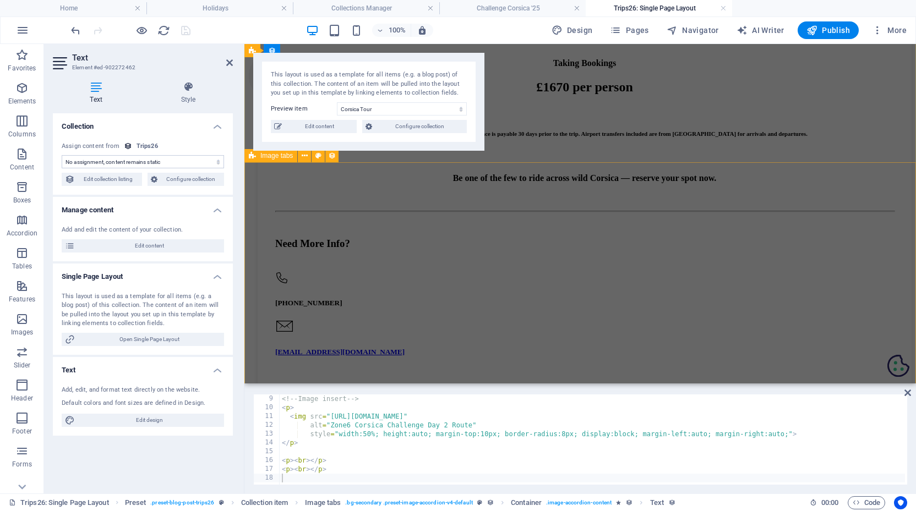
scroll to position [1017, 0]
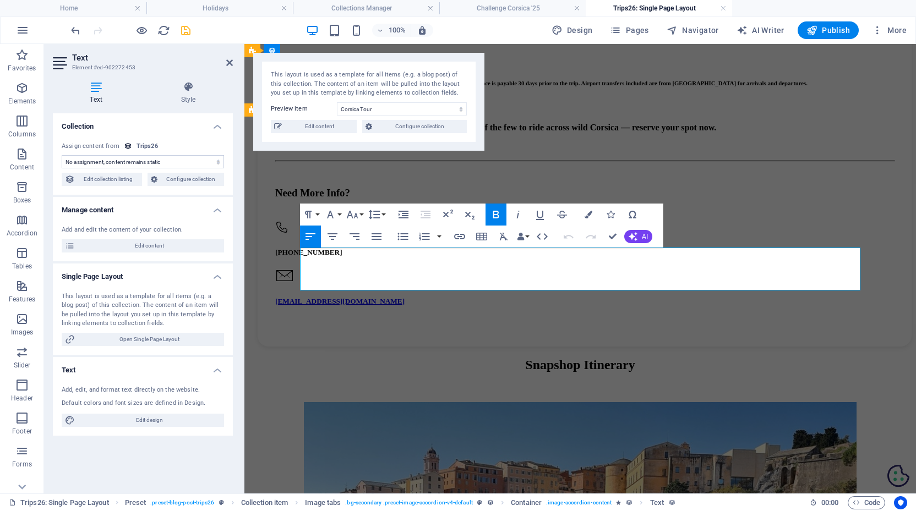
scroll to position [1040, 0]
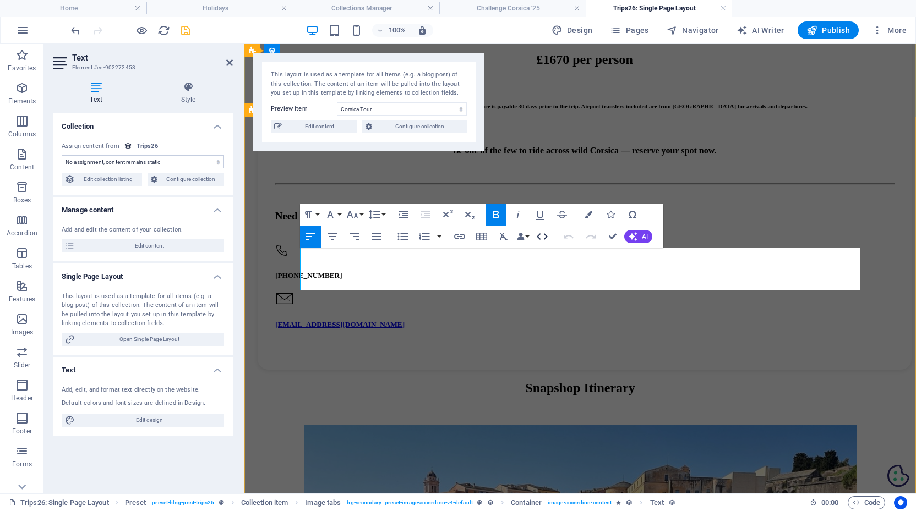
click at [544, 237] on icon "button" at bounding box center [542, 236] width 13 height 13
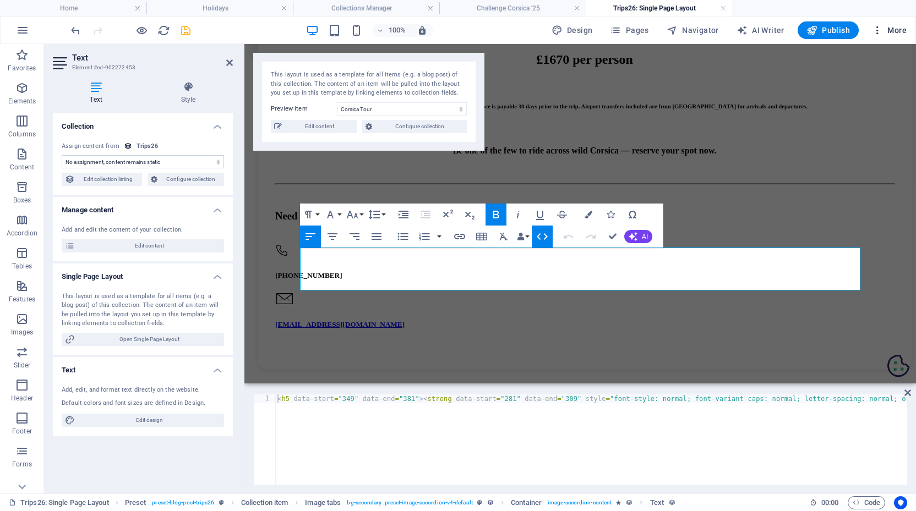
click at [892, 28] on span "More" at bounding box center [889, 30] width 35 height 11
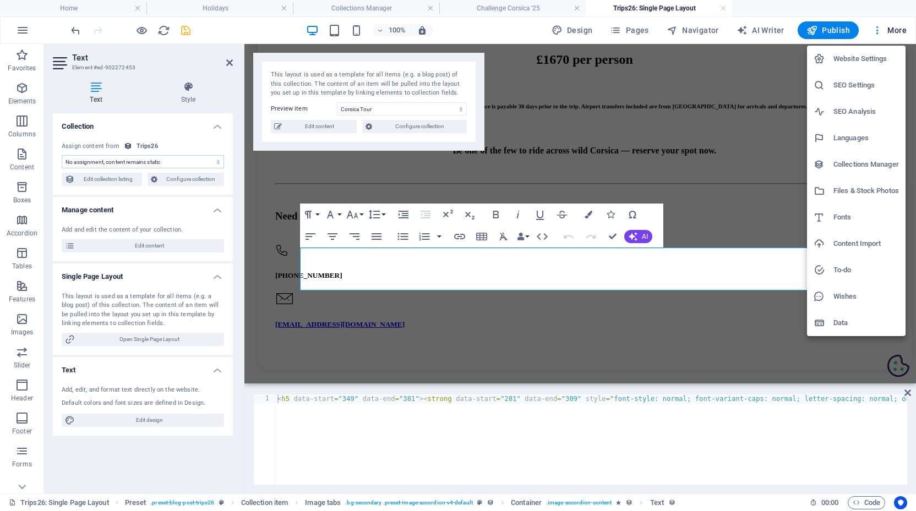
click at [651, 329] on div at bounding box center [458, 255] width 916 height 511
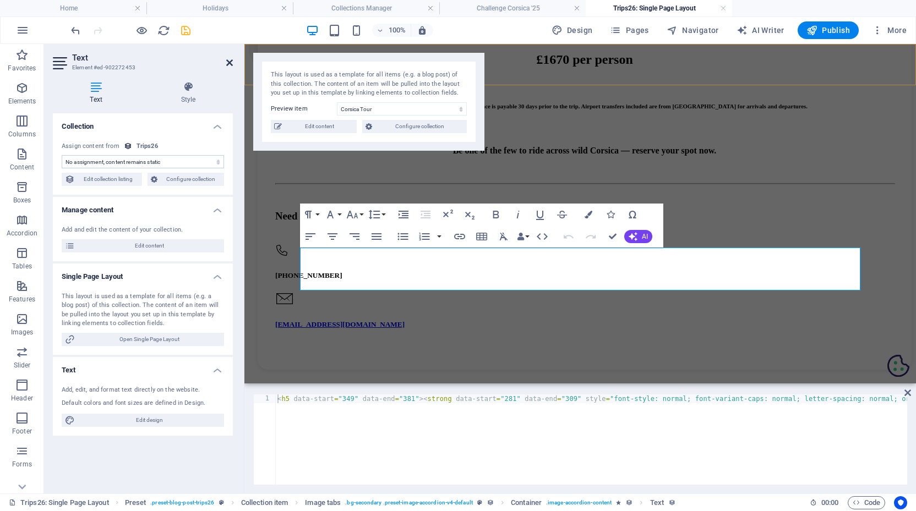
click at [227, 63] on icon at bounding box center [229, 62] width 7 height 9
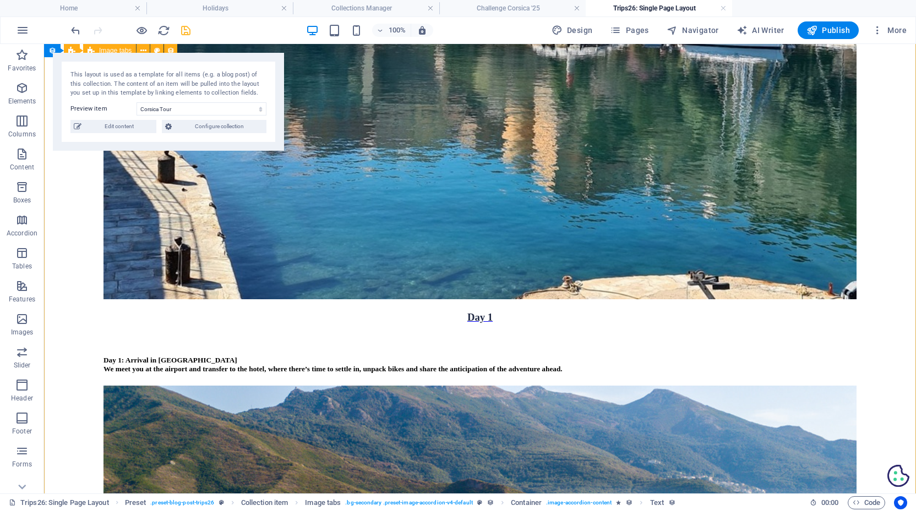
scroll to position [1732, 0]
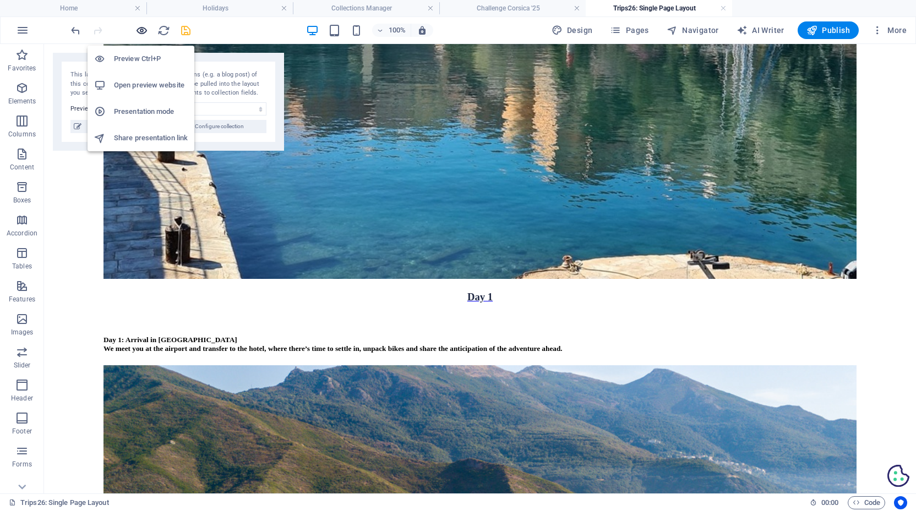
click at [144, 25] on icon "button" at bounding box center [141, 30] width 13 height 13
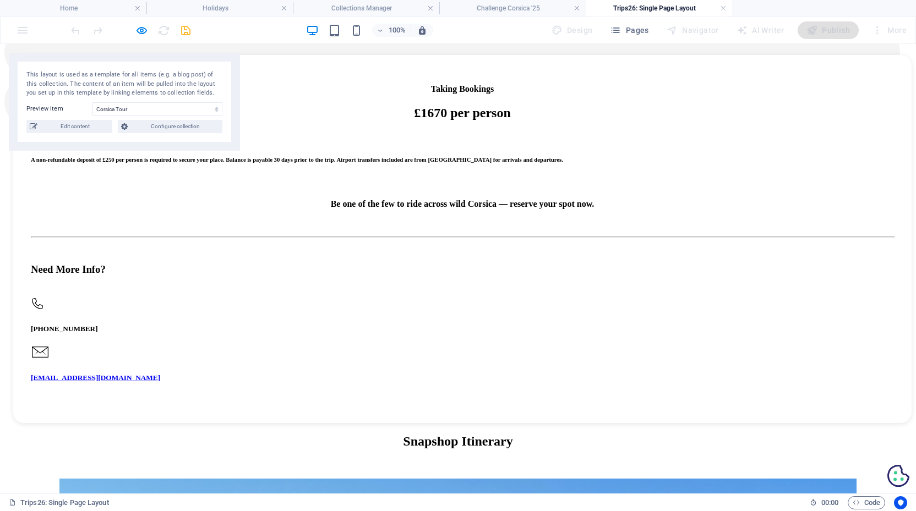
scroll to position [966, 0]
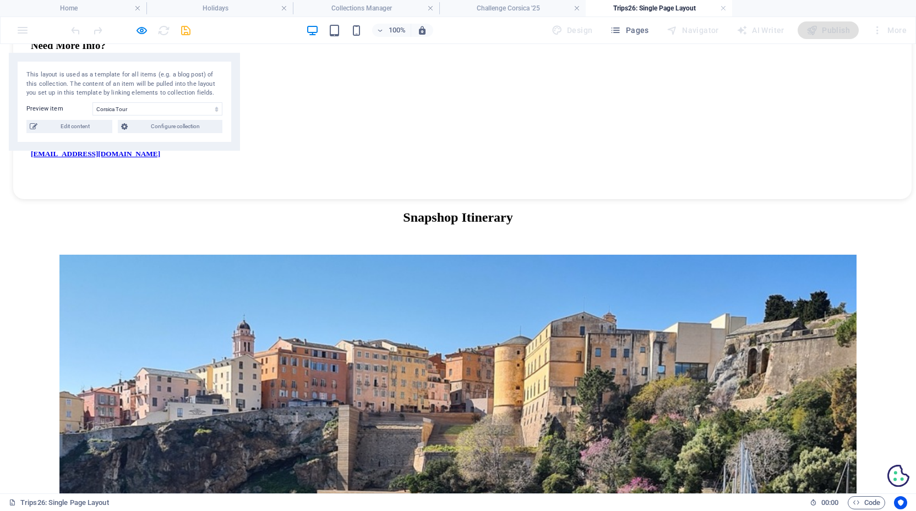
scroll to position [1192, 0]
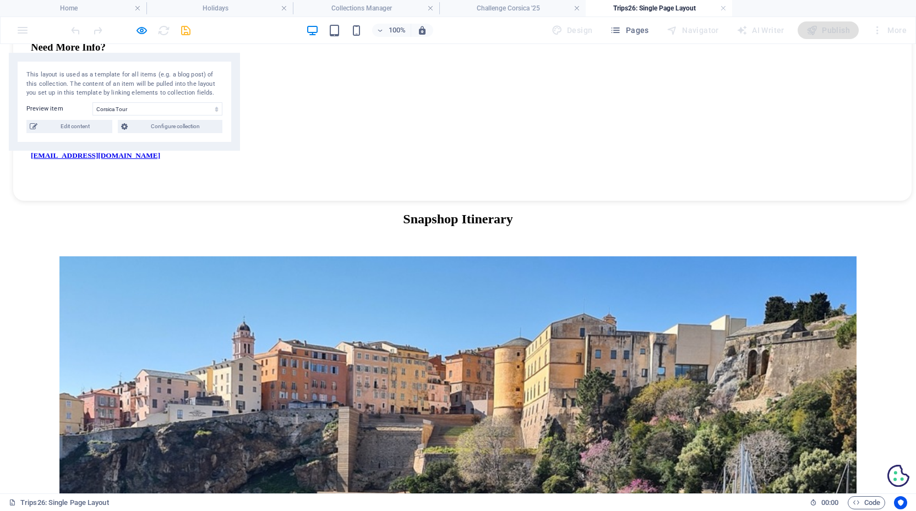
scroll to position [1180, 0]
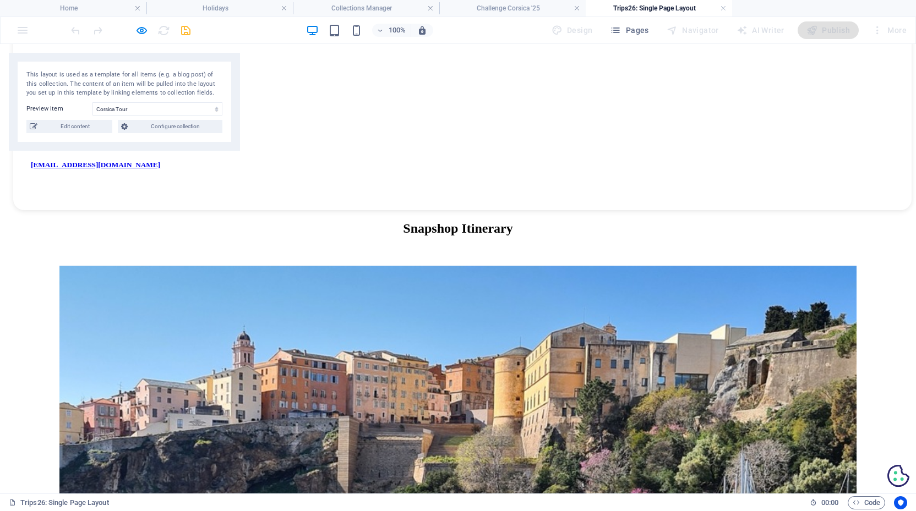
drag, startPoint x: 266, startPoint y: 178, endPoint x: 188, endPoint y: 168, distance: 78.7
copy h5 "Désert des Agriates"
click at [869, 499] on span "Code" at bounding box center [867, 503] width 28 height 13
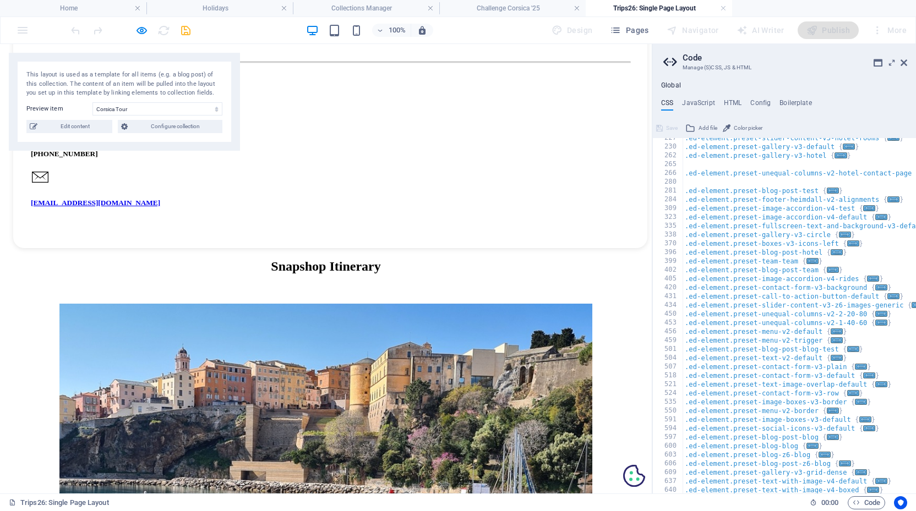
scroll to position [375, 0]
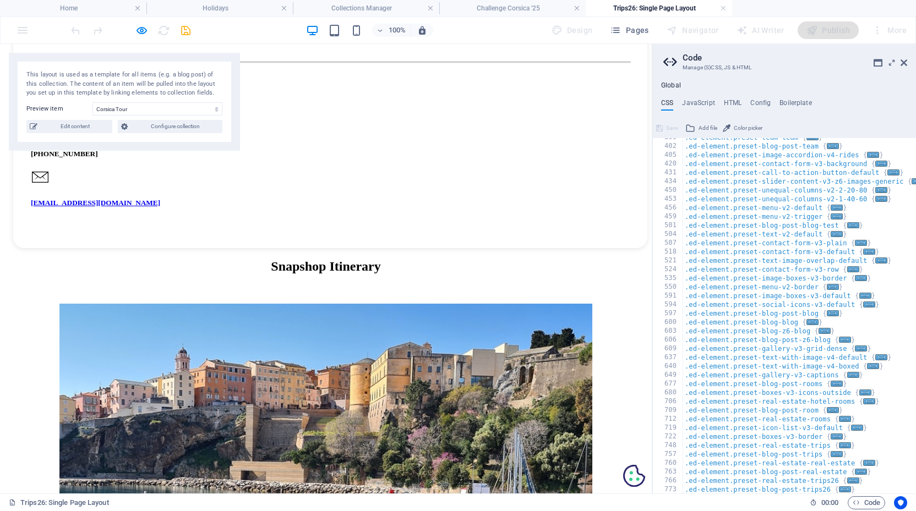
click at [905, 65] on icon at bounding box center [904, 62] width 7 height 9
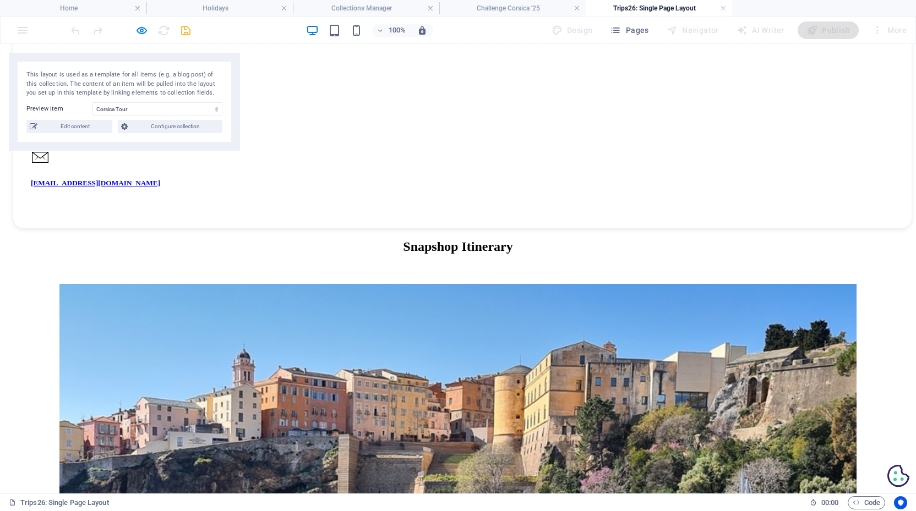
click at [138, 28] on icon "button" at bounding box center [141, 30] width 13 height 13
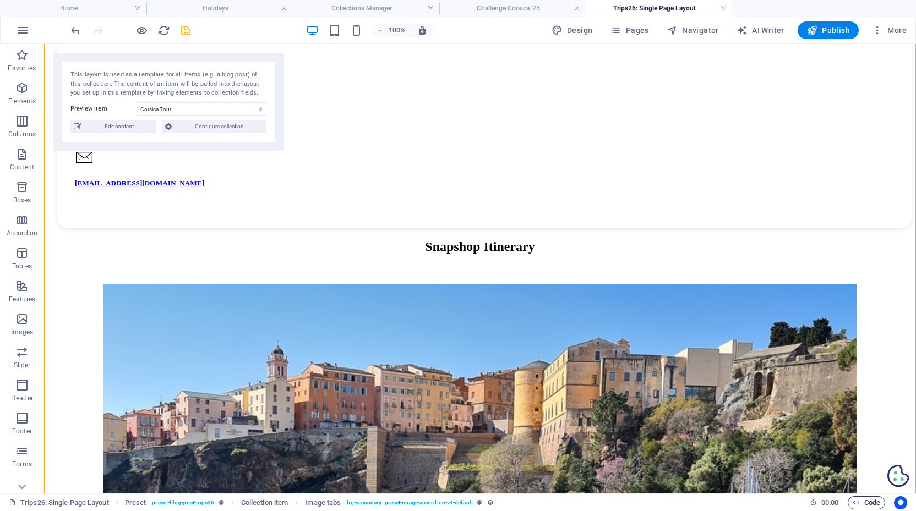
click at [873, 499] on span "Code" at bounding box center [867, 503] width 28 height 13
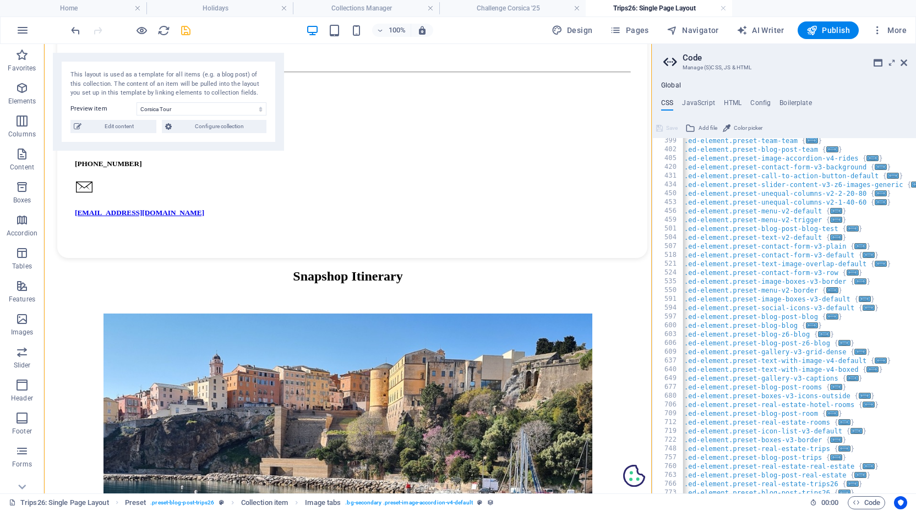
scroll to position [0, 12]
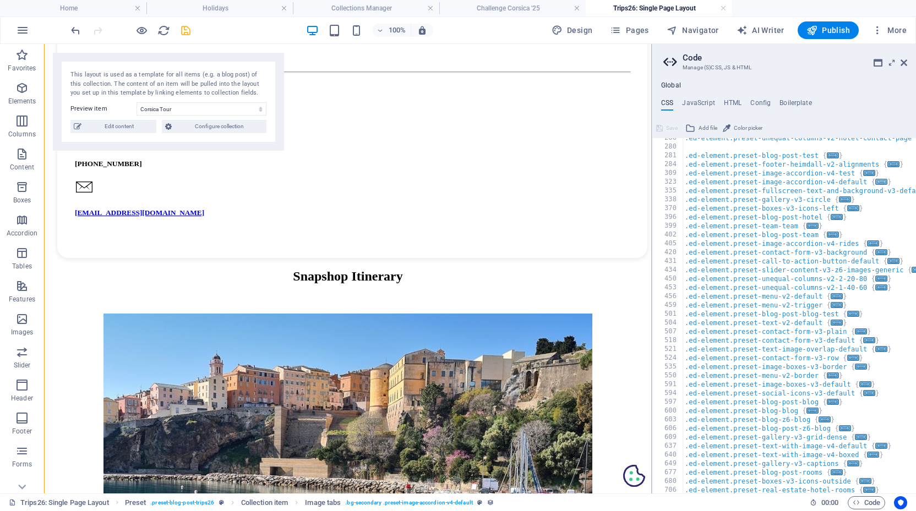
click at [882, 180] on span "..." at bounding box center [881, 182] width 12 height 6
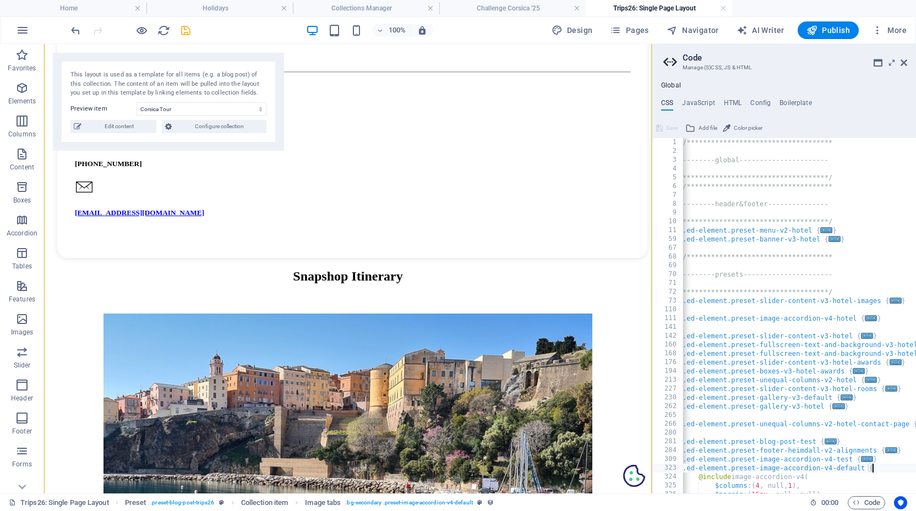
scroll to position [0, 0]
click at [687, 145] on div "**********" at bounding box center [817, 325] width 275 height 374
type textarea "@include blog-post; }"
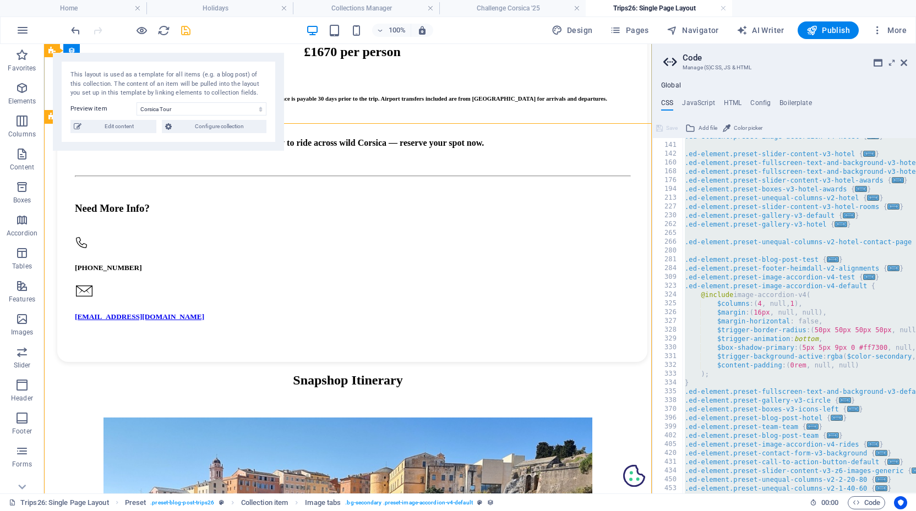
scroll to position [1060, 0]
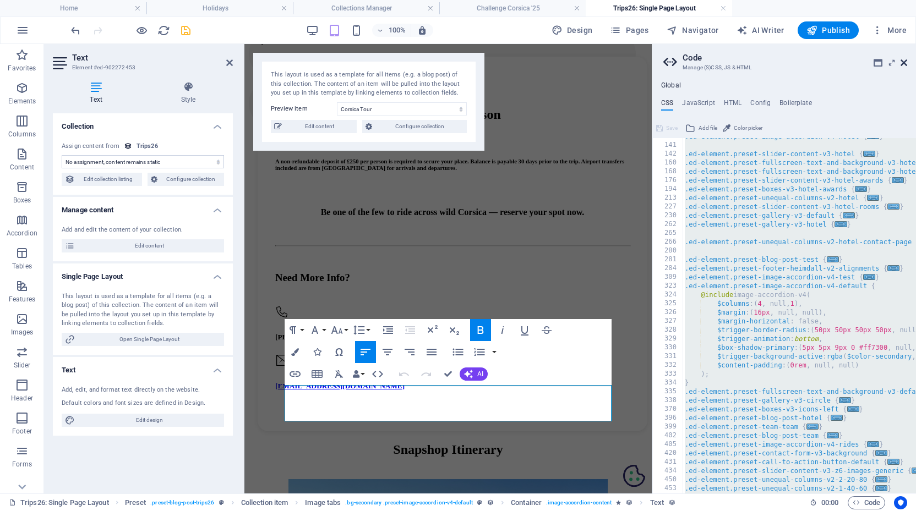
click at [904, 64] on icon at bounding box center [904, 62] width 7 height 9
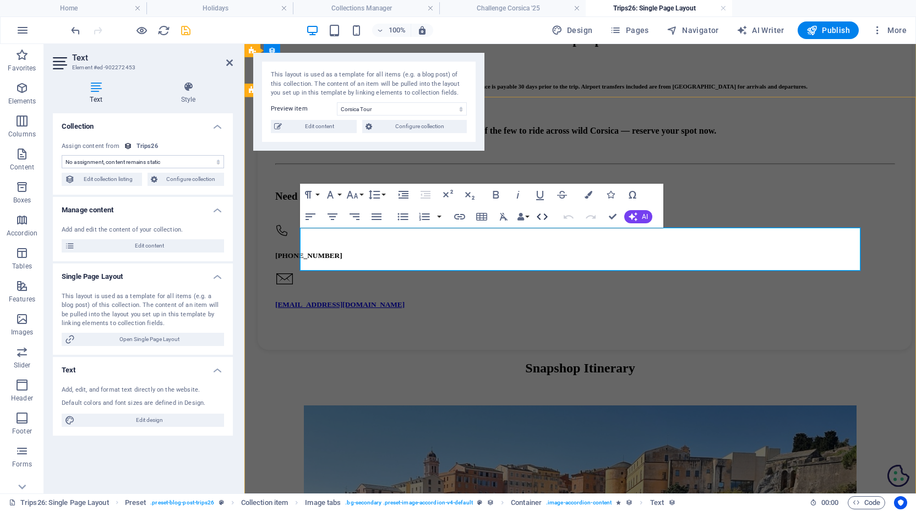
click at [546, 217] on icon "button" at bounding box center [542, 216] width 13 height 13
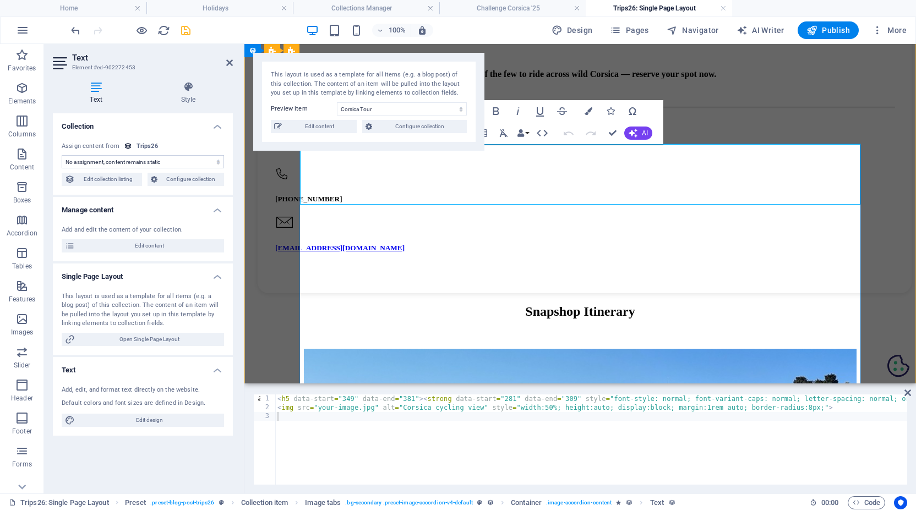
scroll to position [1118, 0]
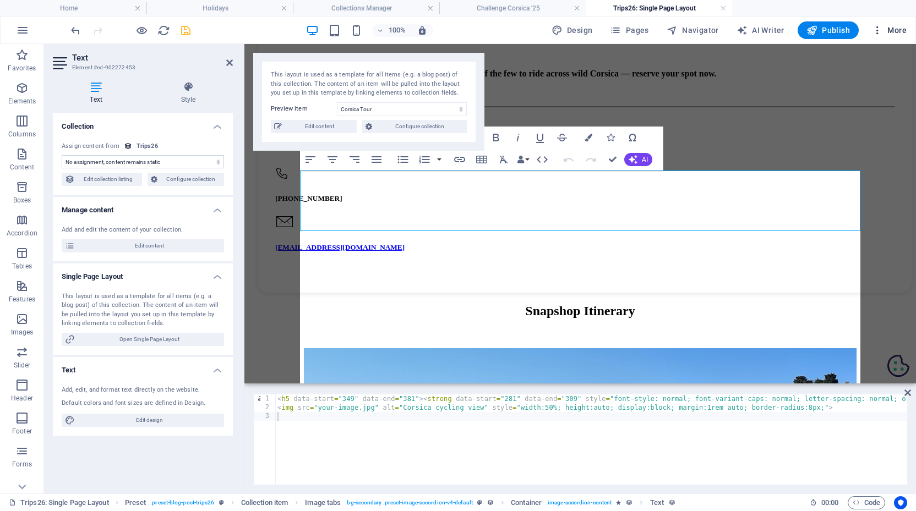
click at [895, 29] on span "More" at bounding box center [889, 30] width 35 height 11
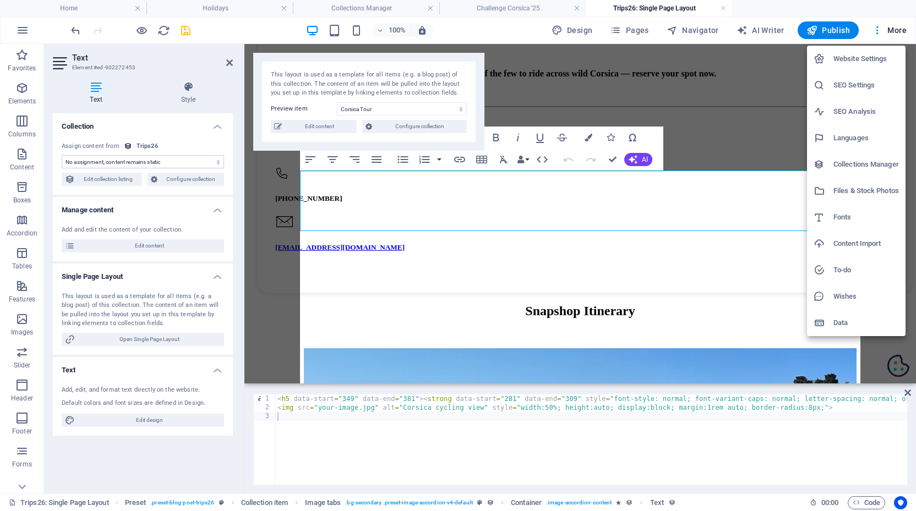
click at [863, 192] on h6 "Files & Stock Photos" at bounding box center [866, 190] width 66 height 13
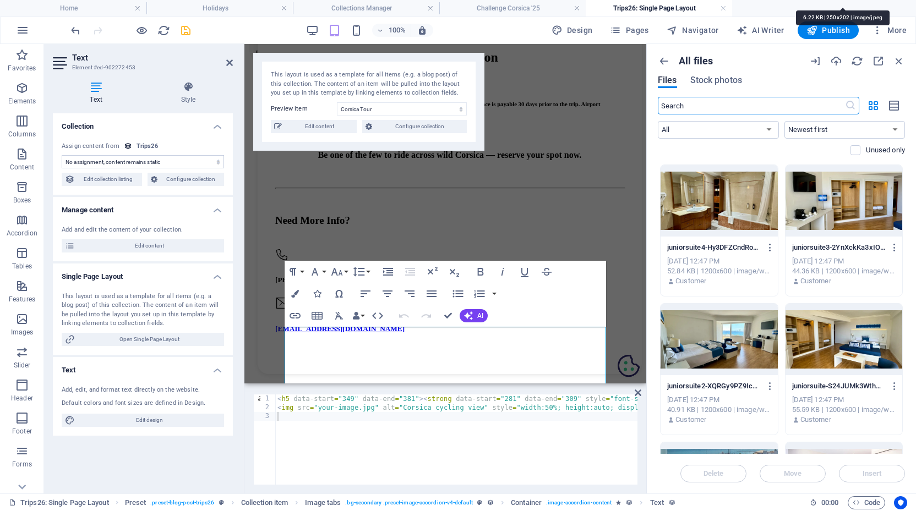
scroll to position [1150, 0]
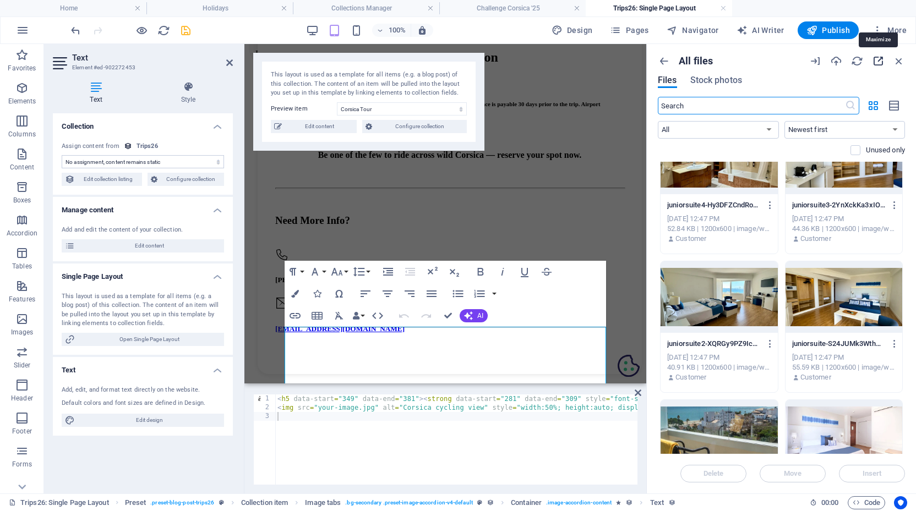
click at [879, 61] on icon "button" at bounding box center [878, 61] width 12 height 12
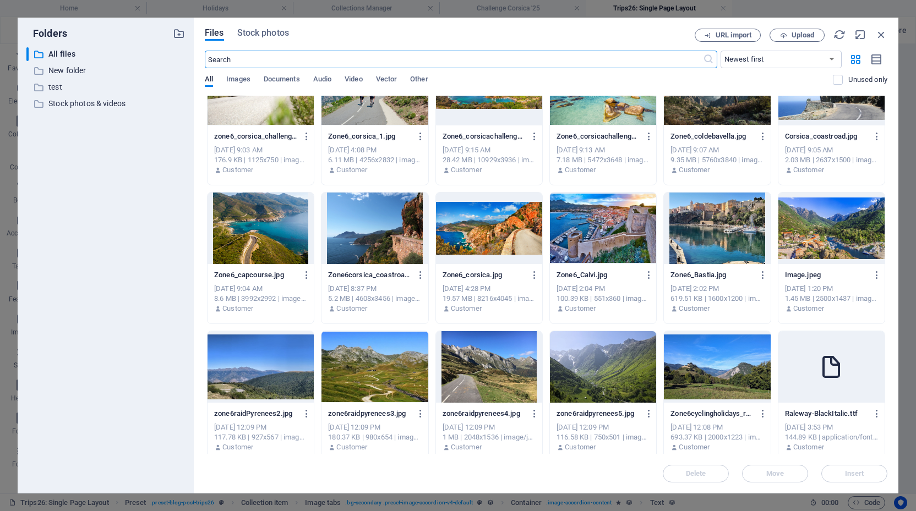
scroll to position [6701, 0]
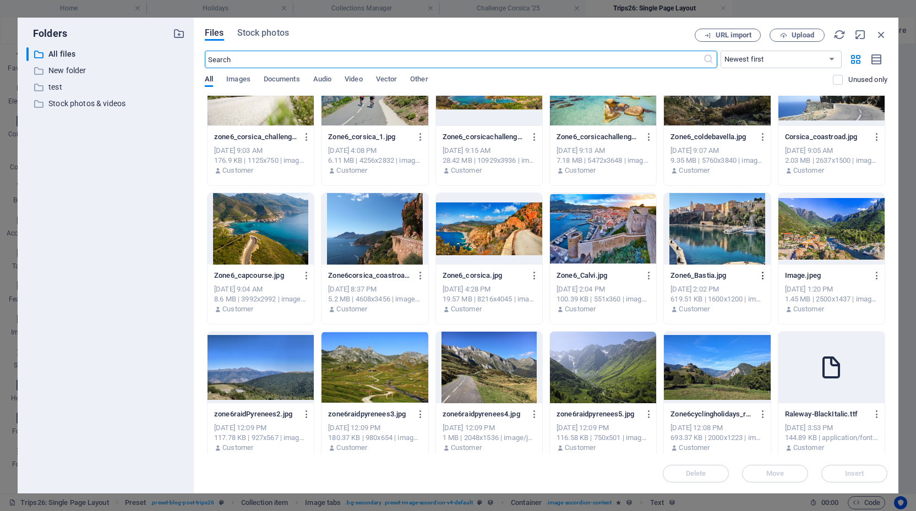
click at [762, 274] on icon "button" at bounding box center [763, 276] width 10 height 10
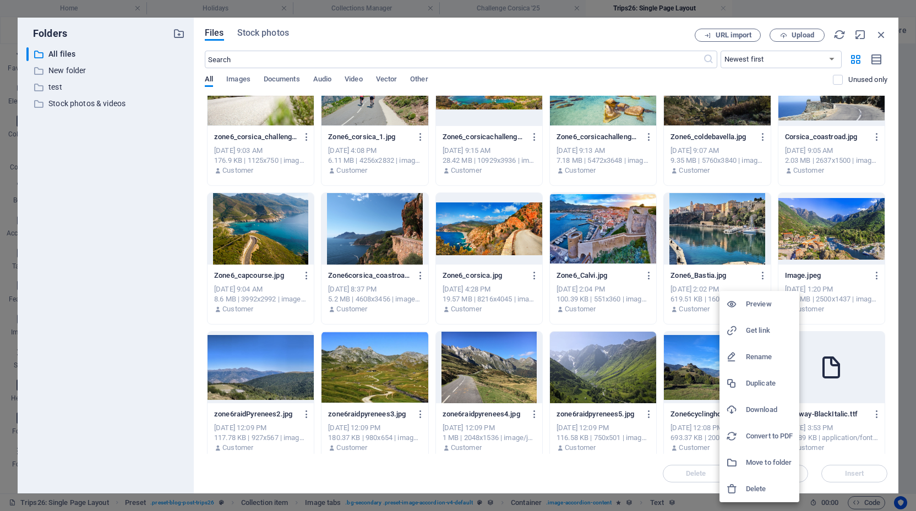
click at [760, 334] on h6 "Get link" at bounding box center [769, 330] width 47 height 13
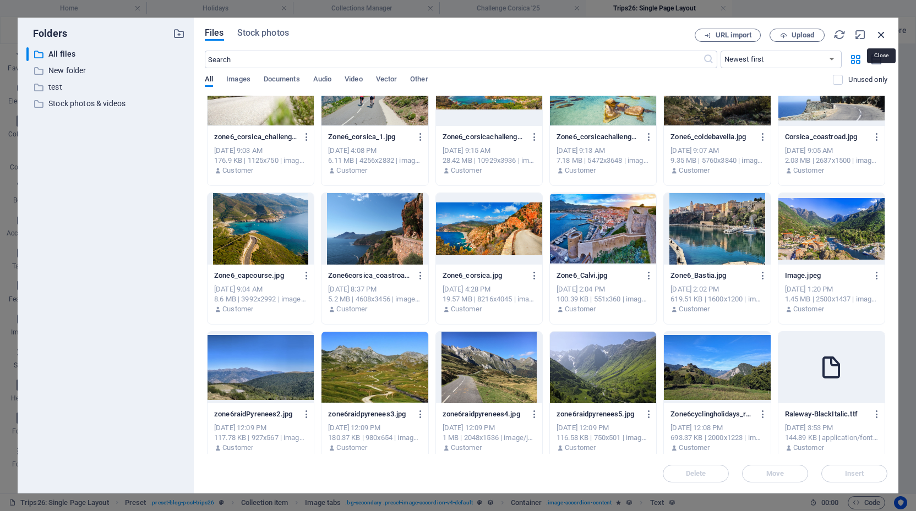
click at [880, 35] on icon "button" at bounding box center [881, 35] width 12 height 12
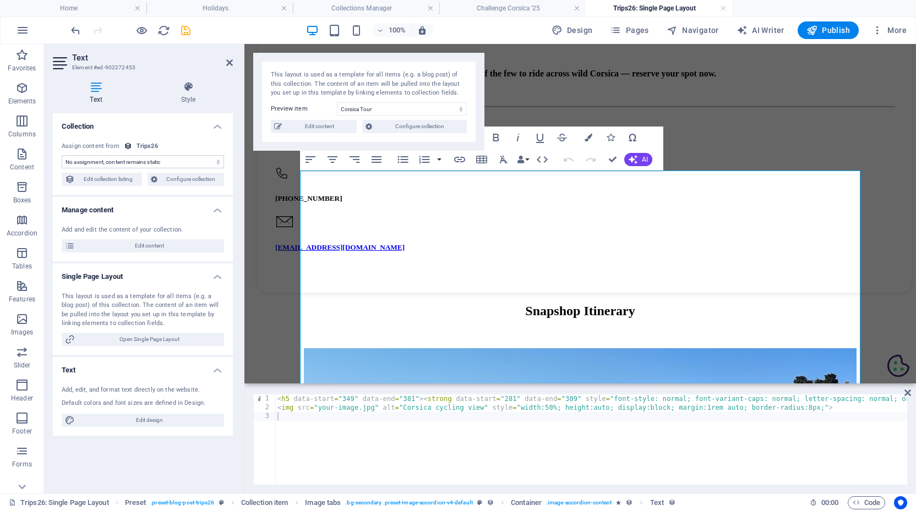
type textarea "<img src="your-image.jpg" alt="Corsica cycling view" style="width:50%; height:a…"
drag, startPoint x: 376, startPoint y: 408, endPoint x: 318, endPoint y: 407, distance: 57.8
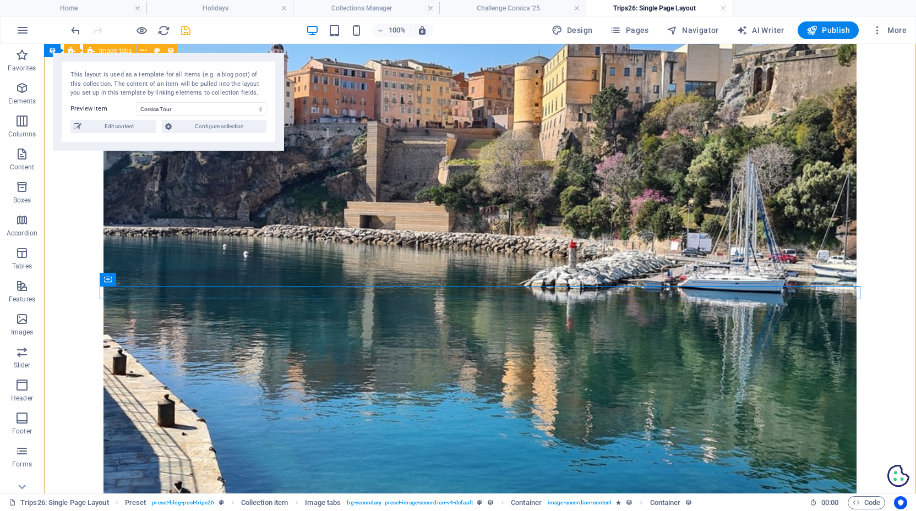
scroll to position [1465, 0]
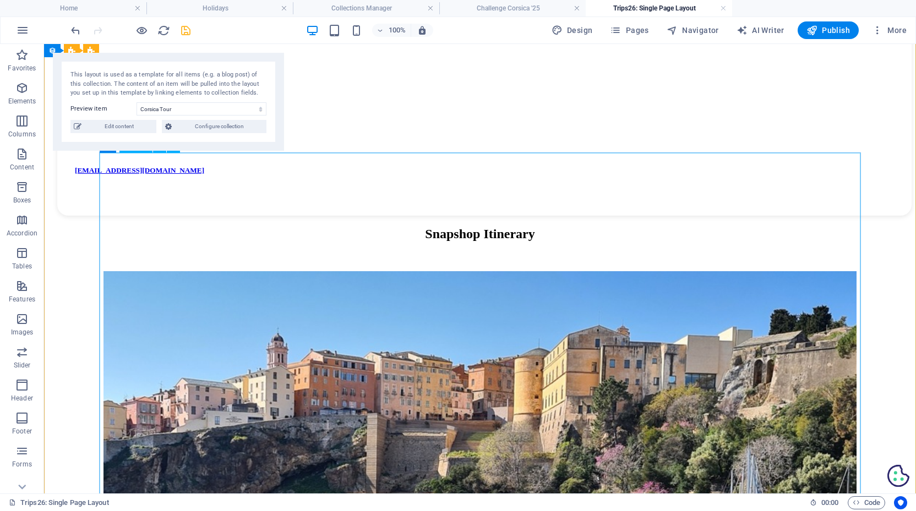
scroll to position [1171, 0]
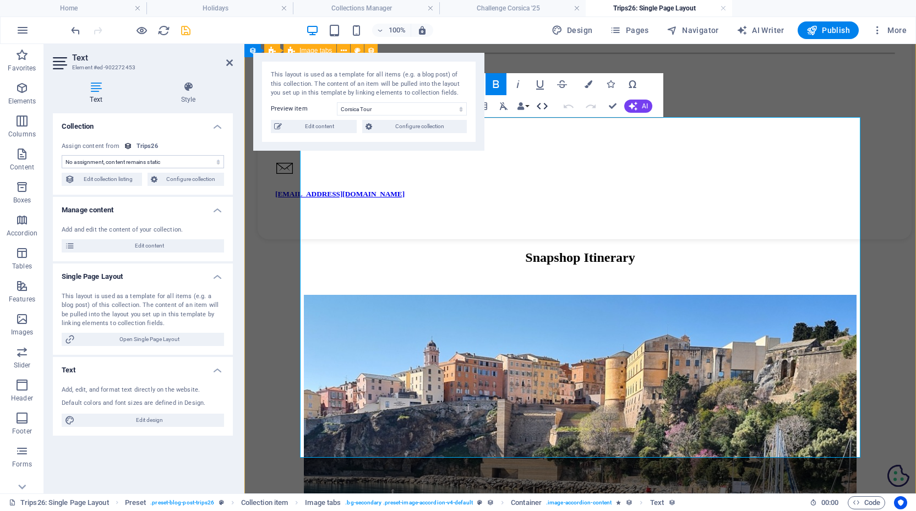
click at [547, 108] on icon "button" at bounding box center [542, 106] width 13 height 13
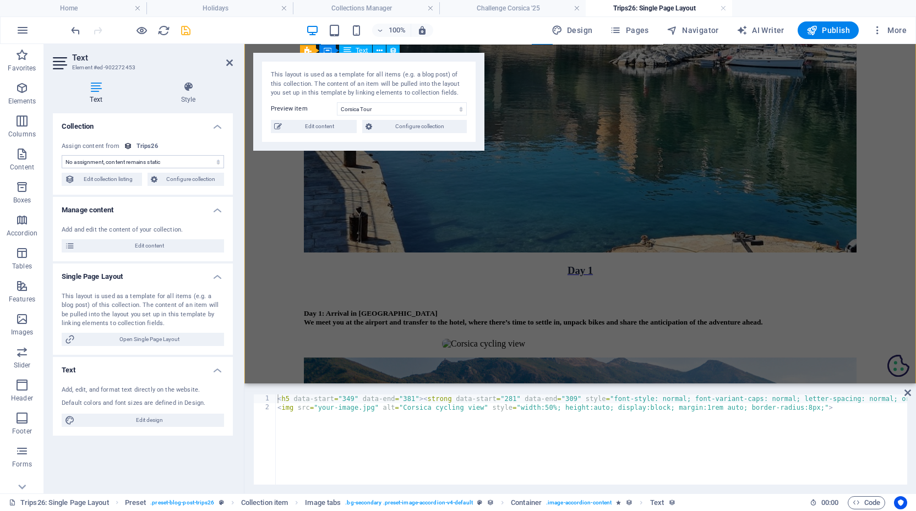
scroll to position [1628, 0]
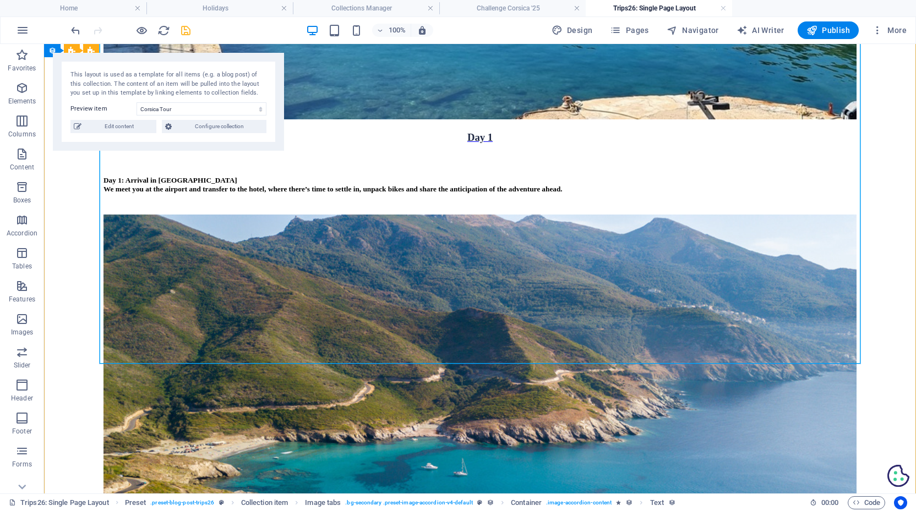
scroll to position [1933, 0]
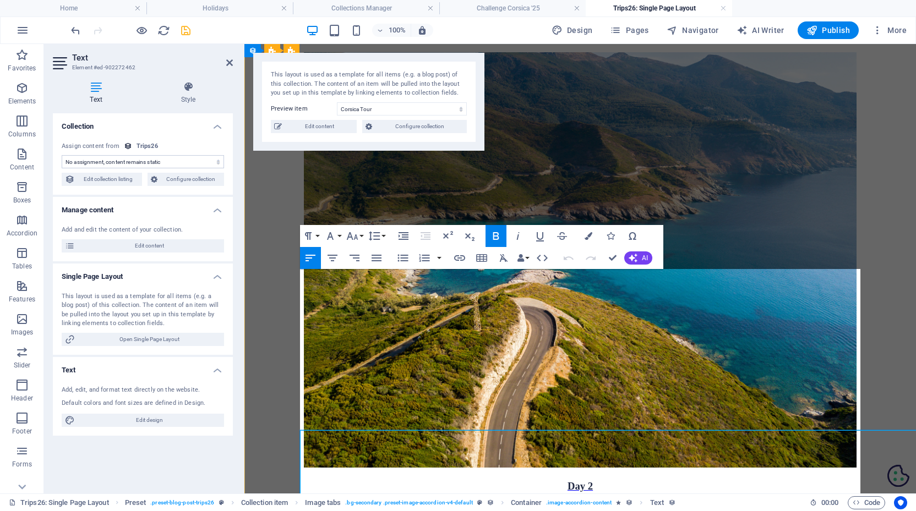
scroll to position [1488, 0]
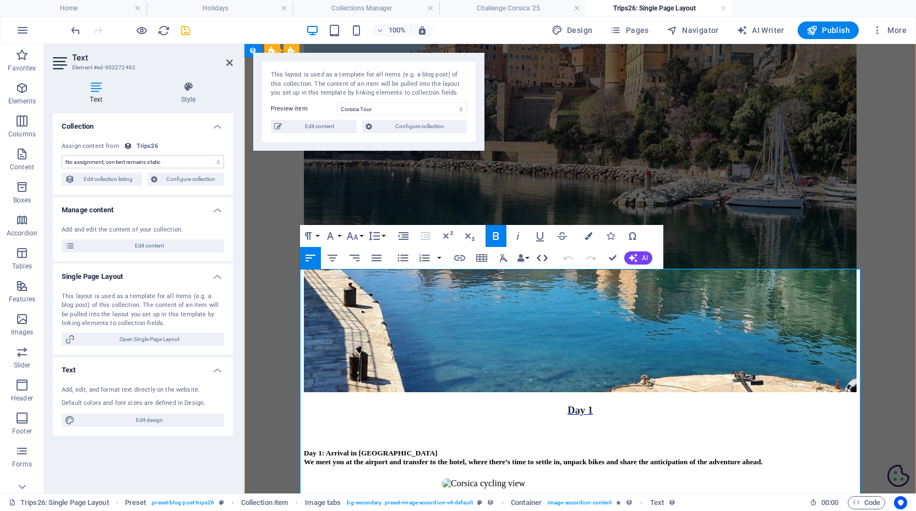
click at [542, 259] on icon "button" at bounding box center [542, 258] width 13 height 13
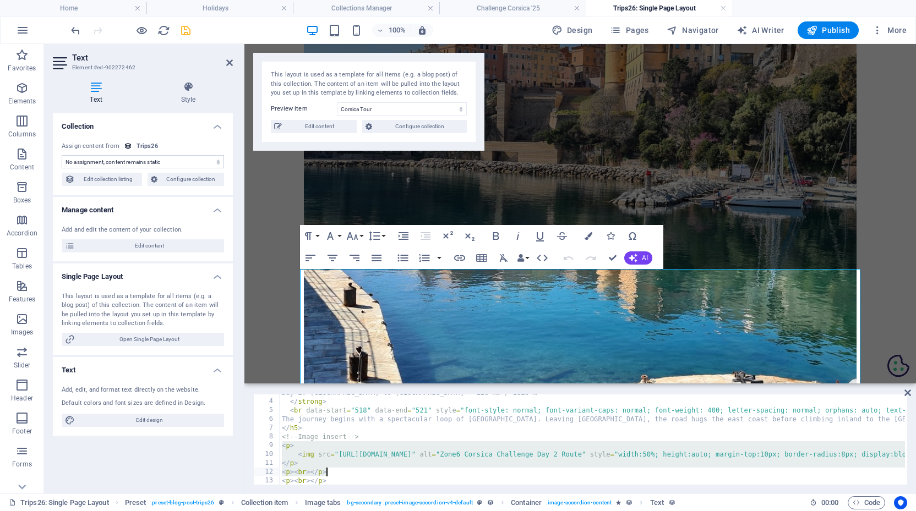
scroll to position [26, 0]
drag, startPoint x: 282, startPoint y: 446, endPoint x: 335, endPoint y: 482, distance: 64.3
click at [335, 482] on div "<p> 4 5 6 7 8 9 10 11 12 13 </ strong > < br data-start = "518" data-end = "521…" at bounding box center [580, 440] width 654 height 90
type textarea "<p><br></p> <p><br></p>"
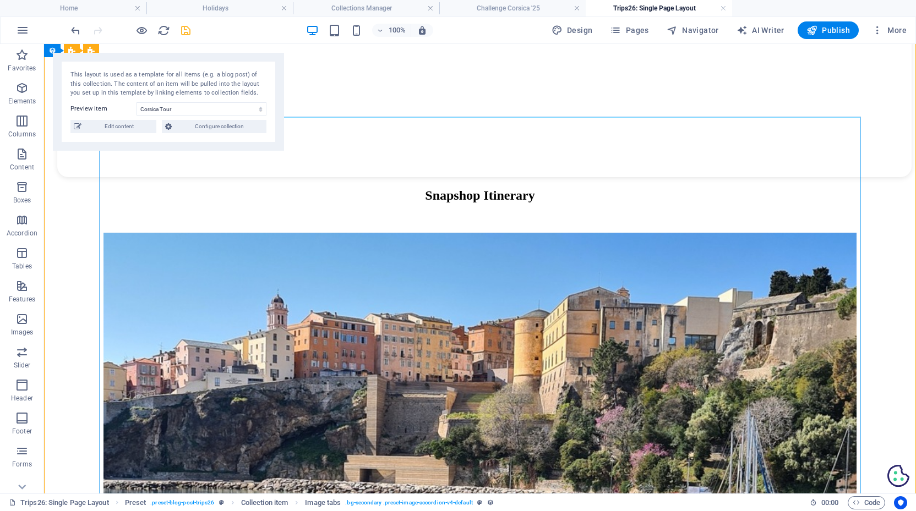
scroll to position [1215, 0]
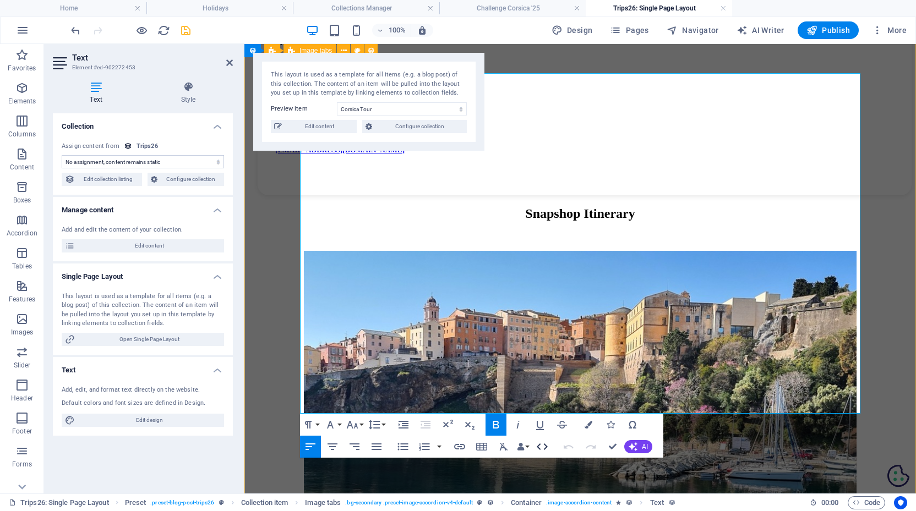
click at [543, 445] on icon "button" at bounding box center [542, 446] width 13 height 13
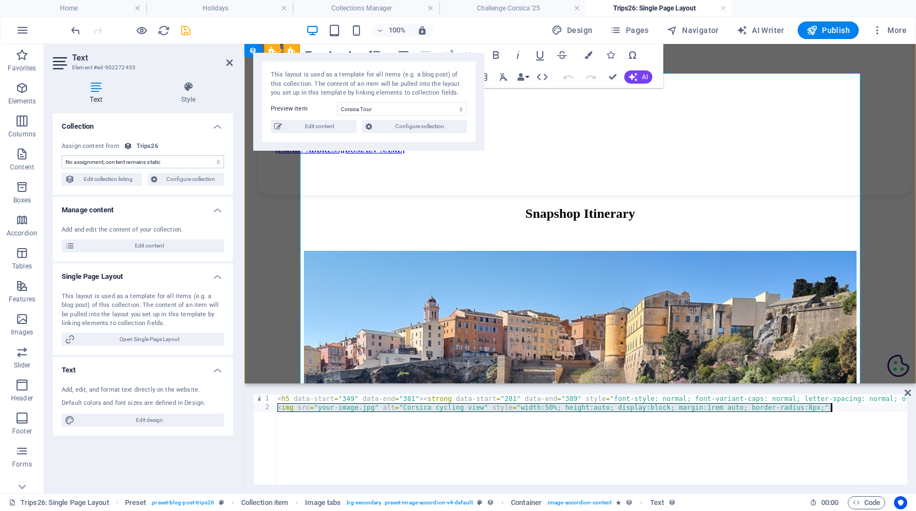
drag, startPoint x: 277, startPoint y: 411, endPoint x: 865, endPoint y: 411, distance: 588.5
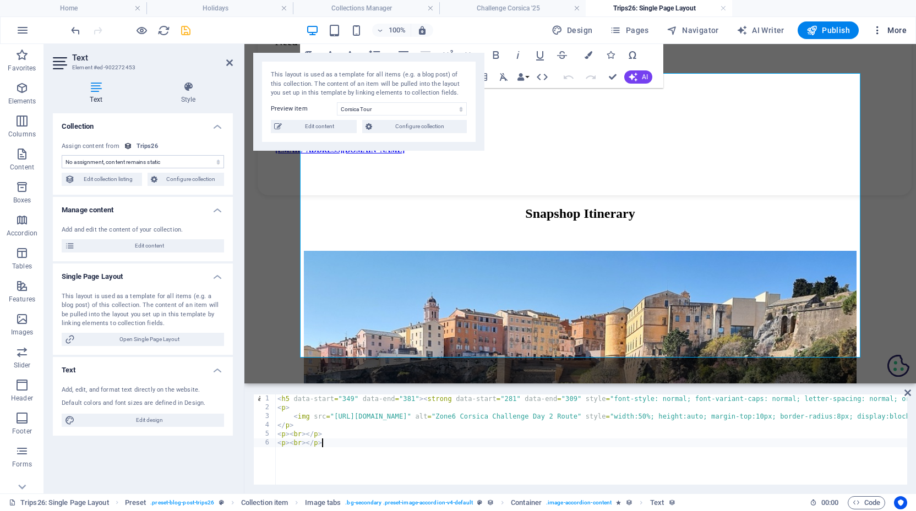
click at [879, 29] on icon "button" at bounding box center [877, 30] width 11 height 11
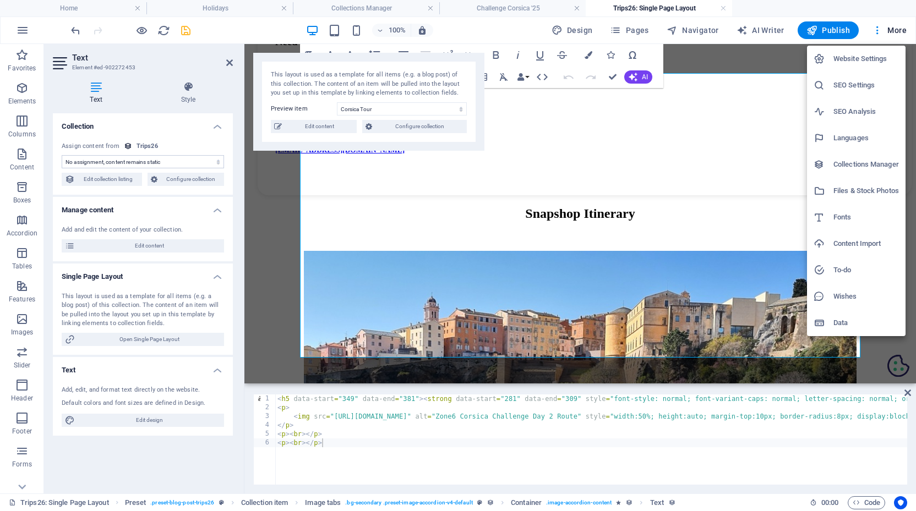
click at [858, 186] on h6 "Files & Stock Photos" at bounding box center [866, 190] width 66 height 13
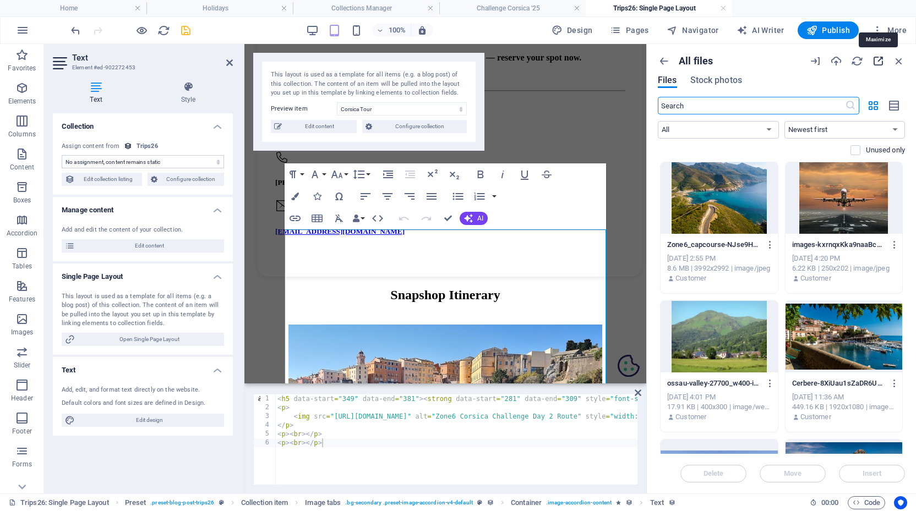
click at [878, 58] on icon "button" at bounding box center [878, 61] width 12 height 12
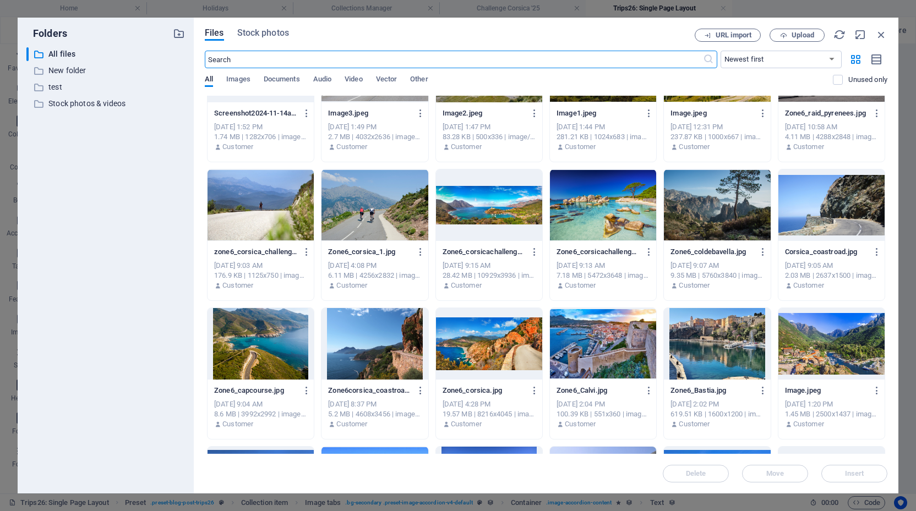
scroll to position [6591, 0]
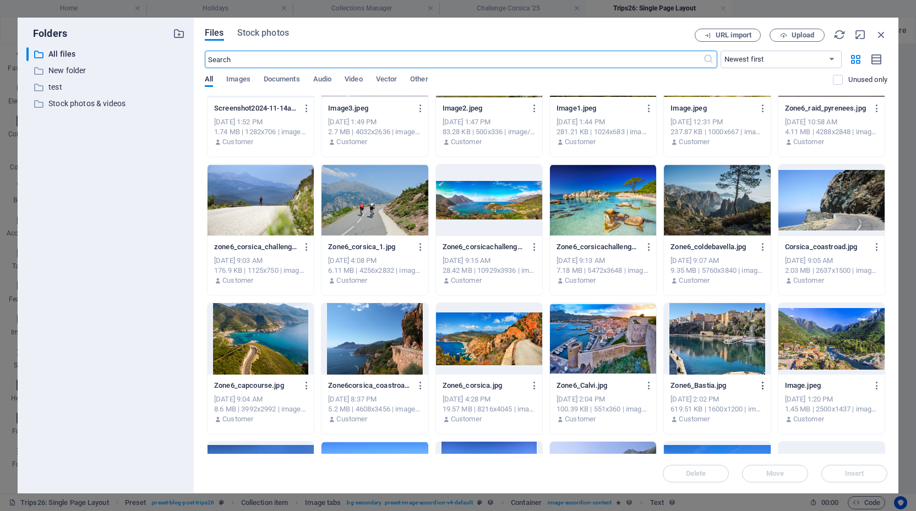
click at [762, 386] on icon "button" at bounding box center [763, 386] width 10 height 10
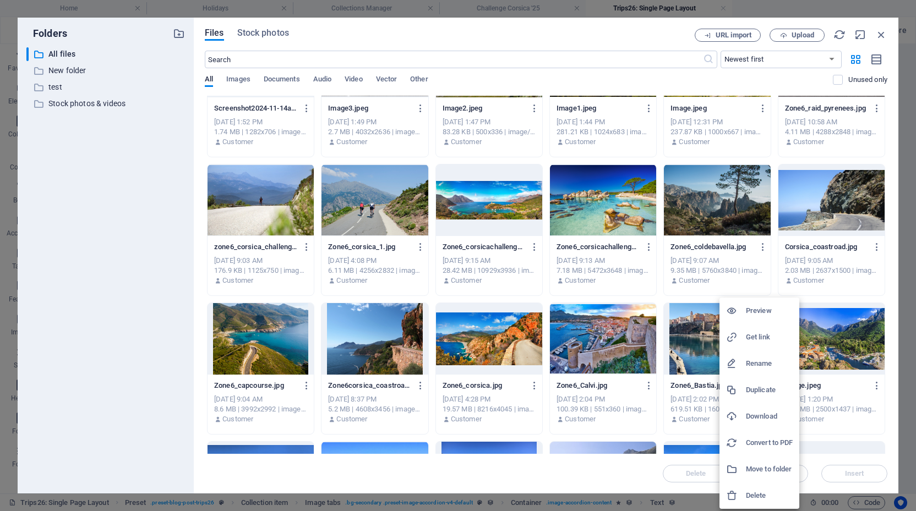
click at [767, 334] on h6 "Get link" at bounding box center [769, 337] width 47 height 13
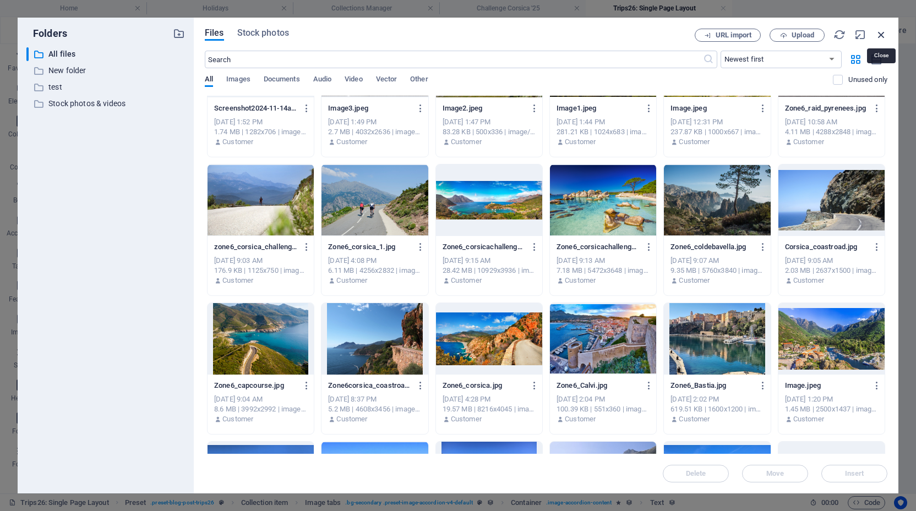
click at [882, 31] on icon "button" at bounding box center [881, 35] width 12 height 12
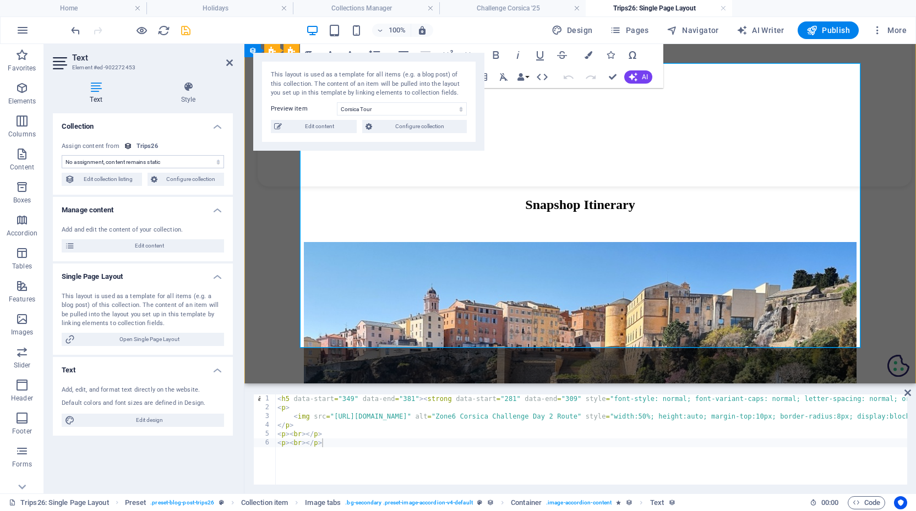
scroll to position [1222, 0]
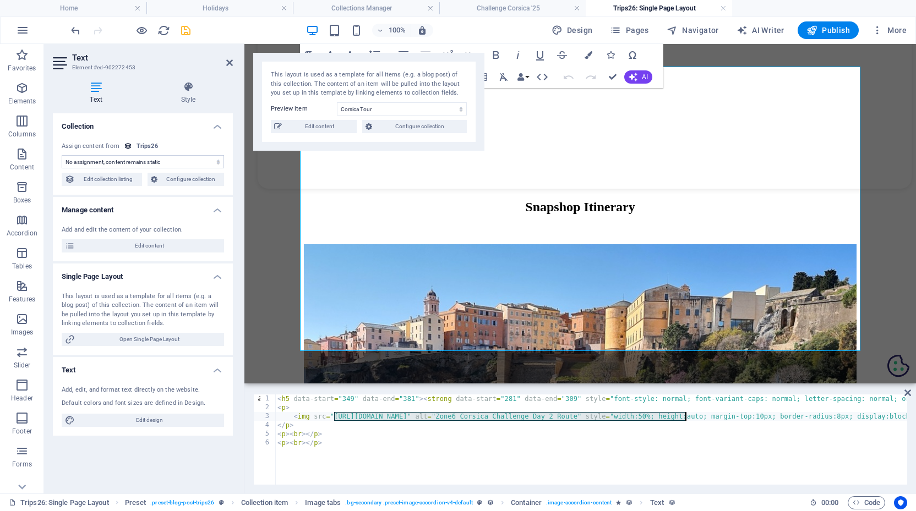
drag, startPoint x: 334, startPoint y: 416, endPoint x: 685, endPoint y: 417, distance: 351.2
paste textarea "1766803/Zone6_Bastia"
type textarea "<img src="[URL][DOMAIN_NAME]" alt="Zone6 Corsica Challenge Day 2 Route" style="…"
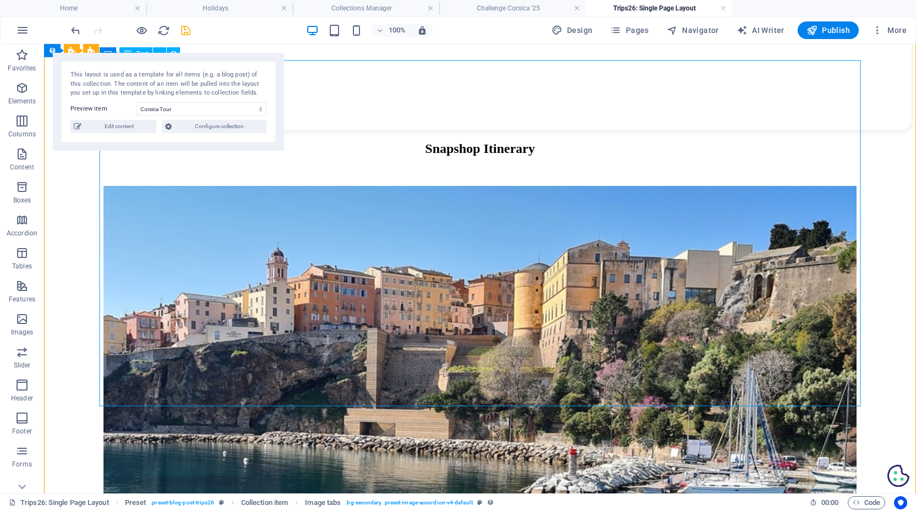
scroll to position [1267, 0]
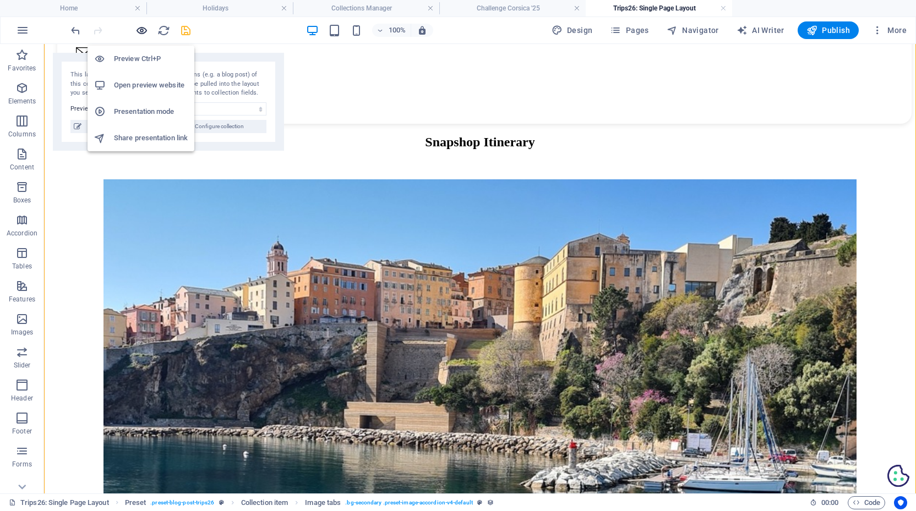
click at [144, 31] on icon "button" at bounding box center [141, 30] width 13 height 13
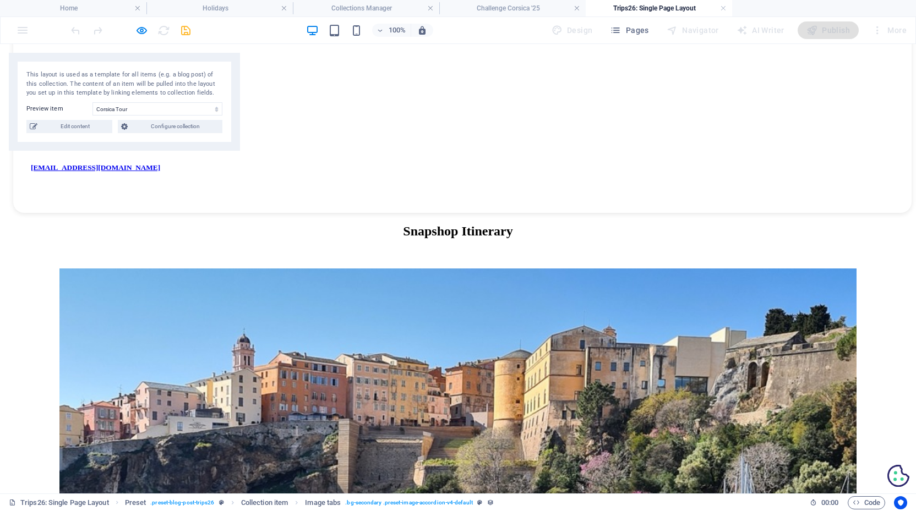
scroll to position [1125, 0]
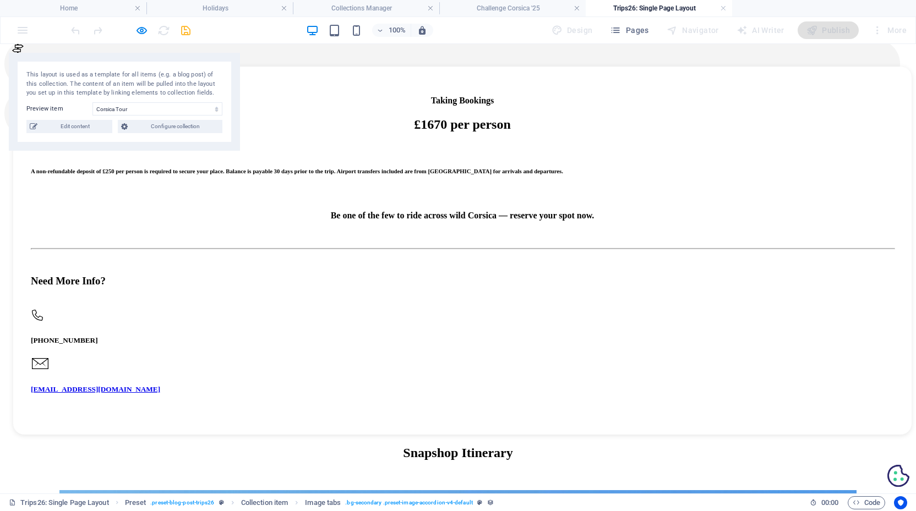
scroll to position [955, 0]
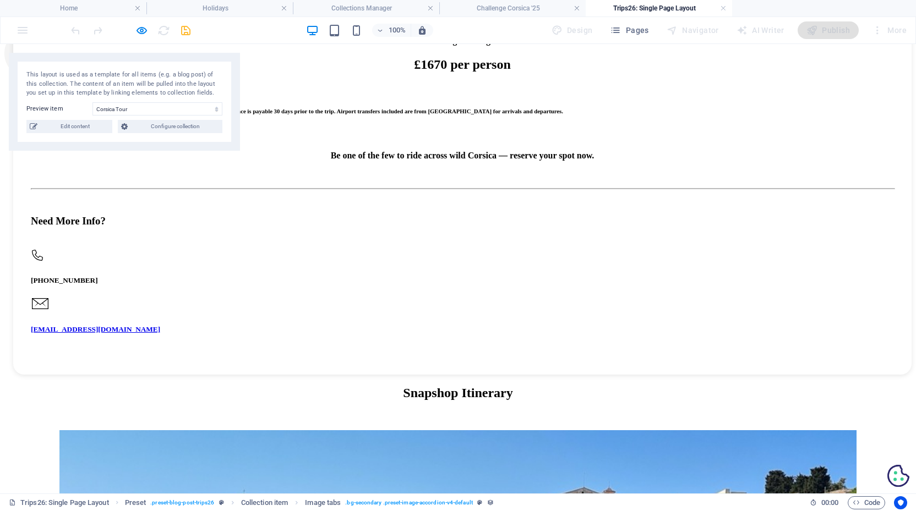
scroll to position [996, 0]
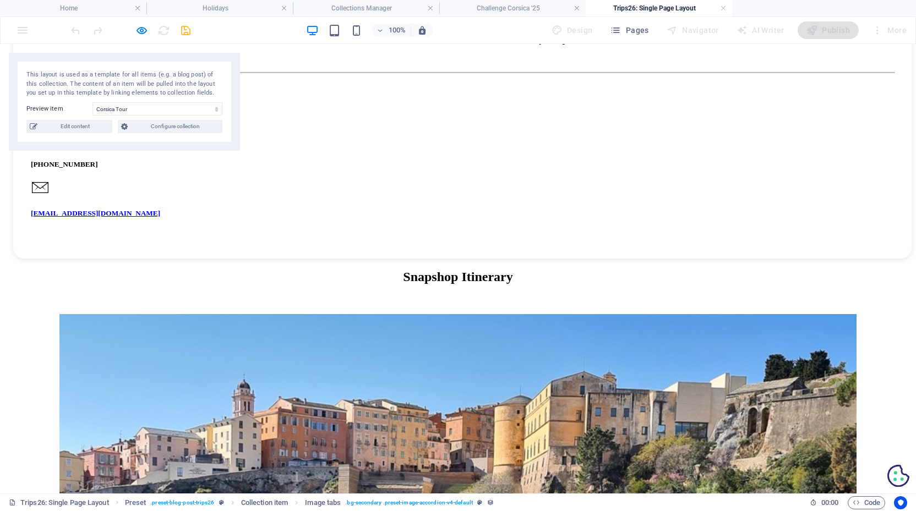
scroll to position [1117, 0]
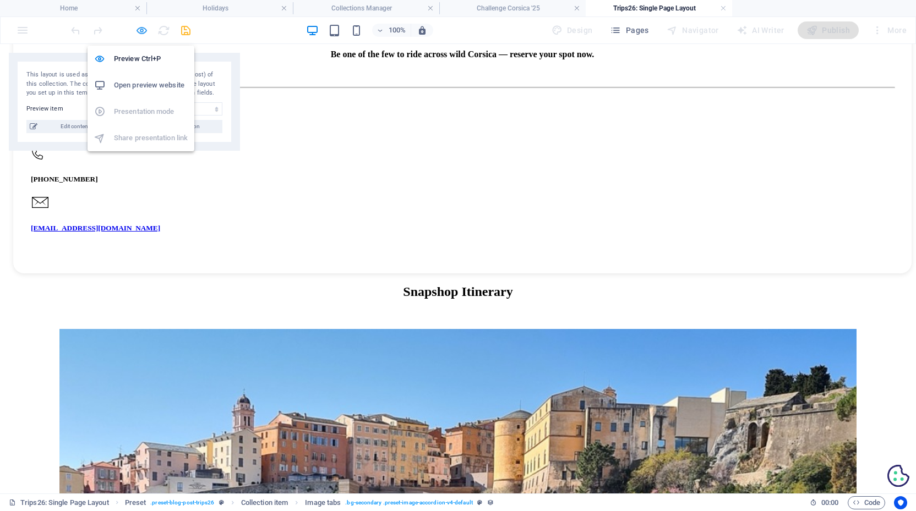
click at [138, 34] on icon "button" at bounding box center [141, 30] width 13 height 13
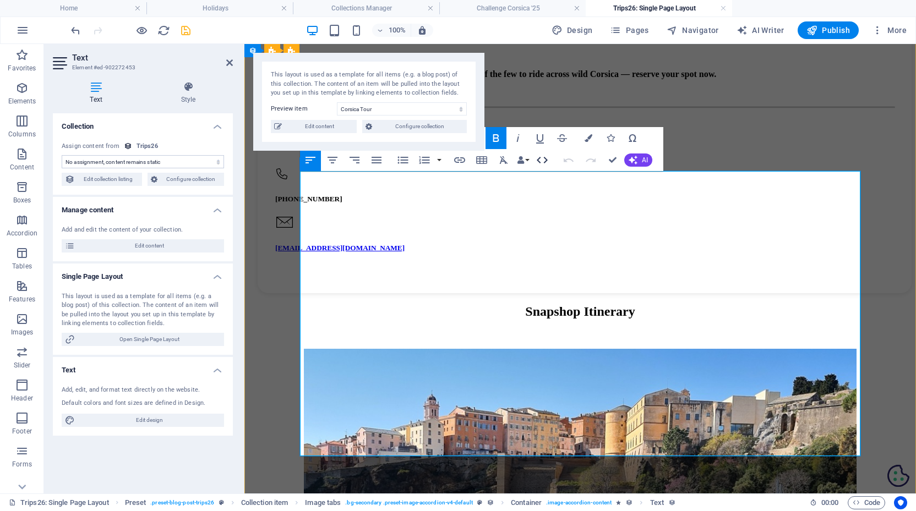
click at [538, 161] on icon "button" at bounding box center [542, 160] width 11 height 7
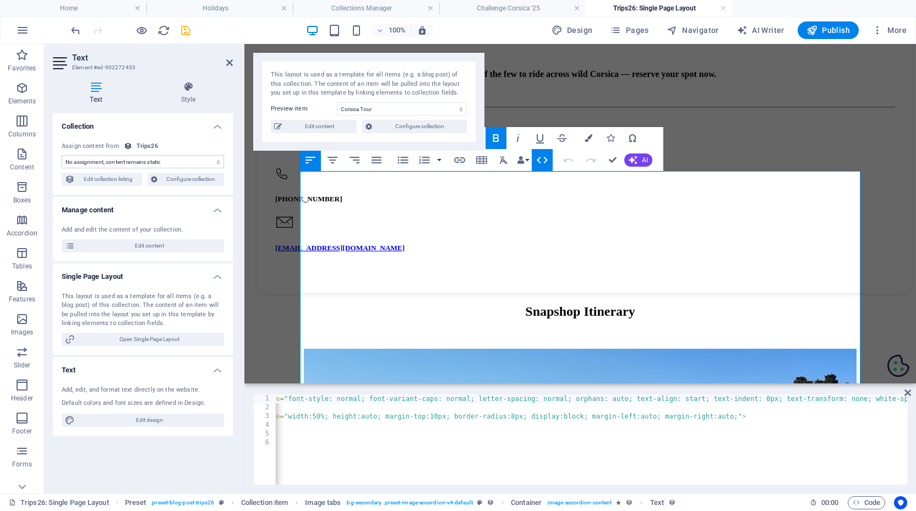
scroll to position [0, 326]
type textarea "<img src="[URL][DOMAIN_NAME]" alt="Zone6 Corsica Challenge Day 2 Route" style="…"
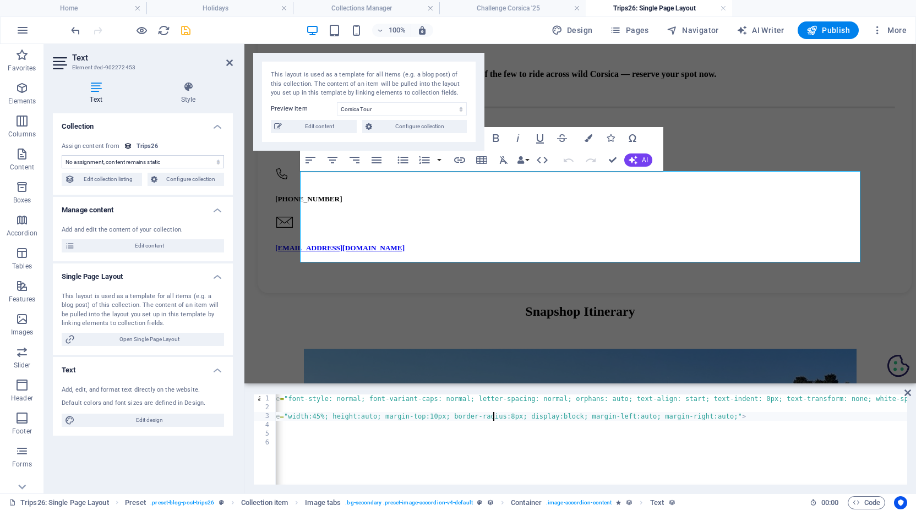
scroll to position [0, 46]
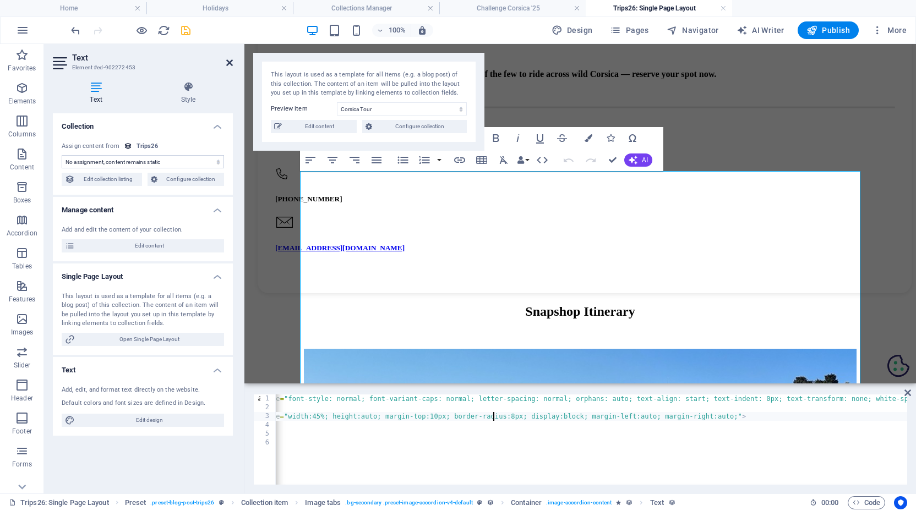
click at [226, 61] on icon at bounding box center [229, 62] width 7 height 9
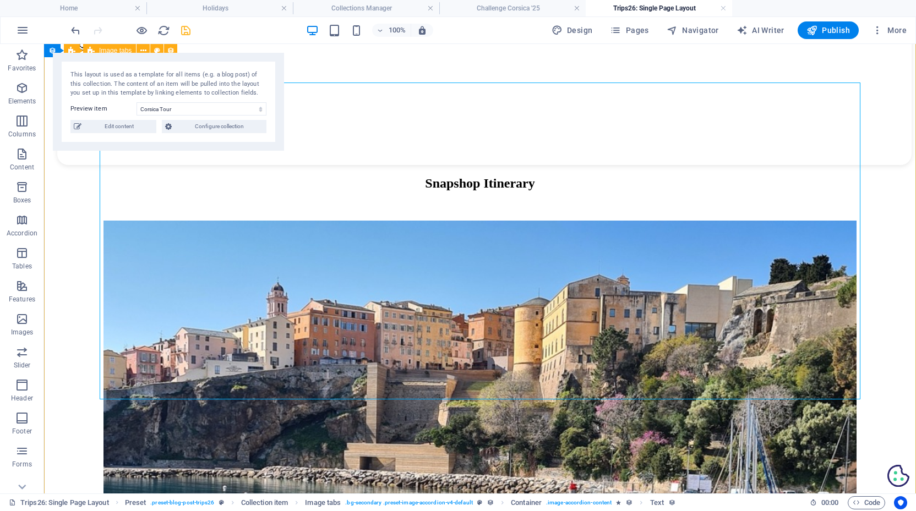
scroll to position [1212, 0]
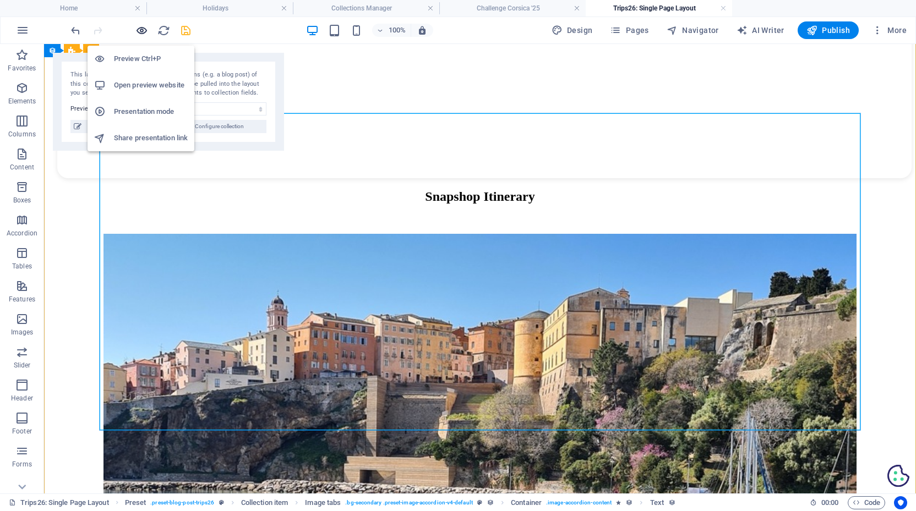
click at [139, 28] on icon "button" at bounding box center [141, 30] width 13 height 13
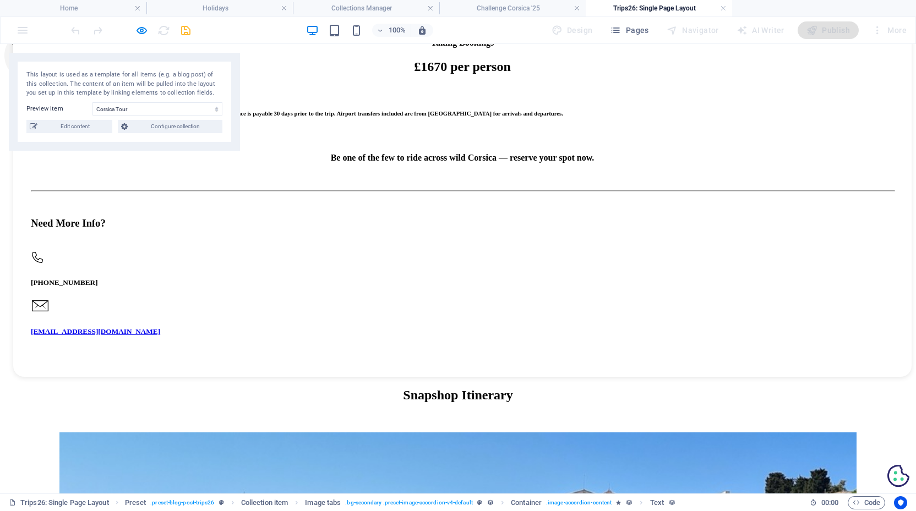
scroll to position [999, 0]
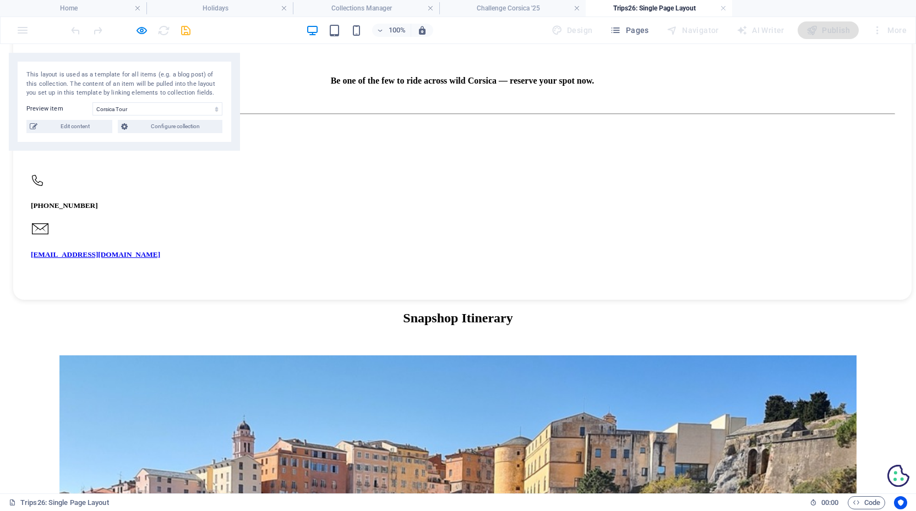
scroll to position [1107, 0]
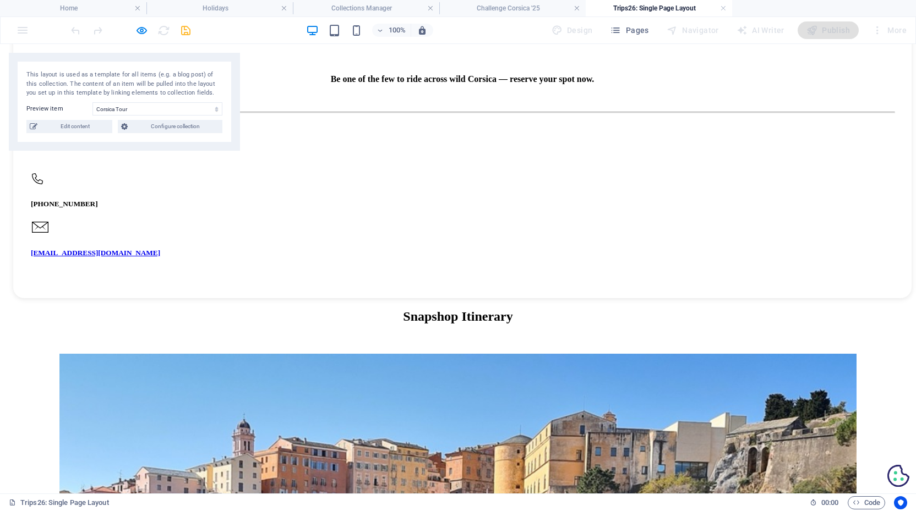
scroll to position [1087, 0]
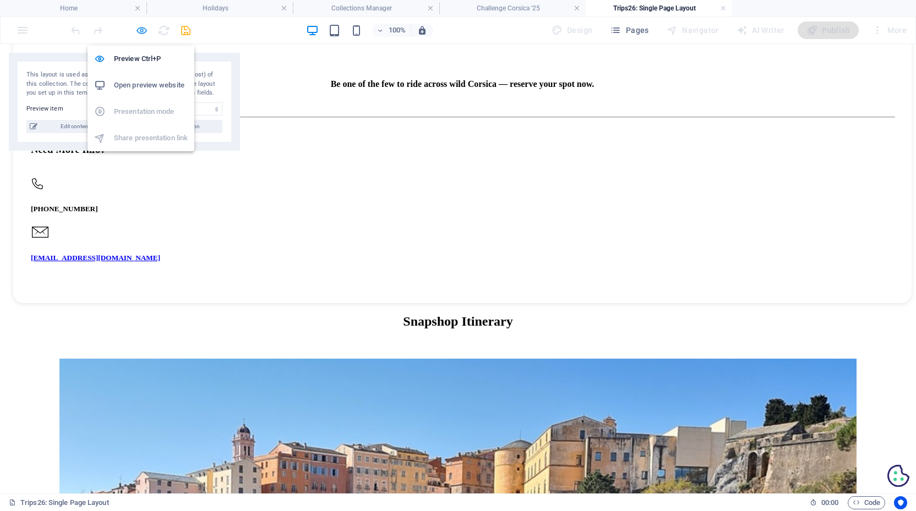
click at [141, 29] on icon "button" at bounding box center [141, 30] width 13 height 13
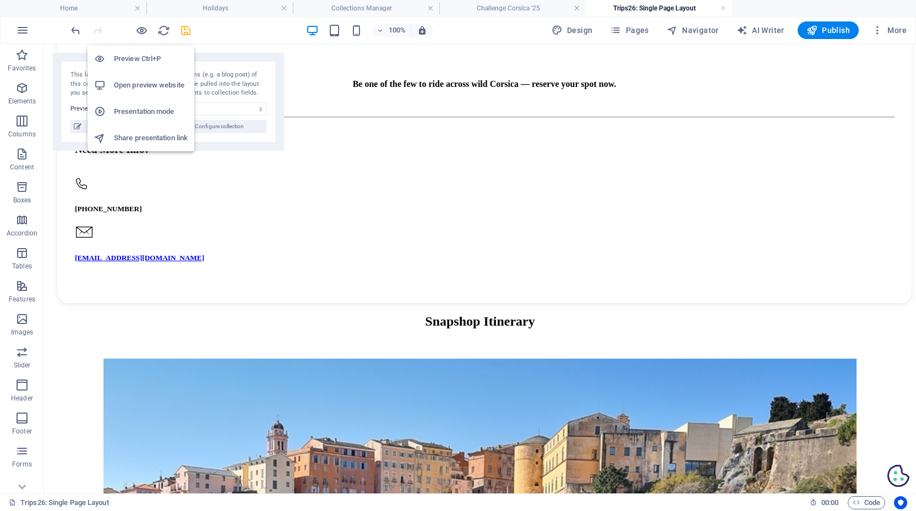
click at [186, 29] on icon "save" at bounding box center [185, 30] width 13 height 13
